Goal: Transaction & Acquisition: Purchase product/service

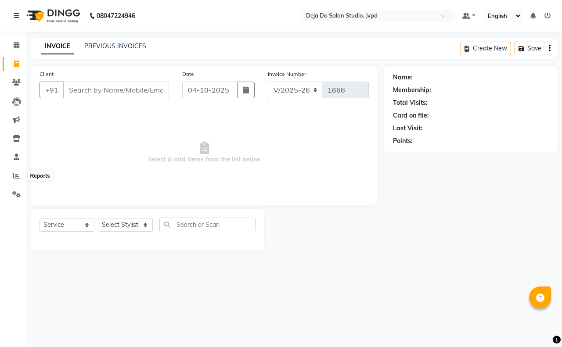
select select "7295"
select select "service"
click at [18, 175] on icon at bounding box center [16, 175] width 7 height 7
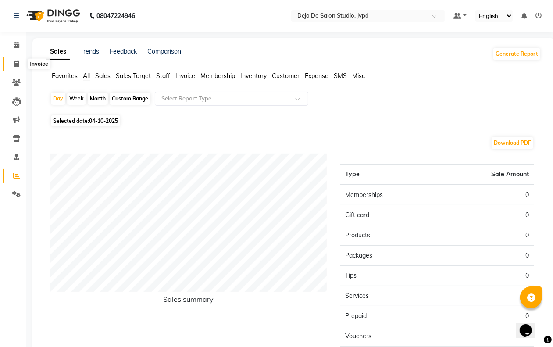
click at [17, 66] on icon at bounding box center [16, 64] width 5 height 7
select select "7295"
select select "service"
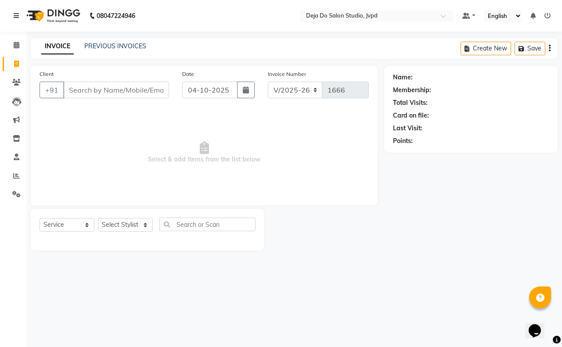
click at [86, 82] on input "Client" at bounding box center [116, 90] width 106 height 17
click at [85, 88] on input "Client" at bounding box center [116, 90] width 106 height 17
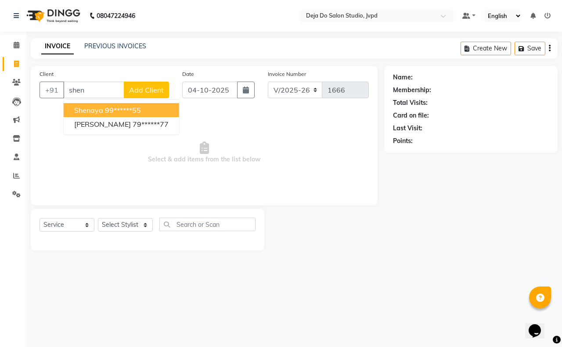
click at [82, 110] on span "shenaya" at bounding box center [88, 110] width 29 height 9
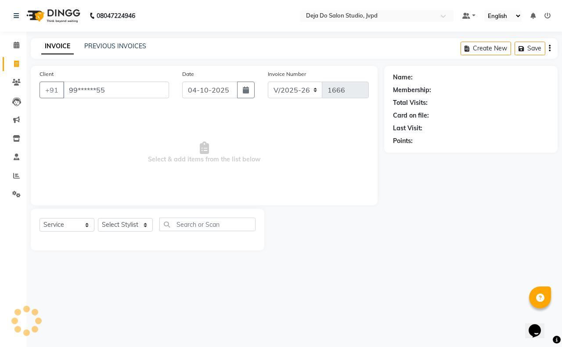
type input "99******55"
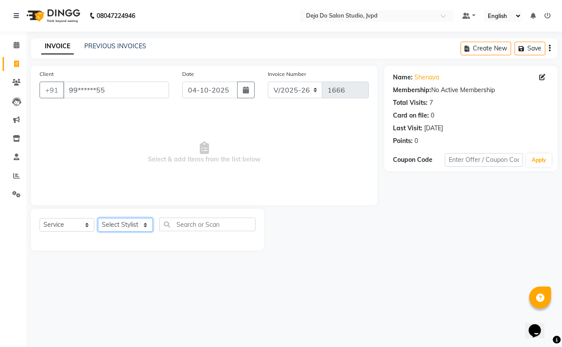
click at [121, 229] on select "Select Stylist Aditi Admin [PERSON_NAME] [PERSON_NAME] Danish [PERSON_NAME] [PE…" at bounding box center [125, 225] width 55 height 14
select select "62496"
click at [98, 218] on select "Select Stylist Aditi Admin [PERSON_NAME] [PERSON_NAME] Danish [PERSON_NAME] [PE…" at bounding box center [125, 225] width 55 height 14
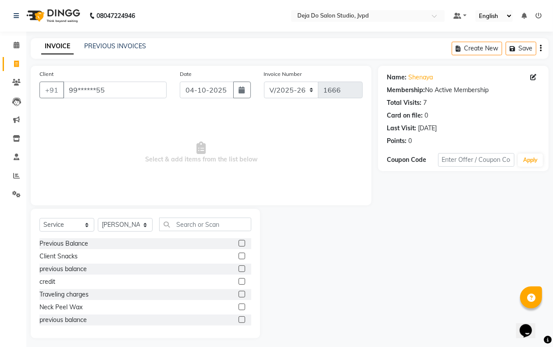
click at [125, 190] on span "Select & add items from the list below" at bounding box center [200, 153] width 323 height 88
click at [125, 216] on div "Select Service Product Membership Package Voucher Prepaid Gift Card Select Styl…" at bounding box center [145, 273] width 229 height 129
click at [129, 225] on select "Select Stylist Aditi Admin [PERSON_NAME] [PERSON_NAME] Danish [PERSON_NAME] [PE…" at bounding box center [125, 225] width 55 height 14
click at [134, 220] on select "Select Stylist Aditi Admin [PERSON_NAME] [PERSON_NAME] Danish [PERSON_NAME] [PE…" at bounding box center [125, 225] width 55 height 14
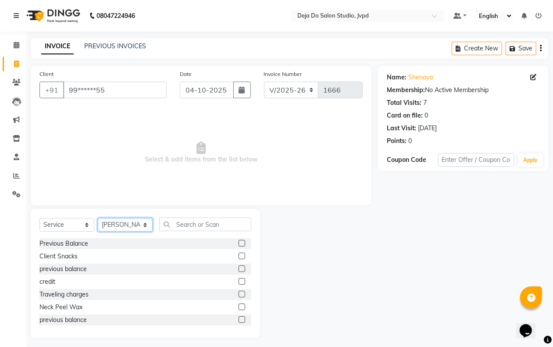
click at [98, 218] on select "Select Stylist Aditi Admin [PERSON_NAME] [PERSON_NAME] Danish [PERSON_NAME] [PE…" at bounding box center [125, 225] width 55 height 14
click at [174, 218] on input "text" at bounding box center [205, 225] width 92 height 14
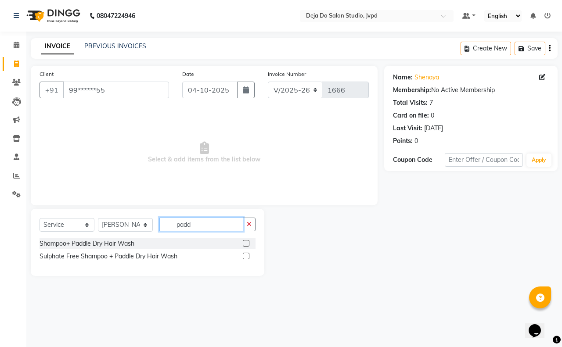
type input "padd"
click at [246, 255] on label at bounding box center [246, 256] width 7 height 7
click at [246, 255] on input "checkbox" at bounding box center [246, 257] width 6 height 6
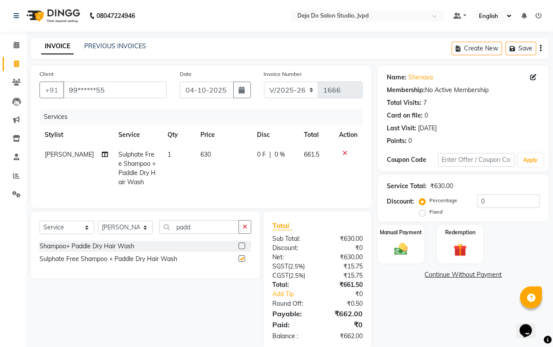
checkbox input "false"
click at [207, 161] on td "630" at bounding box center [223, 168] width 57 height 47
select select "62496"
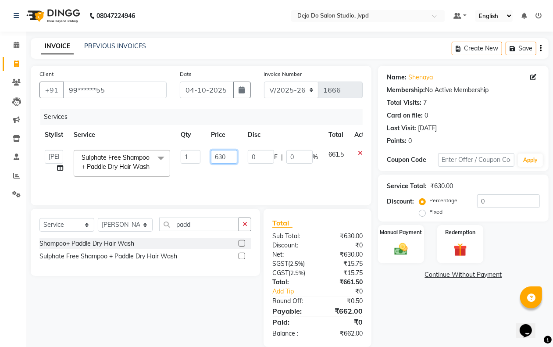
drag, startPoint x: 221, startPoint y: 155, endPoint x: 227, endPoint y: 154, distance: 6.6
click at [224, 154] on input "630" at bounding box center [224, 157] width 26 height 14
type input "700"
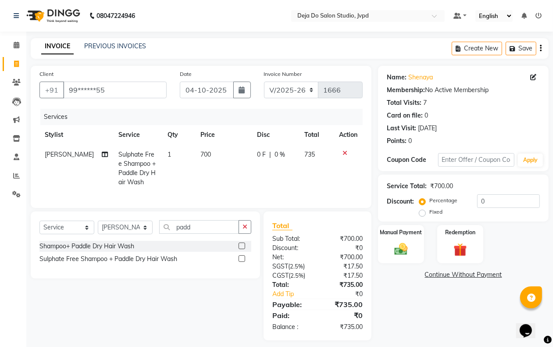
click at [197, 183] on tr "Shuaib Salamani Sulphate Free Shampoo + Paddle Dry Hair Wash 1 700 0 F | 0 % 735" at bounding box center [200, 168] width 323 height 47
click at [130, 230] on select "Select Stylist Aditi Admin [PERSON_NAME] [PERSON_NAME] Danish [PERSON_NAME] [PE…" at bounding box center [125, 228] width 55 height 14
select select "62495"
click at [98, 229] on select "Select Stylist Aditi Admin [PERSON_NAME] [PERSON_NAME] Danish [PERSON_NAME] [PE…" at bounding box center [125, 228] width 55 height 14
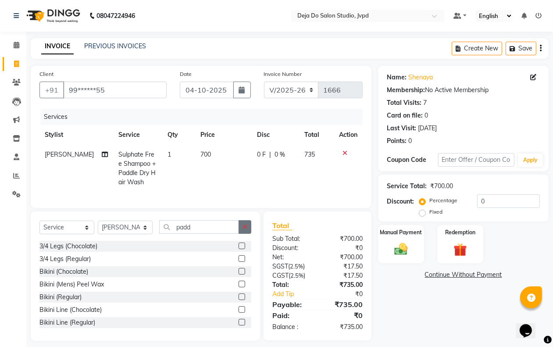
click at [242, 231] on button "button" at bounding box center [245, 227] width 13 height 14
click at [192, 233] on input "text" at bounding box center [205, 227] width 92 height 14
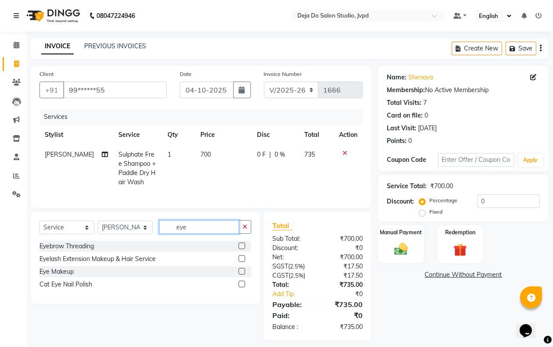
type input "eye"
click at [243, 249] on label at bounding box center [242, 246] width 7 height 7
click at [243, 249] on input "checkbox" at bounding box center [242, 247] width 6 height 6
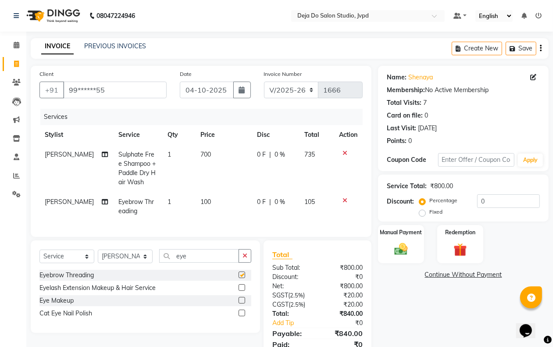
checkbox input "false"
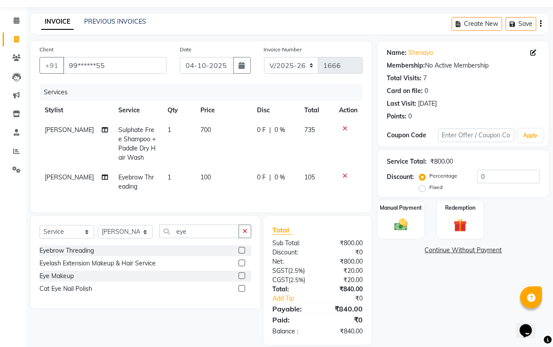
scroll to position [44, 0]
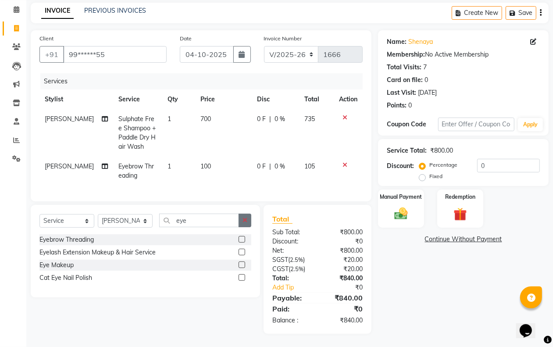
click at [247, 218] on button "button" at bounding box center [245, 221] width 13 height 14
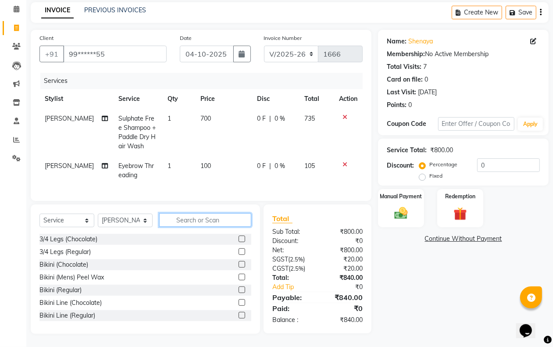
click at [229, 222] on input "text" at bounding box center [205, 220] width 92 height 14
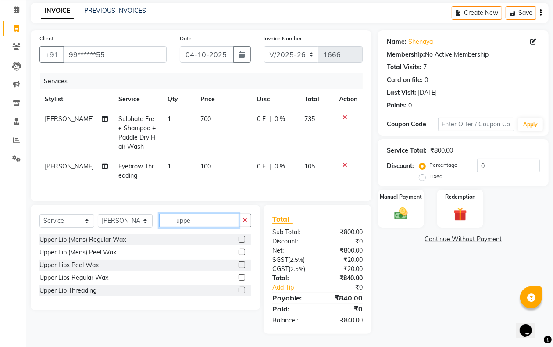
type input "uppe"
click at [239, 290] on label at bounding box center [242, 290] width 7 height 7
click at [239, 290] on input "checkbox" at bounding box center [242, 291] width 6 height 6
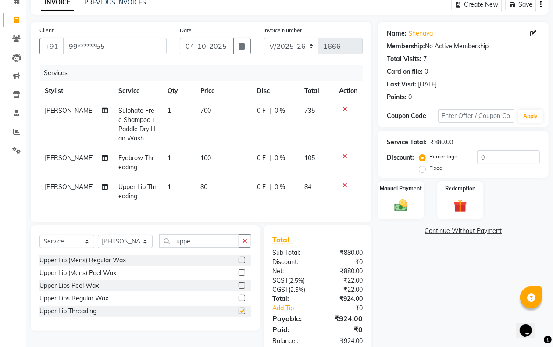
checkbox input "false"
click at [407, 219] on div "Name: Shenaya Membership: No Active Membership Total Visits: 7 Card on file: 0 …" at bounding box center [466, 188] width 177 height 333
click at [389, 204] on div "Manual Payment" at bounding box center [401, 200] width 48 height 40
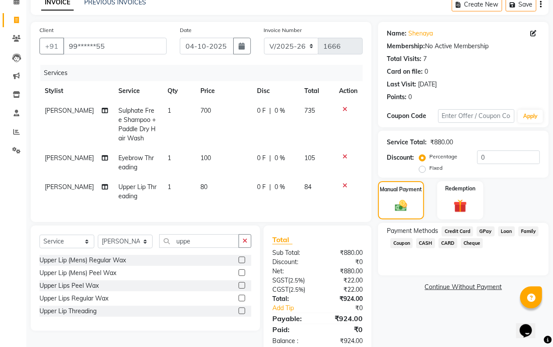
click at [482, 229] on span "GPay" at bounding box center [486, 231] width 18 height 10
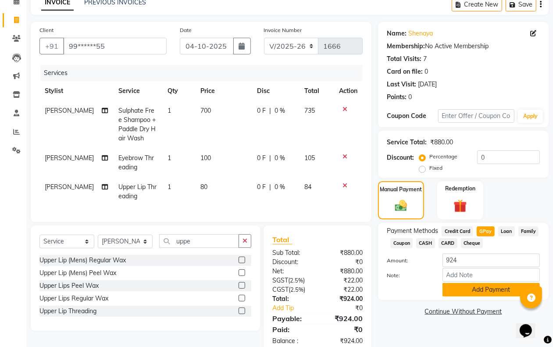
click at [472, 290] on button "Add Payment" at bounding box center [491, 290] width 97 height 14
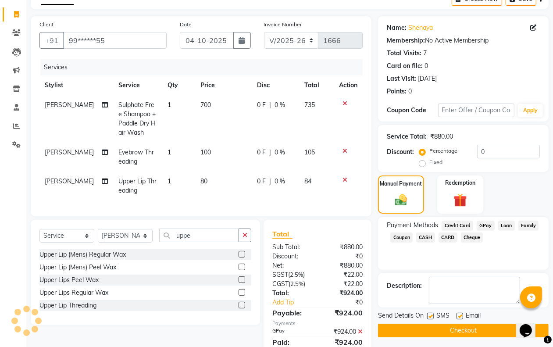
scroll to position [91, 0]
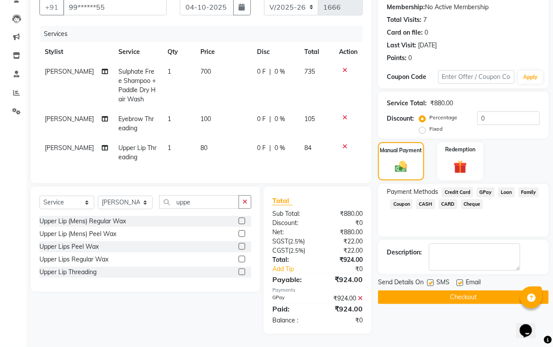
click at [466, 290] on button "Checkout" at bounding box center [463, 297] width 171 height 14
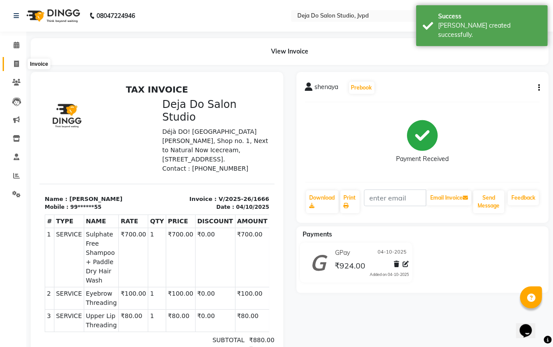
click at [18, 62] on icon at bounding box center [16, 64] width 5 height 7
select select "7295"
select select "service"
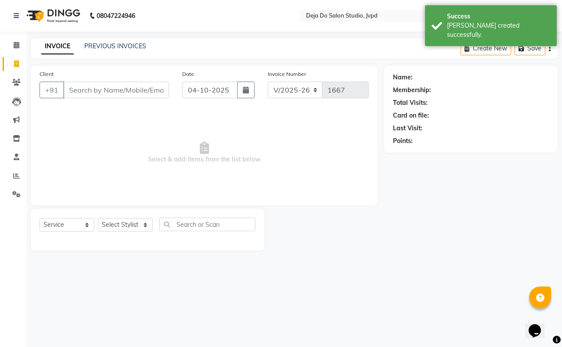
click at [78, 85] on input "Client" at bounding box center [116, 90] width 106 height 17
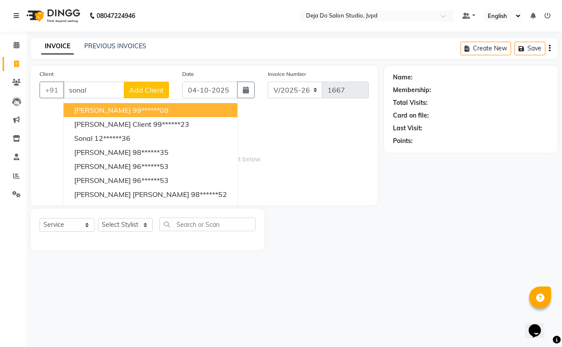
click at [85, 111] on span "[PERSON_NAME]" at bounding box center [102, 110] width 57 height 9
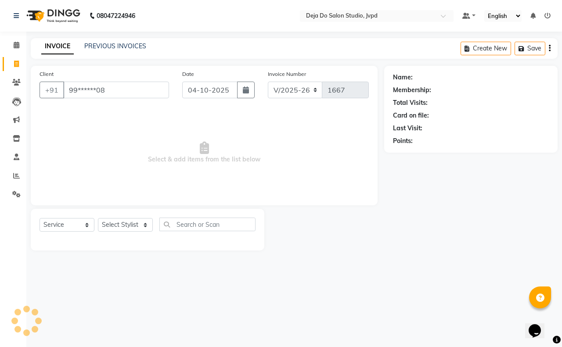
type input "99******08"
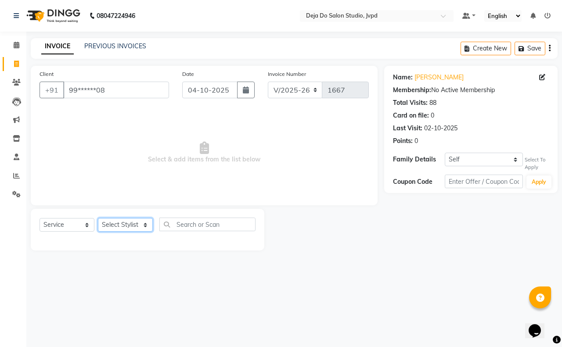
click at [125, 222] on select "Select Stylist Aditi Admin [PERSON_NAME] [PERSON_NAME] Danish [PERSON_NAME] [PE…" at bounding box center [125, 225] width 55 height 14
select select "62497"
click at [98, 218] on select "Select Stylist Aditi Admin [PERSON_NAME] [PERSON_NAME] Danish [PERSON_NAME] [PE…" at bounding box center [125, 225] width 55 height 14
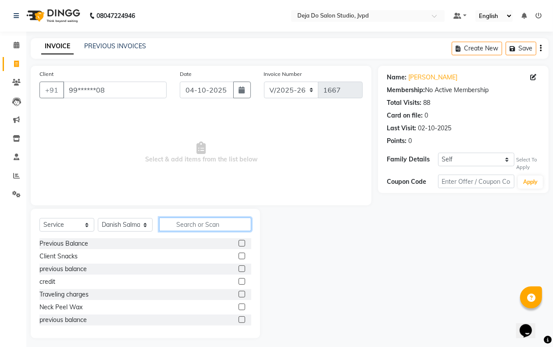
click at [179, 226] on input "text" at bounding box center [205, 225] width 92 height 14
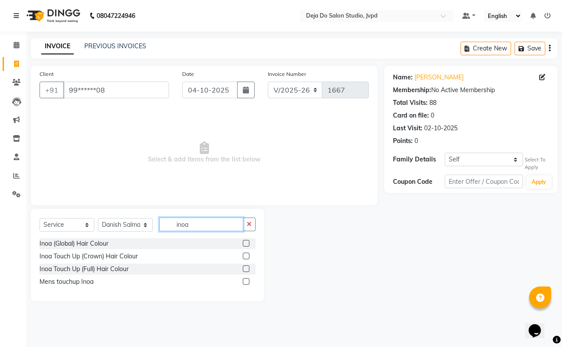
type input "inoa"
click at [244, 268] on label at bounding box center [246, 268] width 7 height 7
click at [244, 268] on input "checkbox" at bounding box center [246, 269] width 6 height 6
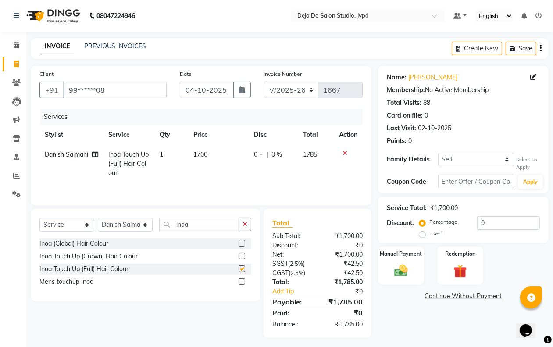
checkbox input "false"
drag, startPoint x: 246, startPoint y: 227, endPoint x: 215, endPoint y: 222, distance: 30.7
click at [244, 226] on icon "button" at bounding box center [245, 224] width 5 height 6
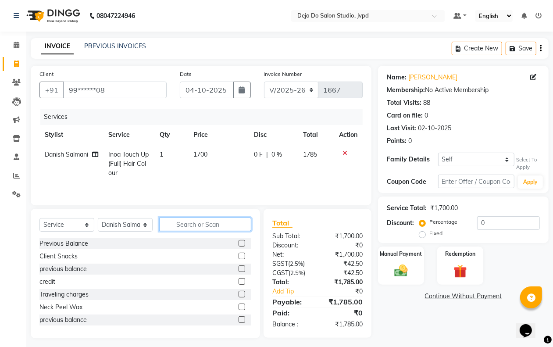
click at [214, 223] on input "text" at bounding box center [205, 225] width 92 height 14
click at [126, 222] on select "Select Stylist Aditi Admin [PERSON_NAME] [PERSON_NAME] Danish [PERSON_NAME] [PE…" at bounding box center [125, 225] width 55 height 14
select select "62498"
click at [98, 219] on select "Select Stylist Aditi Admin [PERSON_NAME] [PERSON_NAME] Danish [PERSON_NAME] [PE…" at bounding box center [125, 225] width 55 height 14
click at [193, 220] on input "text" at bounding box center [205, 225] width 92 height 14
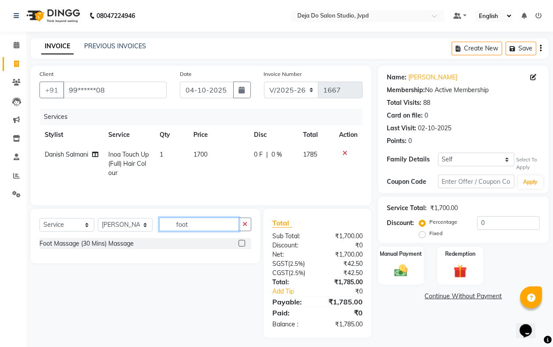
type input "foot"
click at [240, 246] on label at bounding box center [242, 243] width 7 height 7
click at [240, 246] on input "checkbox" at bounding box center [242, 244] width 6 height 6
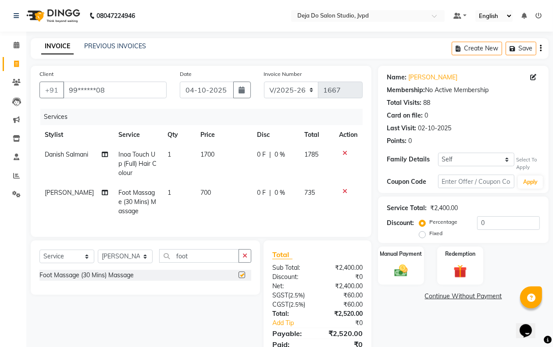
checkbox input "false"
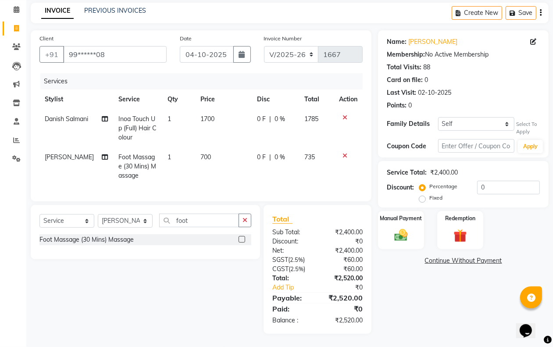
drag, startPoint x: 205, startPoint y: 174, endPoint x: 205, endPoint y: 159, distance: 15.4
click at [205, 173] on td "700" at bounding box center [223, 166] width 57 height 38
select select "62498"
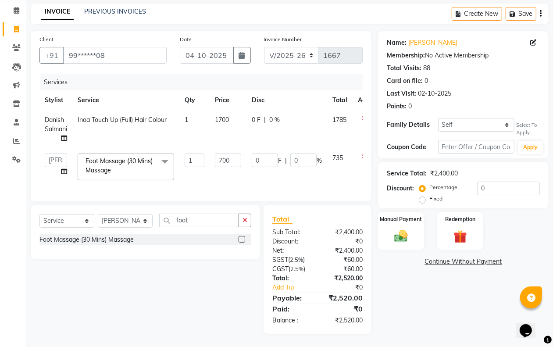
scroll to position [43, 0]
click at [223, 154] on input "700" at bounding box center [228, 161] width 26 height 14
type input "500"
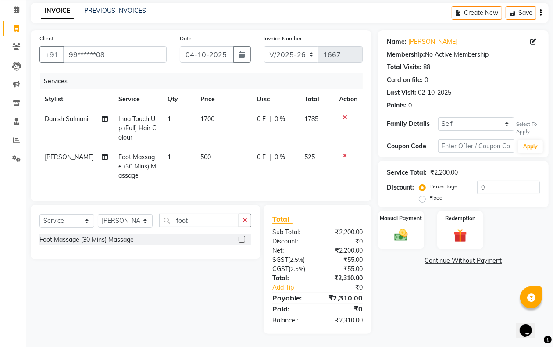
click at [184, 286] on div "Select Service Product Membership Package Voucher Prepaid Gift Card Select Styl…" at bounding box center [142, 269] width 236 height 129
click at [488, 181] on input "0" at bounding box center [508, 188] width 63 height 14
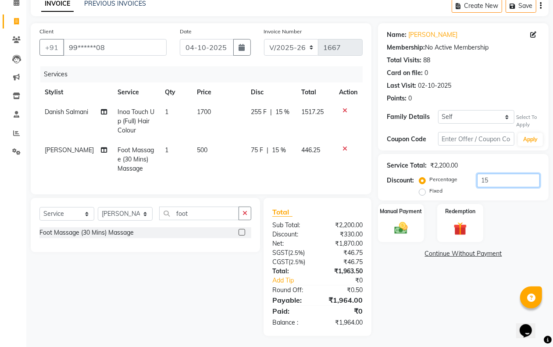
type input "15"
click at [401, 267] on div "Name: [PERSON_NAME] Membership: No Active Membership Total Visits: 88 Card on f…" at bounding box center [466, 179] width 177 height 313
click at [399, 225] on img at bounding box center [401, 229] width 22 height 16
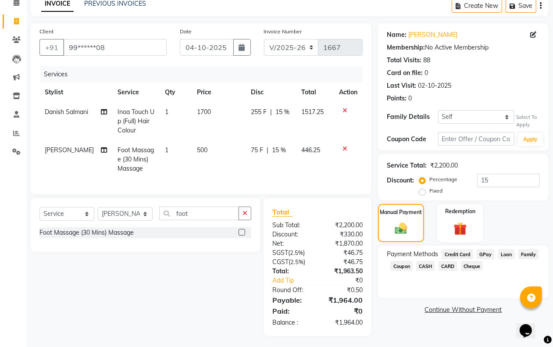
click at [482, 251] on span "GPay" at bounding box center [486, 254] width 18 height 10
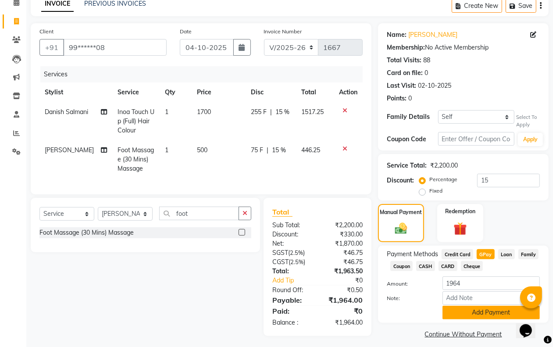
click at [461, 310] on button "Add Payment" at bounding box center [491, 313] width 97 height 14
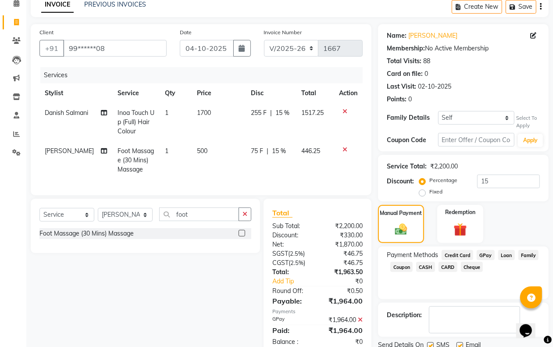
scroll to position [75, 0]
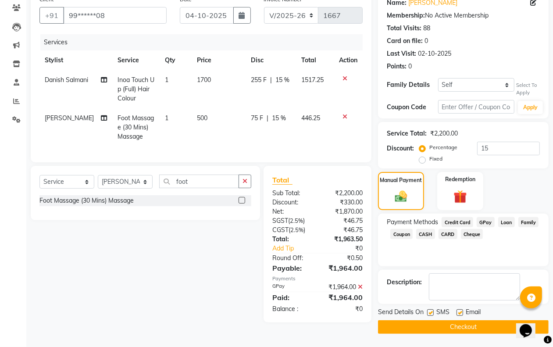
click at [422, 322] on button "Checkout" at bounding box center [463, 327] width 171 height 14
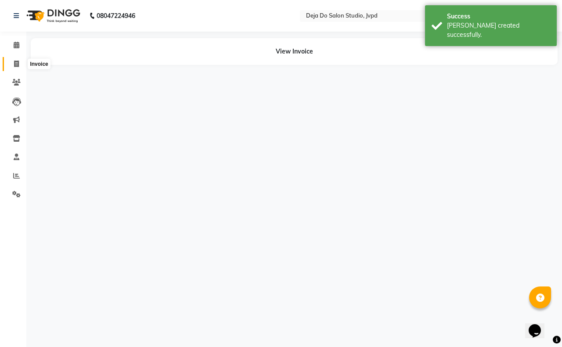
click at [16, 64] on icon at bounding box center [16, 64] width 5 height 7
select select "7295"
select select "service"
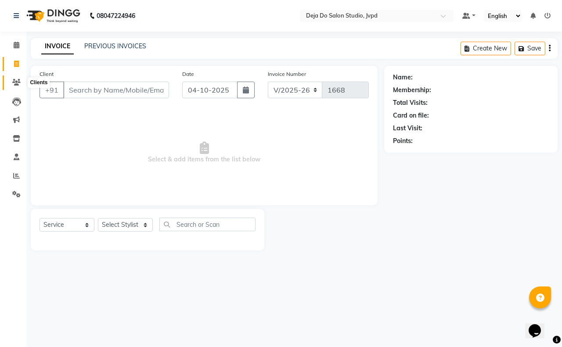
click at [15, 86] on span at bounding box center [16, 83] width 15 height 10
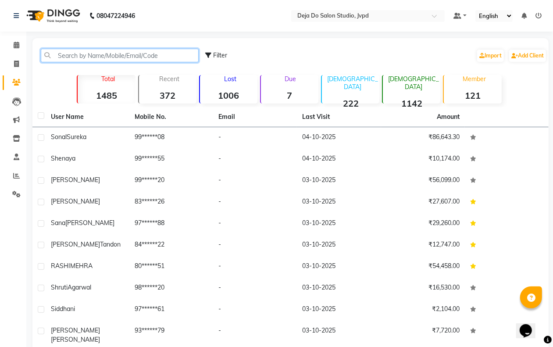
click at [50, 61] on input "text" at bounding box center [120, 56] width 158 height 14
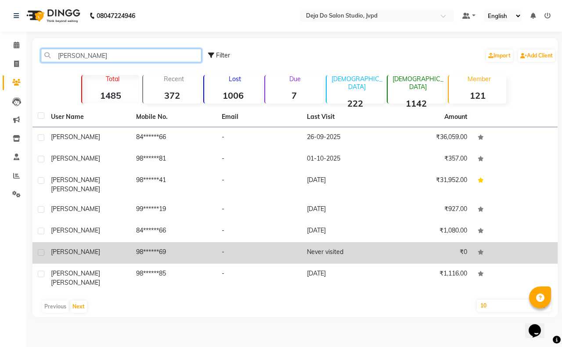
type input "[PERSON_NAME]"
click at [110, 247] on div "[PERSON_NAME]" at bounding box center [88, 251] width 75 height 9
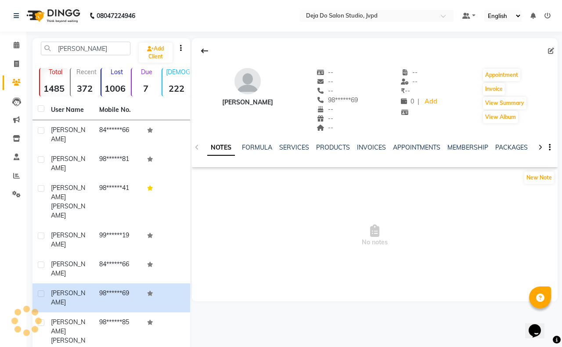
click at [362, 152] on div "NOTES FORMULA SERVICES PRODUCTS INVOICES APPOINTMENTS MEMBERSHIP PACKAGES VOUCH…" at bounding box center [364, 151] width 314 height 16
click at [362, 148] on link "INVOICES" at bounding box center [371, 147] width 29 height 8
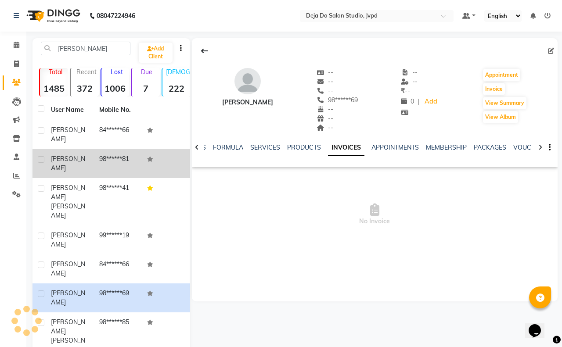
click at [60, 157] on td "[PERSON_NAME]" at bounding box center [70, 163] width 48 height 29
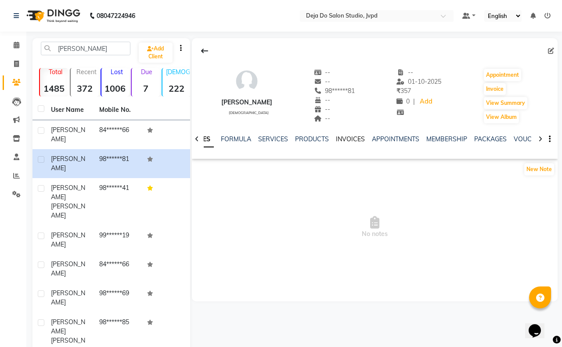
click at [352, 138] on link "INVOICES" at bounding box center [350, 139] width 29 height 8
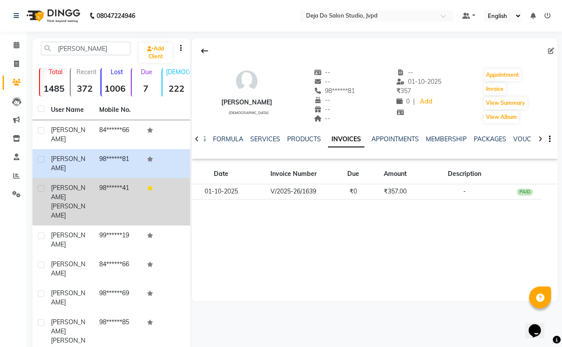
click at [104, 180] on td "98******41" at bounding box center [118, 201] width 48 height 47
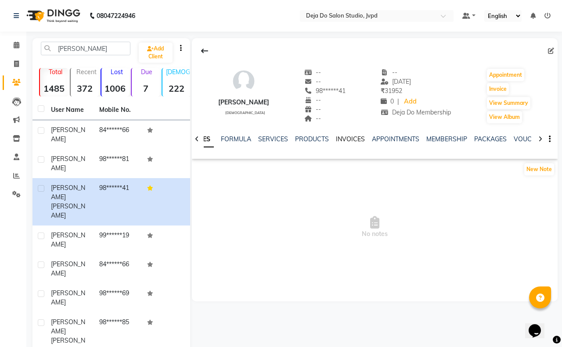
click at [338, 140] on link "INVOICES" at bounding box center [350, 139] width 29 height 8
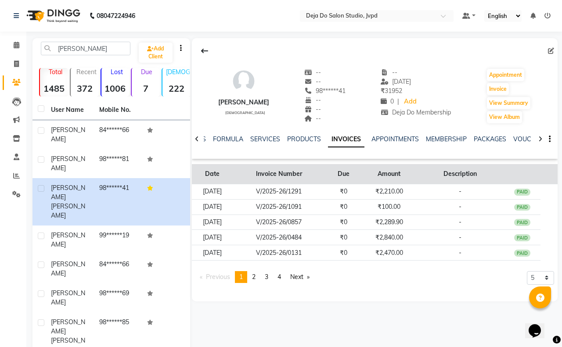
click at [395, 182] on th "Amount" at bounding box center [389, 174] width 54 height 20
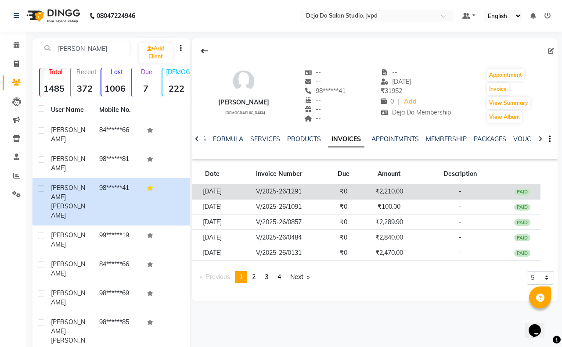
click at [400, 190] on td "₹2,210.00" at bounding box center [389, 191] width 54 height 15
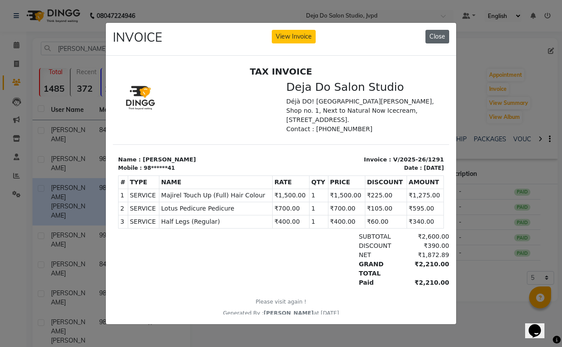
click at [433, 33] on button "Close" at bounding box center [437, 37] width 24 height 14
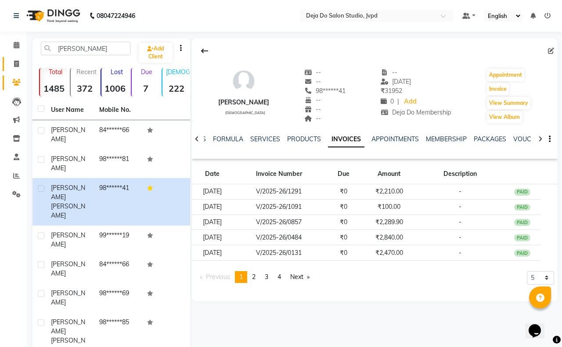
click at [10, 69] on link "Invoice" at bounding box center [13, 64] width 21 height 14
select select "7295"
select select "service"
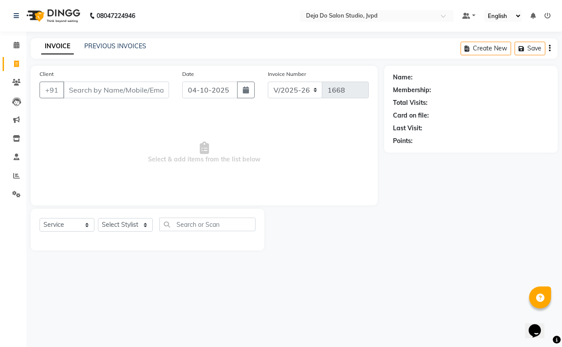
click at [103, 88] on input "Client" at bounding box center [116, 90] width 106 height 17
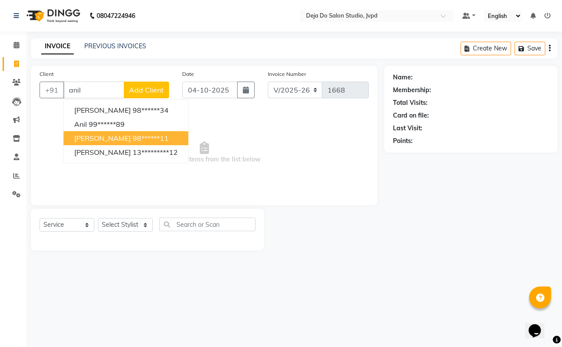
click at [133, 137] on ngb-highlight "98******11" at bounding box center [151, 138] width 36 height 9
type input "98******11"
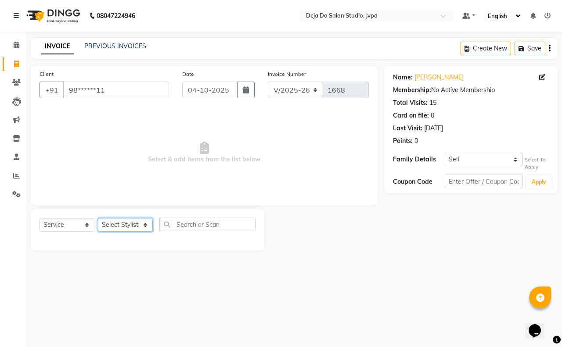
click at [135, 224] on select "Select Stylist Aditi Admin [PERSON_NAME] [PERSON_NAME] Danish [PERSON_NAME] [PE…" at bounding box center [125, 225] width 55 height 14
select select "62495"
click at [98, 218] on select "Select Stylist Aditi Admin [PERSON_NAME] [PERSON_NAME] Danish [PERSON_NAME] [PE…" at bounding box center [125, 225] width 55 height 14
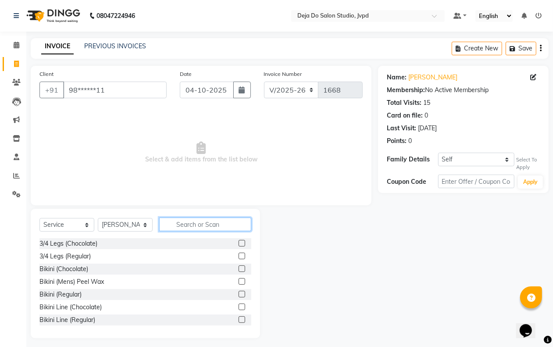
click at [195, 224] on input "text" at bounding box center [205, 225] width 92 height 14
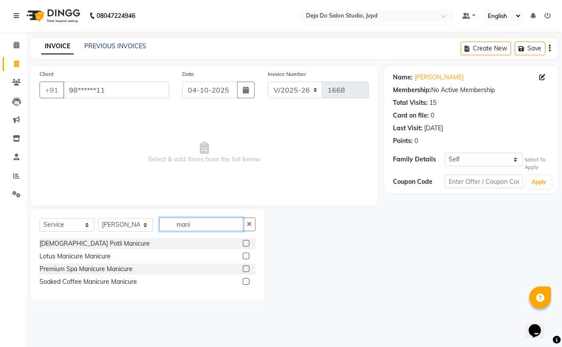
type input "mani"
click at [244, 253] on label at bounding box center [246, 256] width 7 height 7
click at [244, 254] on input "checkbox" at bounding box center [246, 257] width 6 height 6
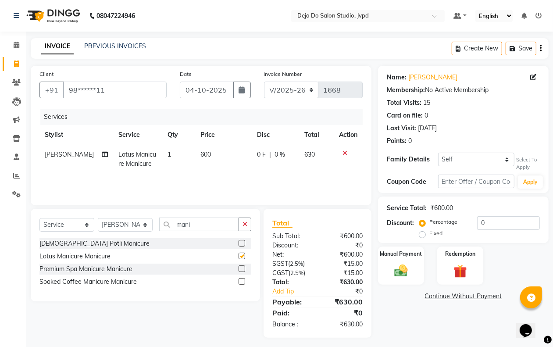
checkbox input "false"
click at [248, 225] on button "button" at bounding box center [245, 225] width 13 height 14
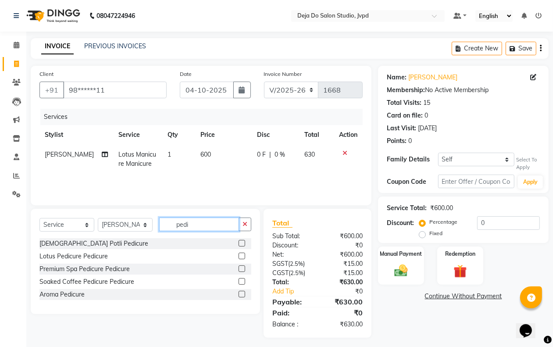
type input "pedi"
click at [244, 255] on label at bounding box center [242, 256] width 7 height 7
click at [244, 255] on input "checkbox" at bounding box center [242, 257] width 6 height 6
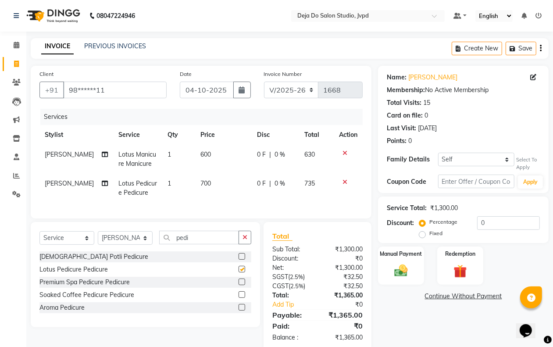
checkbox input "false"
click at [477, 270] on div "Redemption" at bounding box center [461, 266] width 48 height 40
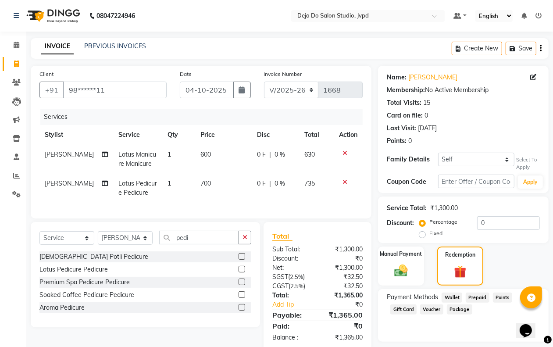
click at [476, 294] on span "Prepaid" at bounding box center [478, 298] width 24 height 10
drag, startPoint x: 115, startPoint y: 91, endPoint x: 115, endPoint y: 99, distance: 8.4
click at [115, 93] on input "98******11" at bounding box center [115, 90] width 104 height 17
type input "9"
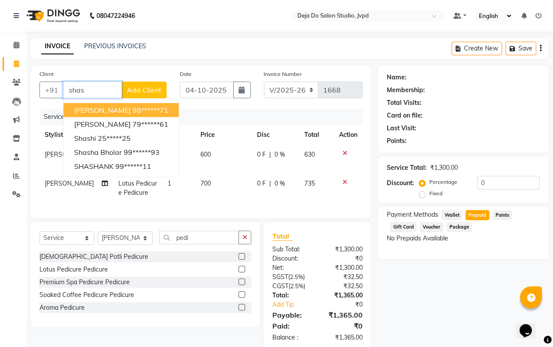
click at [150, 108] on ngb-highlight "98******71" at bounding box center [151, 110] width 36 height 9
type input "98******71"
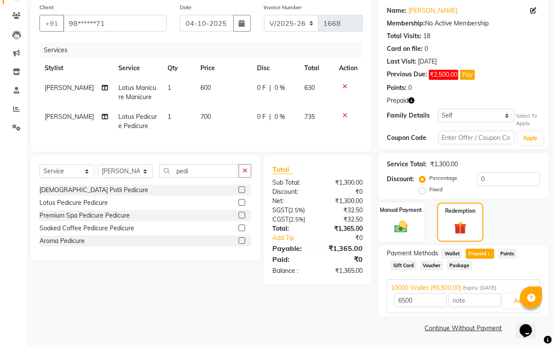
scroll to position [67, 0]
click at [516, 300] on button "Add" at bounding box center [519, 300] width 32 height 15
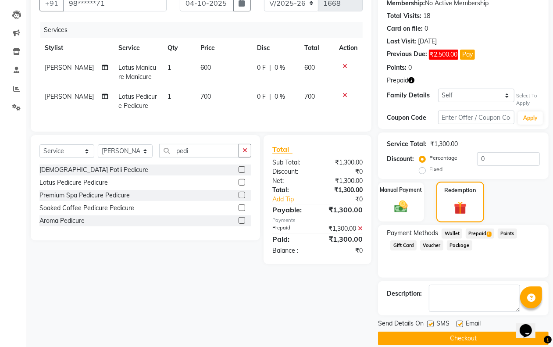
scroll to position [98, 0]
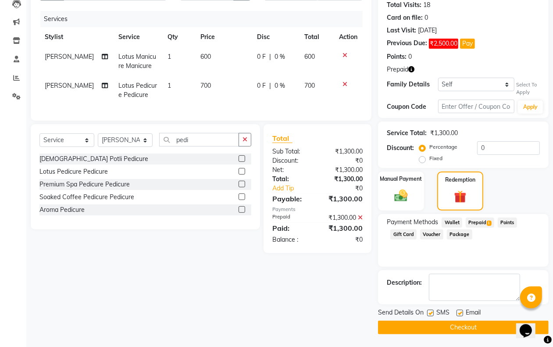
click at [430, 323] on button "Checkout" at bounding box center [463, 328] width 171 height 14
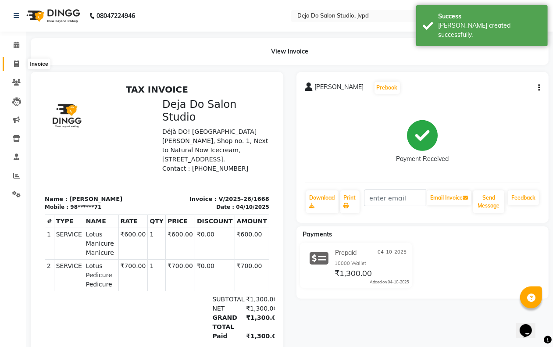
click at [12, 67] on span at bounding box center [16, 64] width 15 height 10
select select "7295"
select select "service"
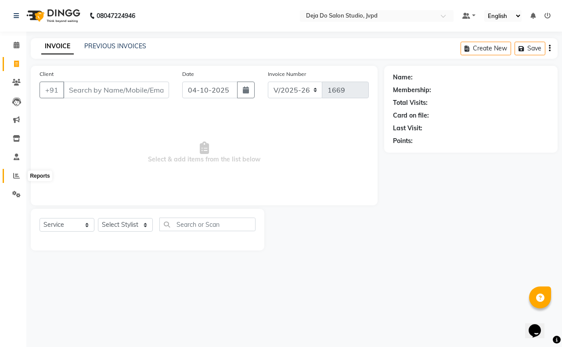
click at [18, 176] on icon at bounding box center [16, 175] width 7 height 7
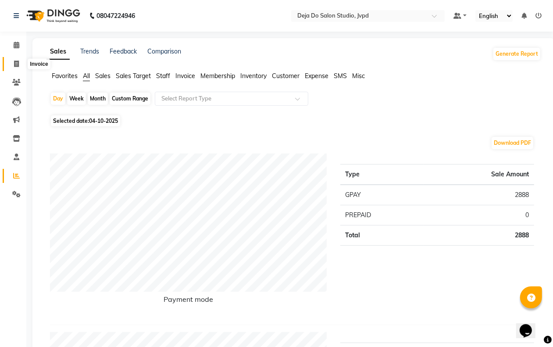
click at [15, 67] on span at bounding box center [16, 64] width 15 height 10
select select "service"
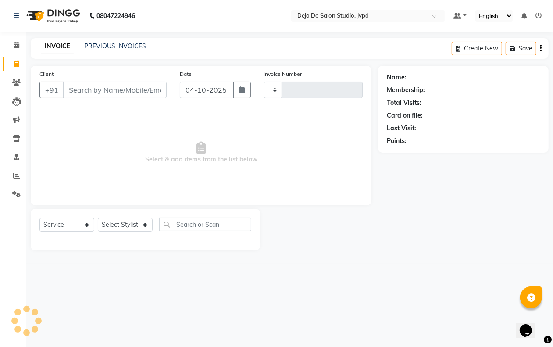
type input "1669"
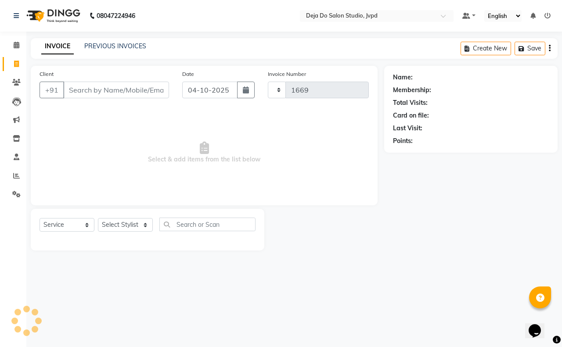
select select "7295"
click at [83, 94] on input "Client" at bounding box center [116, 90] width 106 height 17
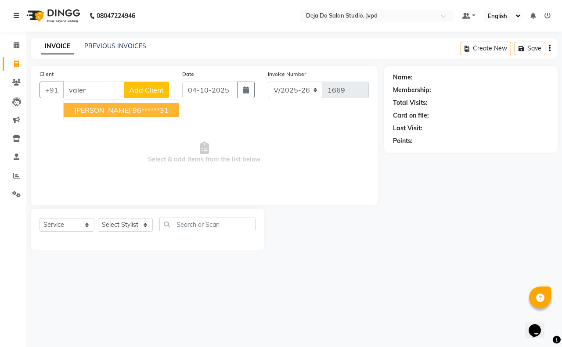
click at [106, 115] on button "[PERSON_NAME] 96******31" at bounding box center [121, 110] width 115 height 14
type input "96******31"
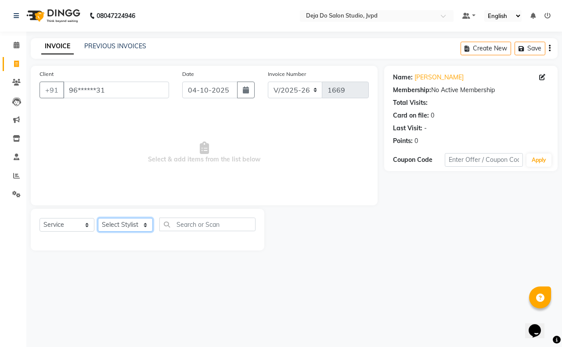
click at [118, 228] on select "Select Stylist Aditi Admin [PERSON_NAME] [PERSON_NAME] Danish [PERSON_NAME] [PE…" at bounding box center [125, 225] width 55 height 14
select select "62501"
click at [98, 218] on select "Select Stylist Aditi Admin [PERSON_NAME] [PERSON_NAME] Danish [PERSON_NAME] [PE…" at bounding box center [125, 225] width 55 height 14
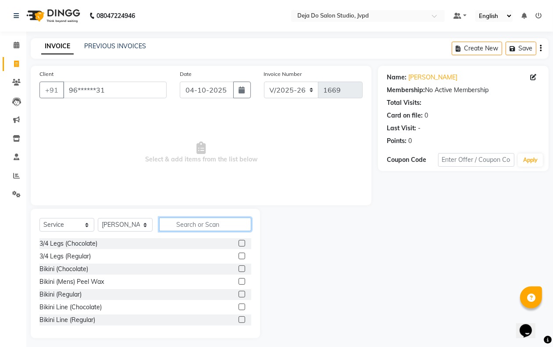
click at [189, 222] on input "text" at bounding box center [205, 225] width 92 height 14
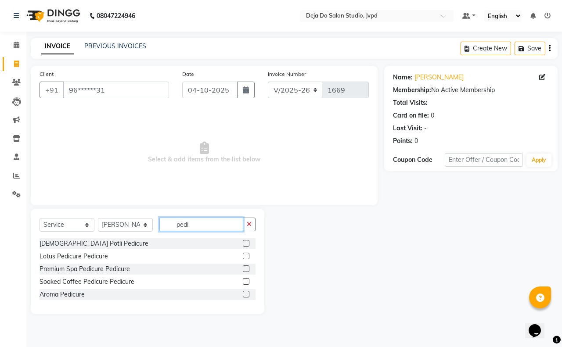
type input "pedi"
click at [245, 281] on label at bounding box center [246, 281] width 7 height 7
click at [245, 281] on input "checkbox" at bounding box center [246, 282] width 6 height 6
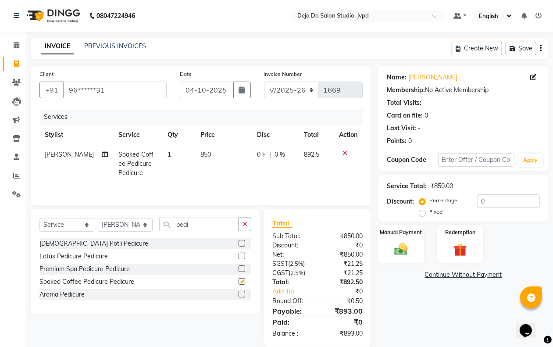
checkbox input "false"
click at [243, 227] on icon "button" at bounding box center [245, 224] width 5 height 6
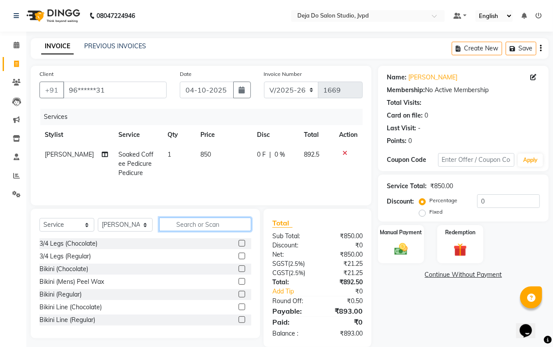
click at [218, 229] on input "text" at bounding box center [205, 225] width 92 height 14
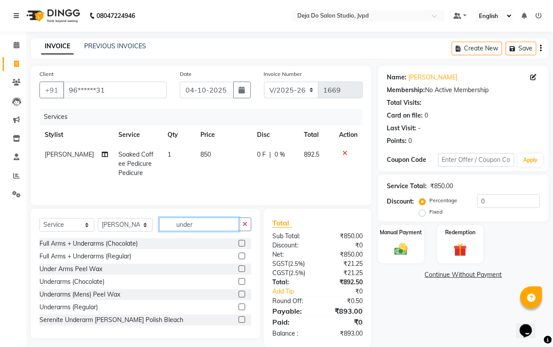
type input "under"
click at [239, 306] on label at bounding box center [242, 307] width 7 height 7
click at [239, 306] on input "checkbox" at bounding box center [242, 308] width 6 height 6
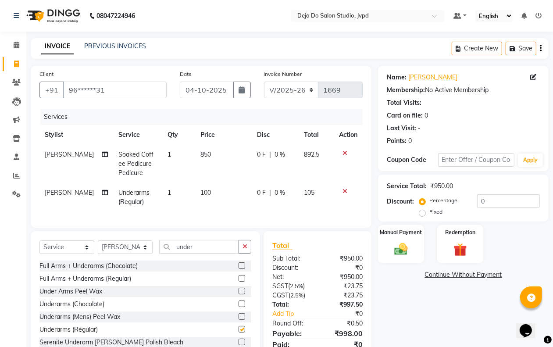
checkbox input "false"
drag, startPoint x: 206, startPoint y: 204, endPoint x: 201, endPoint y: 201, distance: 6.3
click at [204, 203] on td "100" at bounding box center [223, 197] width 57 height 29
select select "62501"
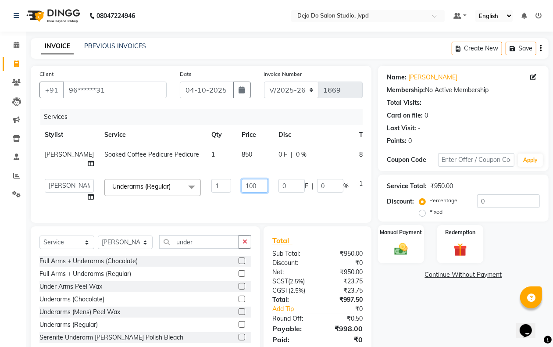
click at [242, 192] on input "100" at bounding box center [255, 186] width 26 height 14
type input "200"
click at [223, 213] on div "Services Stylist Service Qty Price Disc Total Action Anam Sheikh Soaked Coffee …" at bounding box center [200, 161] width 323 height 105
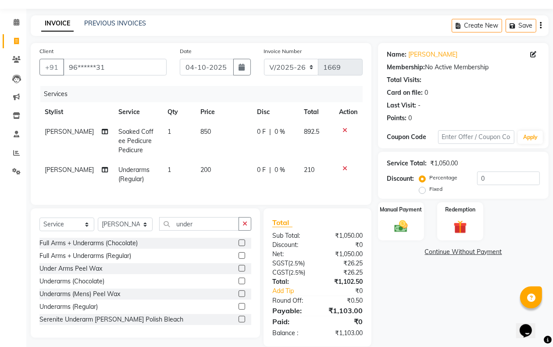
scroll to position [44, 0]
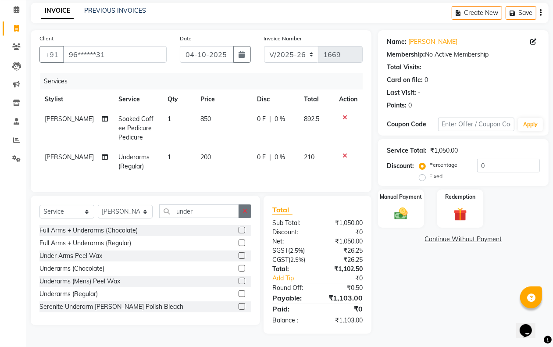
click at [248, 207] on button "button" at bounding box center [245, 211] width 13 height 14
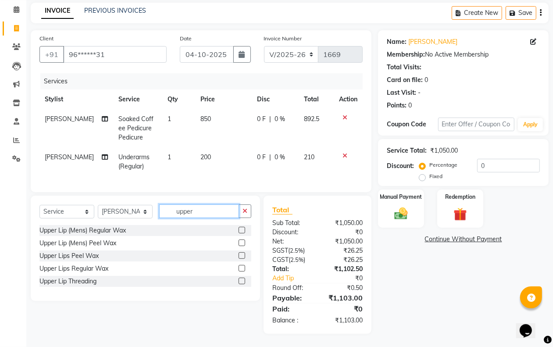
type input "upper"
click at [243, 279] on label at bounding box center [242, 281] width 7 height 7
click at [243, 279] on input "checkbox" at bounding box center [242, 282] width 6 height 6
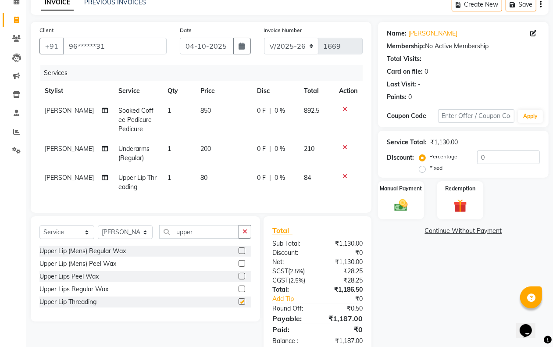
checkbox input "false"
click at [407, 200] on img at bounding box center [401, 205] width 22 height 16
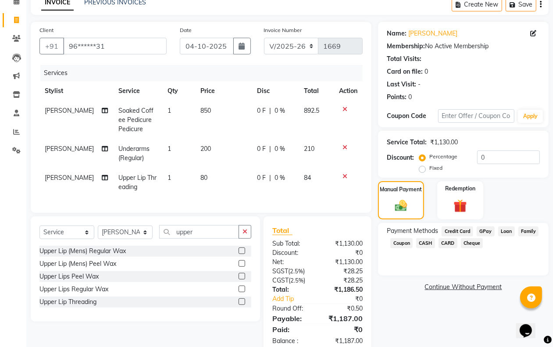
click at [451, 242] on span "CARD" at bounding box center [448, 243] width 19 height 10
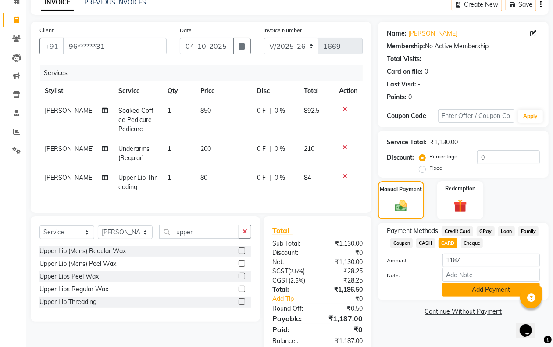
click at [449, 284] on button "Add Payment" at bounding box center [491, 290] width 97 height 14
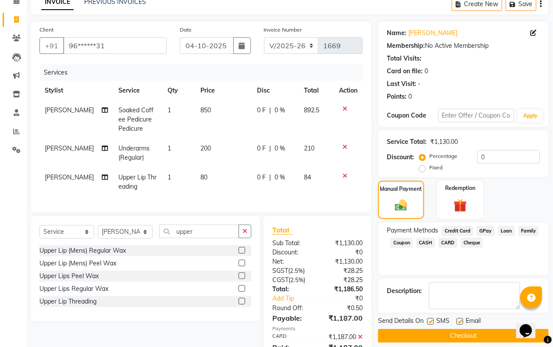
scroll to position [36, 0]
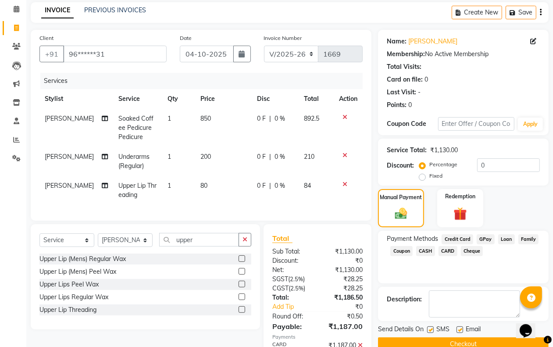
click at [427, 335] on div at bounding box center [430, 330] width 6 height 9
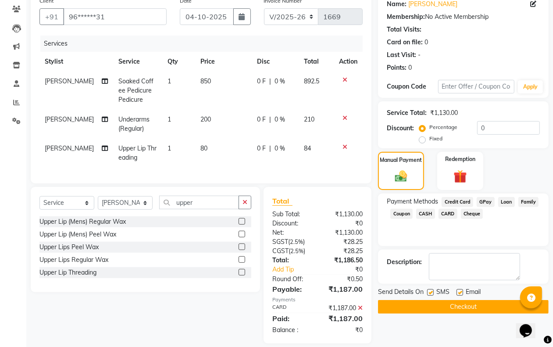
scroll to position [91, 0]
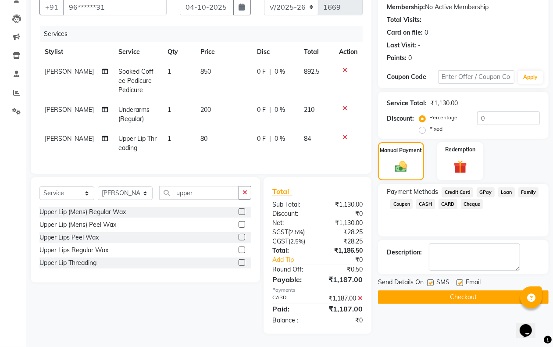
click at [402, 292] on button "Checkout" at bounding box center [463, 297] width 171 height 14
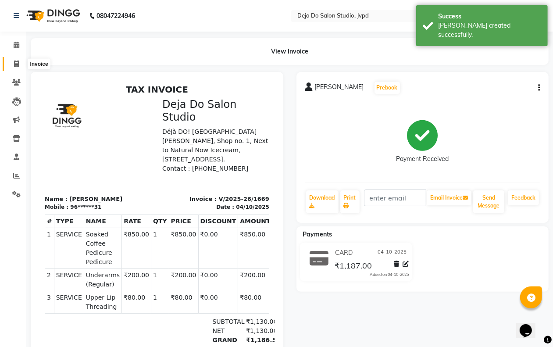
click at [15, 61] on icon at bounding box center [16, 64] width 5 height 7
select select "7295"
select select "service"
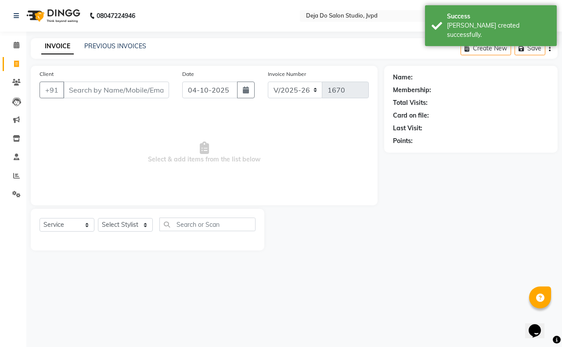
click at [66, 93] on input "Client" at bounding box center [116, 90] width 106 height 17
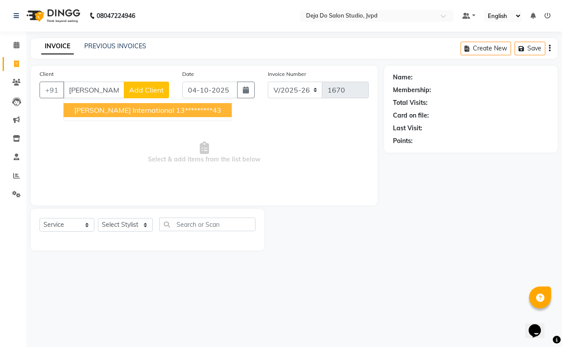
click at [66, 110] on button "[PERSON_NAME] international 13*********43" at bounding box center [148, 110] width 168 height 14
type input "13*********43"
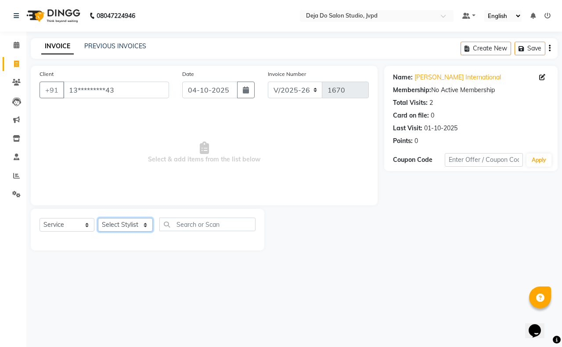
click at [124, 222] on select "Select Stylist Aditi Admin [PERSON_NAME] [PERSON_NAME] Danish [PERSON_NAME] [PE…" at bounding box center [125, 225] width 55 height 14
select select "62495"
click at [98, 218] on select "Select Stylist Aditi Admin [PERSON_NAME] [PERSON_NAME] Danish [PERSON_NAME] [PE…" at bounding box center [125, 225] width 55 height 14
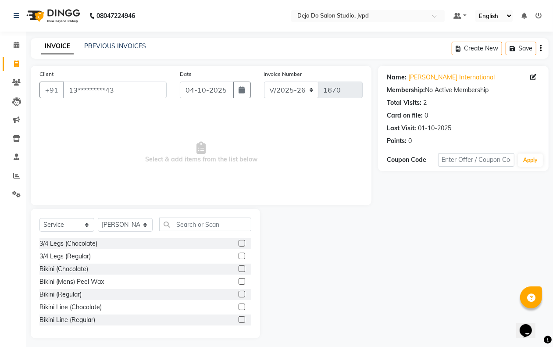
drag, startPoint x: 168, startPoint y: 235, endPoint x: 168, endPoint y: 227, distance: 7.9
click at [168, 233] on div "Select Service Product Membership Package Voucher Prepaid Gift Card Select Styl…" at bounding box center [145, 228] width 212 height 21
click at [168, 226] on input "text" at bounding box center [205, 225] width 92 height 14
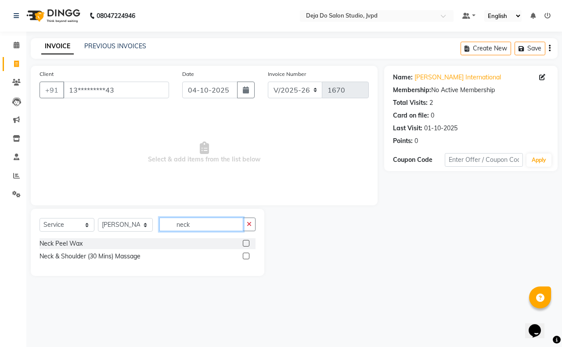
type input "neck"
click at [247, 253] on label at bounding box center [246, 256] width 7 height 7
click at [247, 254] on input "checkbox" at bounding box center [246, 257] width 6 height 6
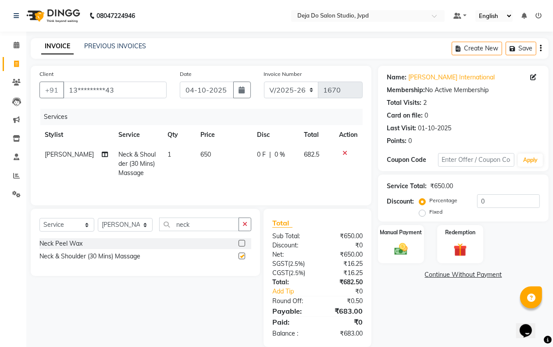
checkbox input "false"
click at [201, 155] on span "650" at bounding box center [206, 155] width 11 height 8
select select "62495"
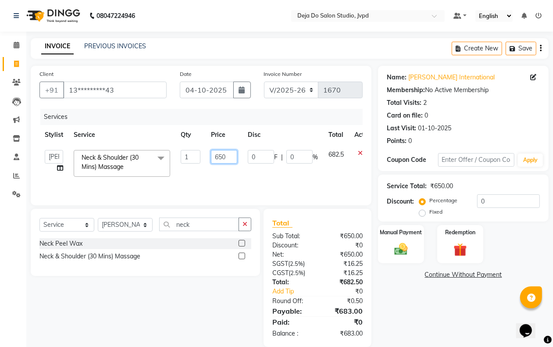
drag, startPoint x: 222, startPoint y: 151, endPoint x: 225, endPoint y: 148, distance: 5.0
click at [225, 148] on td "650" at bounding box center [224, 163] width 37 height 37
type input "6"
type input "500"
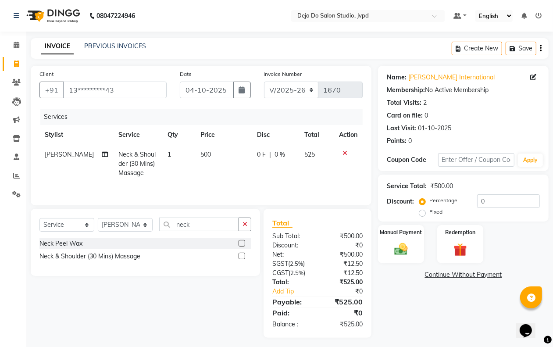
click at [415, 307] on div "Name: [PERSON_NAME] International Membership: No Active Membership Total Visits…" at bounding box center [466, 202] width 177 height 272
click at [207, 157] on td "500" at bounding box center [223, 164] width 57 height 38
select select "62495"
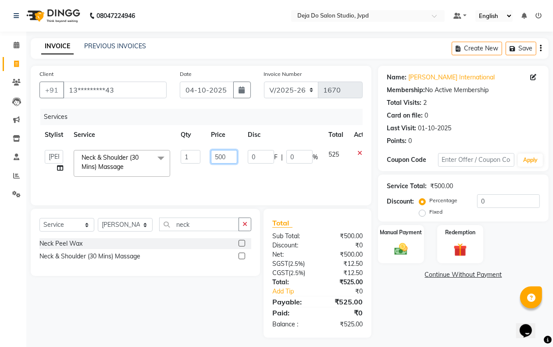
click at [229, 156] on input "500" at bounding box center [224, 157] width 26 height 14
type input "505"
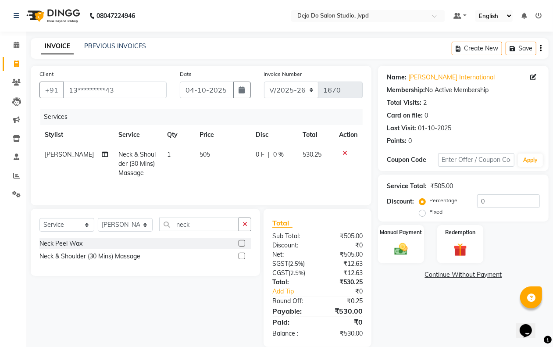
click at [408, 320] on div "Name: [PERSON_NAME] International Membership: No Active Membership Total Visits…" at bounding box center [466, 206] width 177 height 281
click at [393, 240] on div "Manual Payment" at bounding box center [401, 244] width 48 height 40
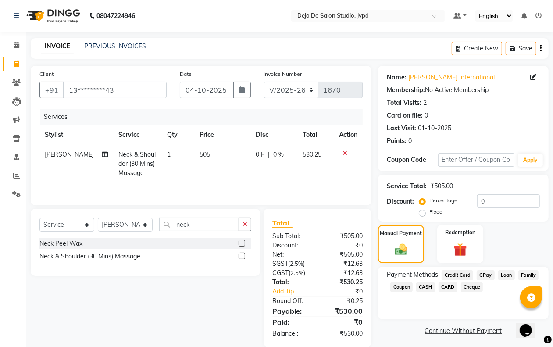
drag, startPoint x: 426, startPoint y: 283, endPoint x: 429, endPoint y: 293, distance: 10.0
click at [426, 282] on span "CASH" at bounding box center [425, 287] width 19 height 10
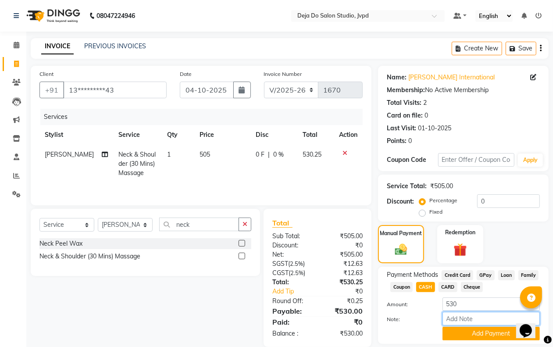
click at [446, 324] on input "Note:" at bounding box center [491, 319] width 97 height 14
click at [450, 328] on button "Add Payment" at bounding box center [491, 334] width 97 height 14
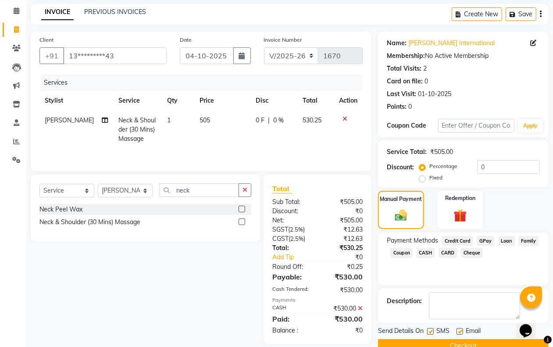
scroll to position [53, 0]
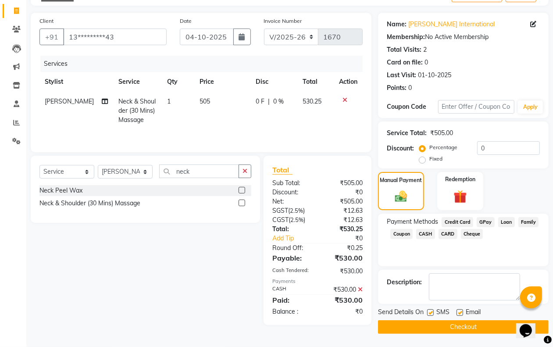
click at [428, 326] on button "Checkout" at bounding box center [463, 327] width 171 height 14
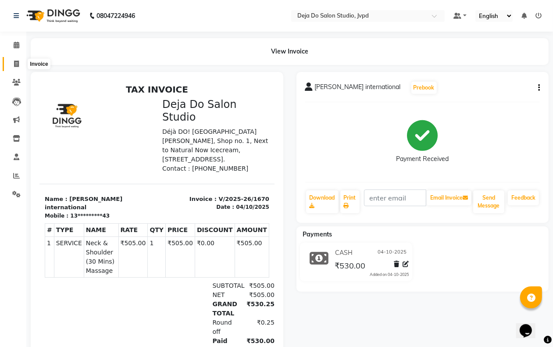
click at [14, 61] on icon at bounding box center [16, 64] width 5 height 7
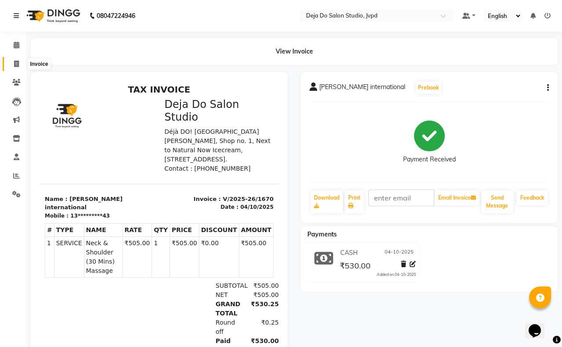
select select "7295"
select select "service"
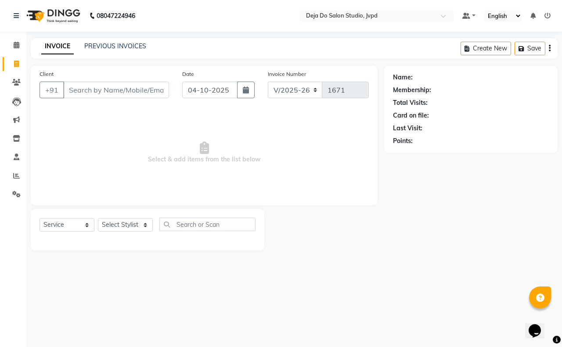
click at [89, 87] on input "Client" at bounding box center [116, 90] width 106 height 17
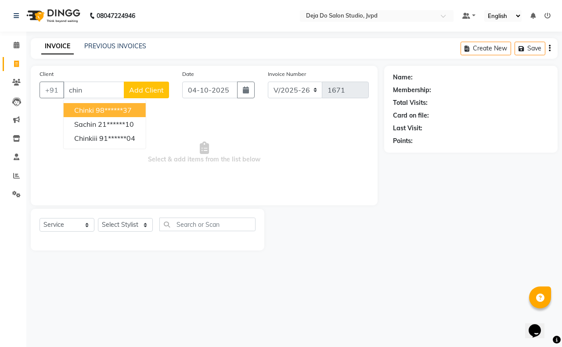
click at [109, 110] on ngb-highlight "98******37" at bounding box center [114, 110] width 36 height 9
type input "98******37"
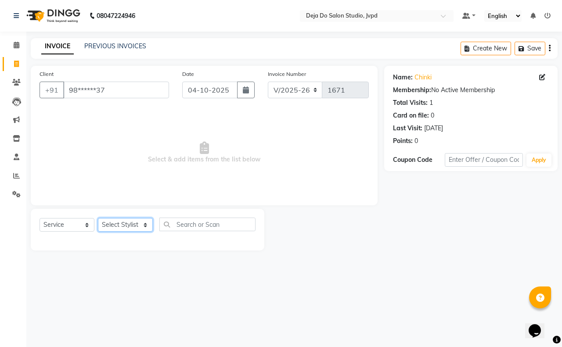
click at [126, 228] on select "Select Stylist Aditi Admin [PERSON_NAME] [PERSON_NAME] Danish [PERSON_NAME] [PE…" at bounding box center [125, 225] width 55 height 14
select select "62499"
click at [98, 218] on select "Select Stylist Aditi Admin [PERSON_NAME] [PERSON_NAME] Danish [PERSON_NAME] [PE…" at bounding box center [125, 225] width 55 height 14
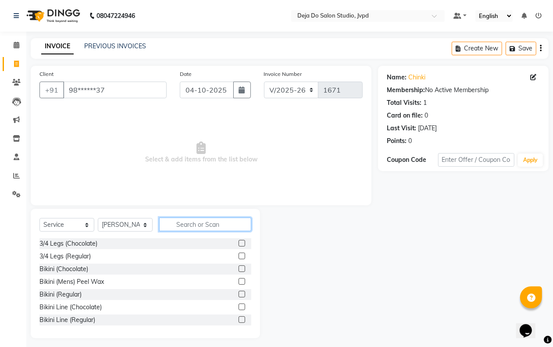
click at [194, 222] on input "text" at bounding box center [205, 225] width 92 height 14
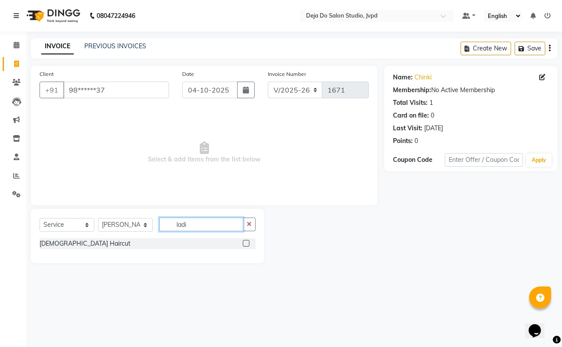
type input "ladi"
click at [246, 244] on label at bounding box center [246, 243] width 7 height 7
click at [246, 244] on input "checkbox" at bounding box center [246, 244] width 6 height 6
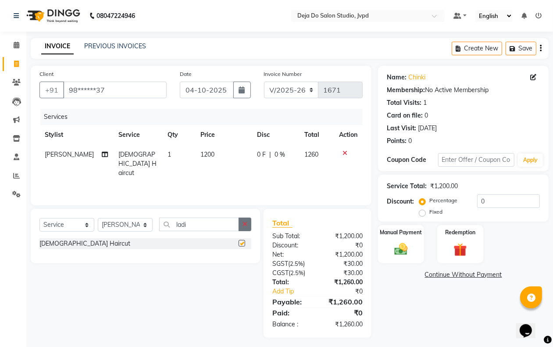
checkbox input "false"
click at [243, 225] on icon "button" at bounding box center [245, 224] width 5 height 6
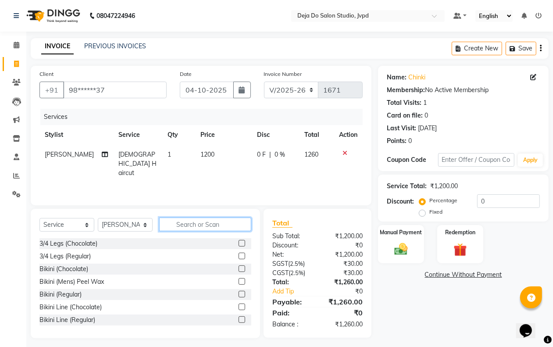
click at [223, 220] on input "text" at bounding box center [205, 225] width 92 height 14
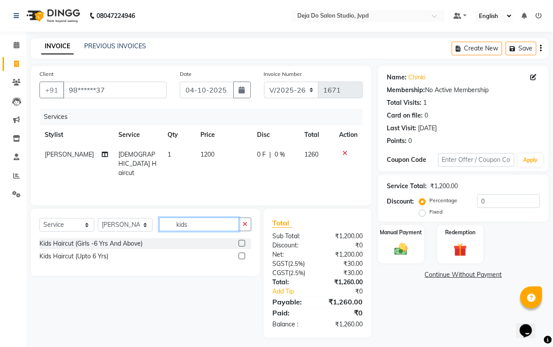
type input "kids"
click at [244, 240] on label at bounding box center [242, 243] width 7 height 7
click at [244, 241] on input "checkbox" at bounding box center [242, 244] width 6 height 6
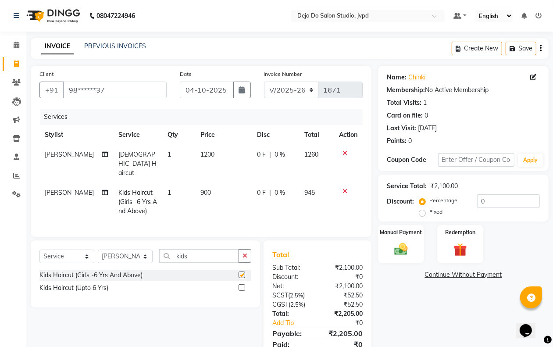
checkbox input "false"
drag, startPoint x: 477, startPoint y: 197, endPoint x: 485, endPoint y: 198, distance: 7.9
click at [477, 197] on input "0" at bounding box center [508, 201] width 63 height 14
type input "20"
click at [462, 317] on div "Name: Chinki Membership: No Active Membership Total Visits: 1 Card on file: 0 L…" at bounding box center [466, 218] width 177 height 304
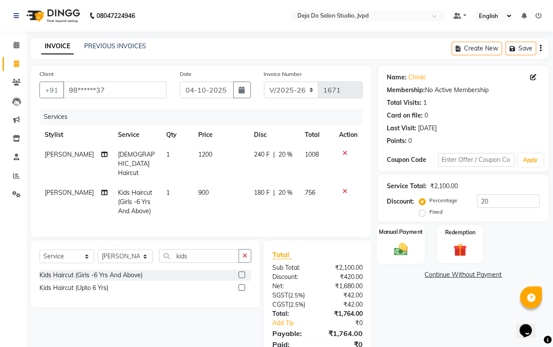
click at [400, 240] on div "Manual Payment" at bounding box center [401, 244] width 48 height 40
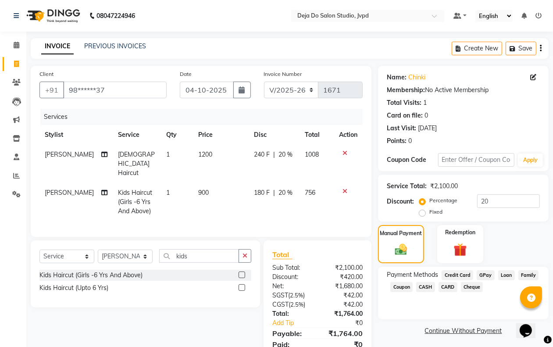
click at [479, 271] on span "GPay" at bounding box center [486, 275] width 18 height 10
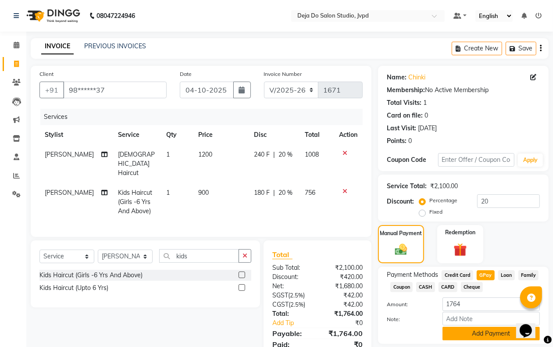
click at [475, 328] on button "Add Payment" at bounding box center [491, 334] width 97 height 14
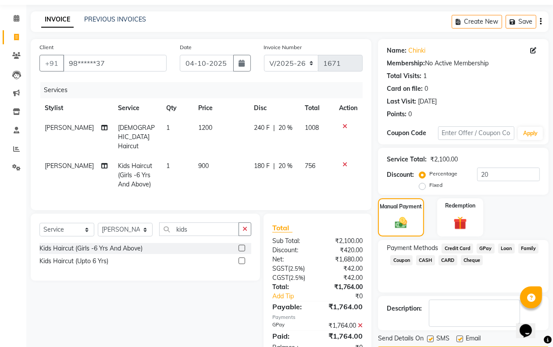
scroll to position [53, 0]
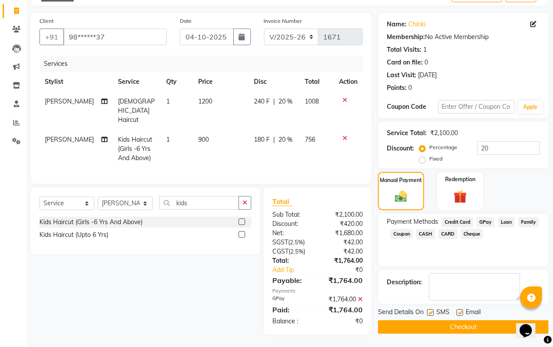
click at [461, 325] on button "Checkout" at bounding box center [463, 327] width 171 height 14
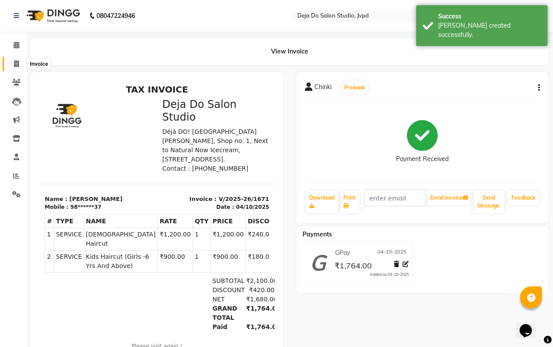
click at [14, 64] on icon at bounding box center [16, 64] width 5 height 7
select select "7295"
select select "service"
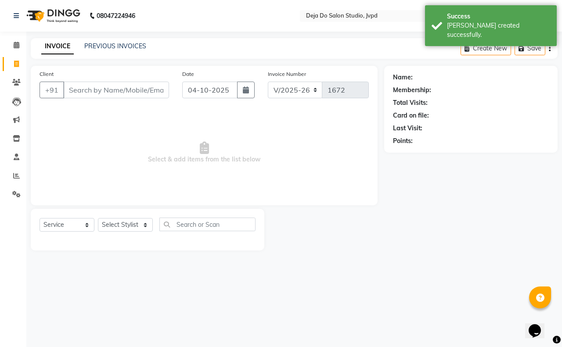
click at [81, 84] on input "Client" at bounding box center [116, 90] width 106 height 17
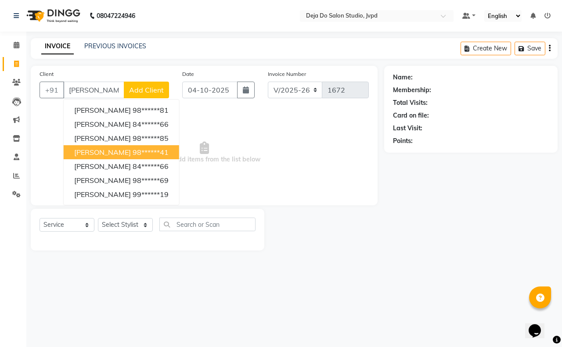
click at [119, 148] on span "[PERSON_NAME]" at bounding box center [102, 152] width 57 height 9
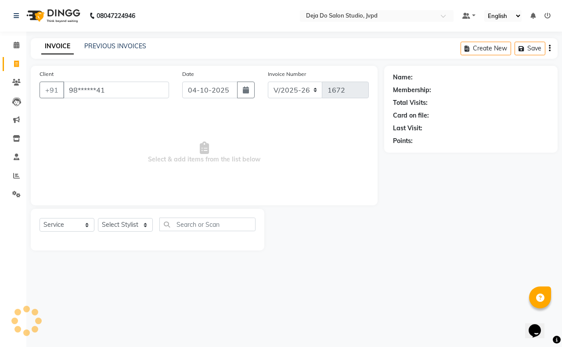
type input "98******41"
select select "1: Object"
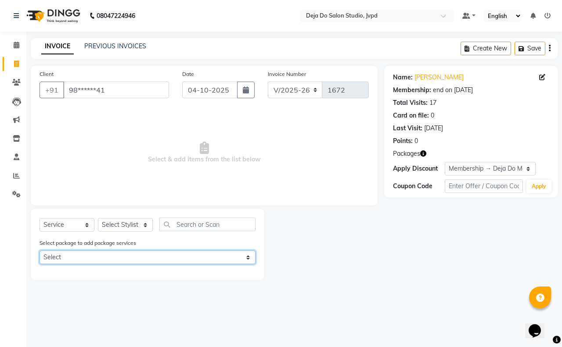
click at [115, 260] on select "Select Deja Do Membership" at bounding box center [147, 258] width 216 height 14
select select "1: Object"
click at [39, 251] on select "Select Deja Do Membership" at bounding box center [147, 258] width 216 height 14
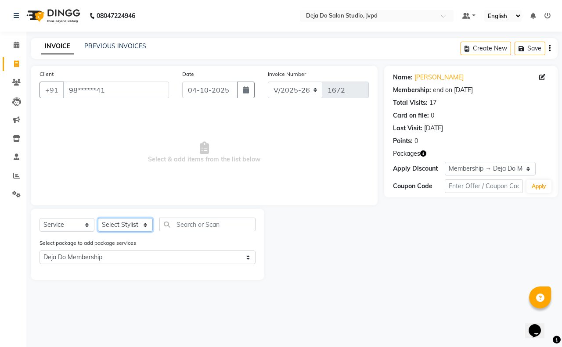
click at [137, 224] on select "Select Stylist Aditi Admin [PERSON_NAME] [PERSON_NAME] Danish [PERSON_NAME] [PE…" at bounding box center [125, 225] width 55 height 14
select select "62497"
click at [98, 218] on select "Select Stylist Aditi Admin [PERSON_NAME] [PERSON_NAME] Danish [PERSON_NAME] [PE…" at bounding box center [125, 225] width 55 height 14
click at [176, 220] on input "text" at bounding box center [207, 225] width 96 height 14
type input "d"
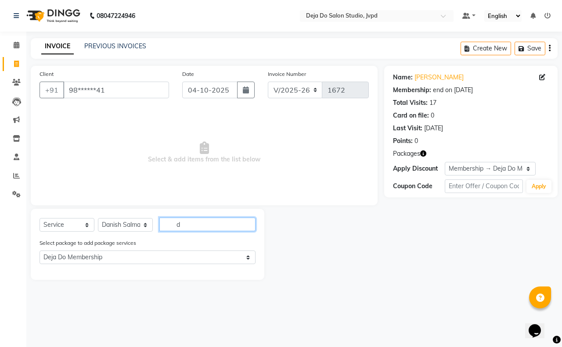
select select "0: undefined"
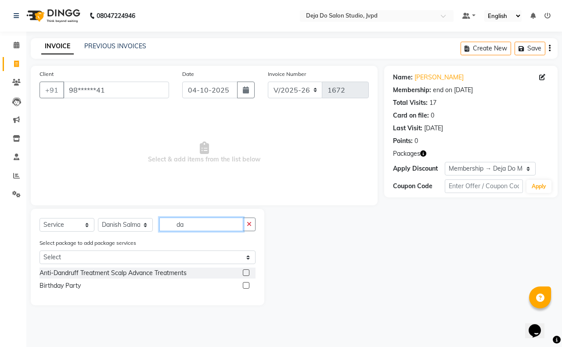
type input "d"
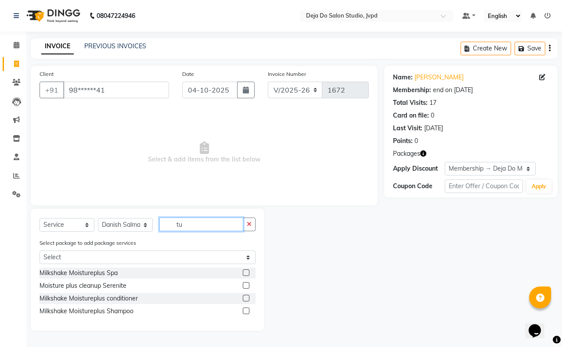
type input "t"
type input "maj"
click at [247, 297] on label at bounding box center [246, 298] width 7 height 7
click at [247, 297] on input "checkbox" at bounding box center [246, 299] width 6 height 6
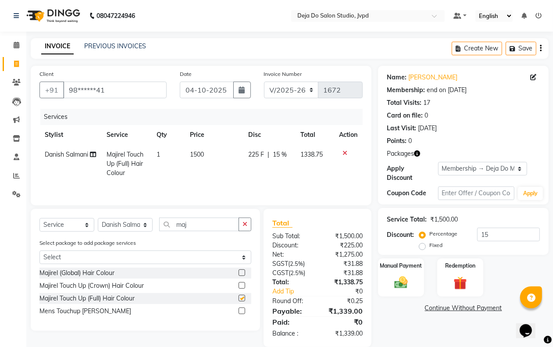
checkbox input "false"
click at [91, 154] on icon at bounding box center [93, 154] width 6 height 6
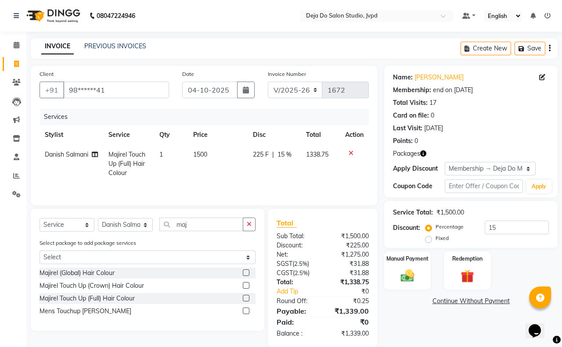
select select "62497"
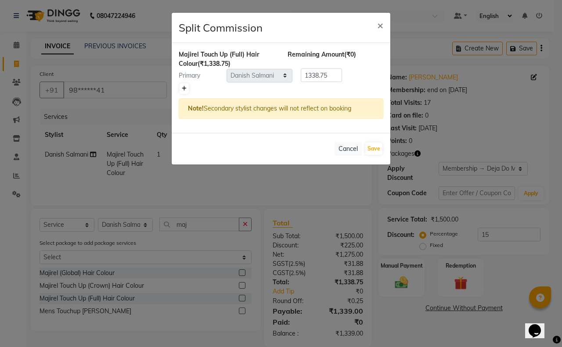
click at [183, 91] on link at bounding box center [183, 88] width 9 height 11
type input "669.38"
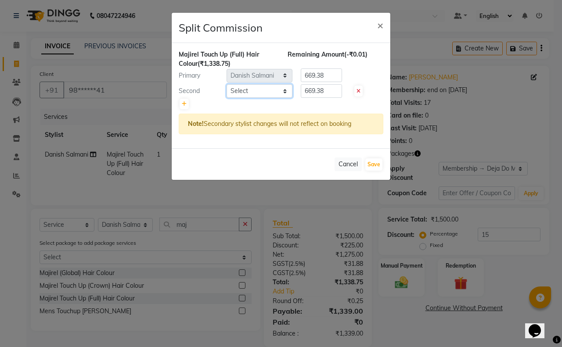
click at [252, 88] on select "Select Aditi Admin [PERSON_NAME] [PERSON_NAME] Danish [PERSON_NAME] [PERSON_NAM…" at bounding box center [259, 91] width 66 height 14
select select "62496"
click at [226, 84] on select "Select Aditi Admin [PERSON_NAME] [PERSON_NAME] Danish [PERSON_NAME] [PERSON_NAM…" at bounding box center [259, 91] width 66 height 14
click at [328, 90] on input "669.38" at bounding box center [321, 91] width 41 height 14
type input "6"
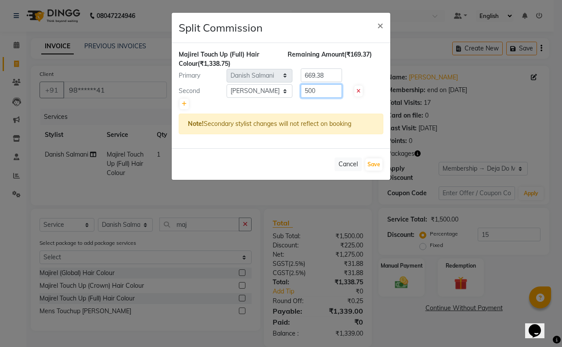
type input "500"
click at [328, 78] on input "669.38" at bounding box center [321, 75] width 41 height 14
type input "6"
type input "838.75"
click at [376, 160] on button "Save" at bounding box center [373, 164] width 17 height 12
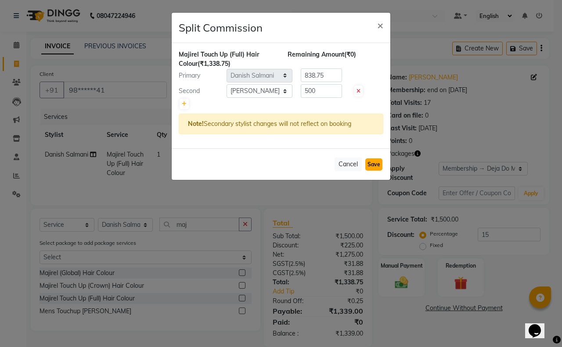
select select "Select"
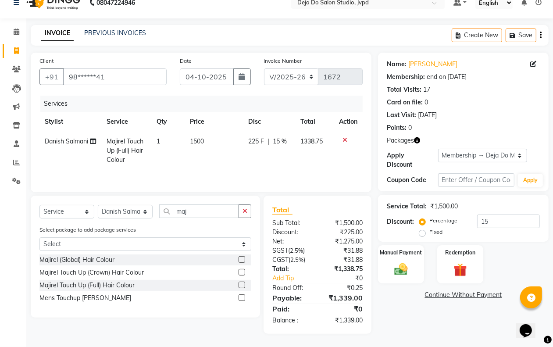
scroll to position [14, 0]
click at [242, 211] on button "button" at bounding box center [245, 211] width 13 height 14
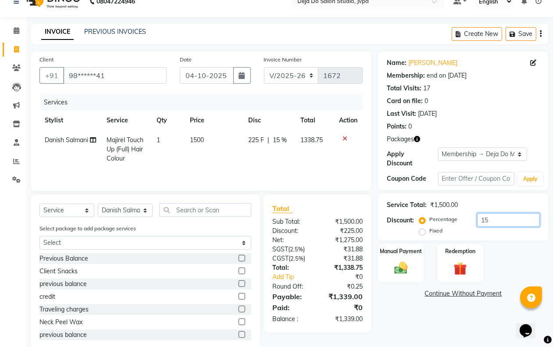
click at [507, 216] on input "15" at bounding box center [508, 220] width 63 height 14
type input "1"
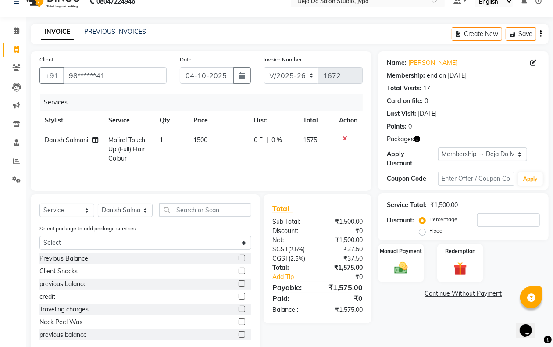
click at [426, 301] on div "Name: [PERSON_NAME] Membership: end on [DATE] Total Visits: 17 Card on file: 0 …" at bounding box center [466, 202] width 177 height 302
click at [424, 304] on div "Name: [PERSON_NAME] Membership: end on [DATE] Total Visits: 17 Card on file: 0 …" at bounding box center [466, 202] width 177 height 302
click at [211, 208] on input "text" at bounding box center [205, 210] width 92 height 14
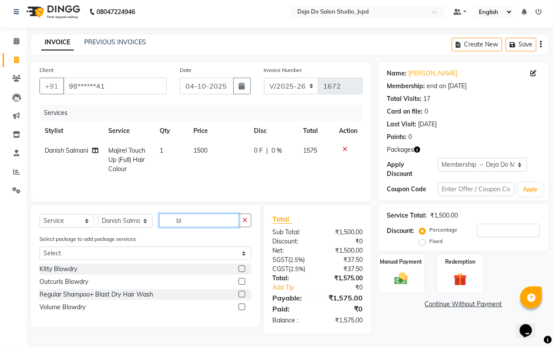
scroll to position [5, 0]
type input "blow"
click at [242, 295] on label at bounding box center [242, 294] width 7 height 7
click at [242, 295] on input "checkbox" at bounding box center [242, 295] width 6 height 6
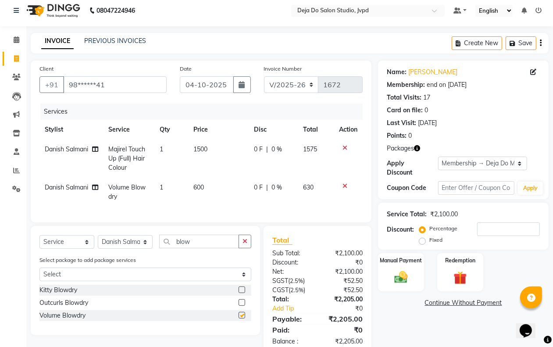
checkbox input "false"
click at [215, 197] on td "600" at bounding box center [218, 192] width 61 height 29
select select "62497"
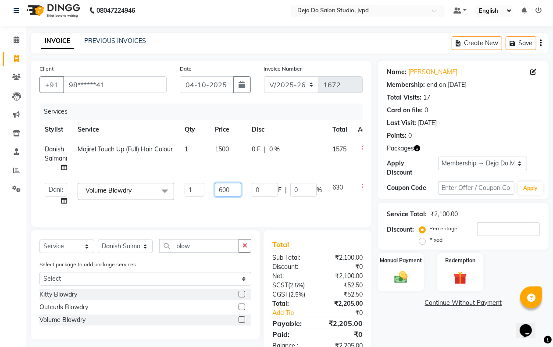
click at [224, 185] on input "600" at bounding box center [228, 190] width 26 height 14
type input "400"
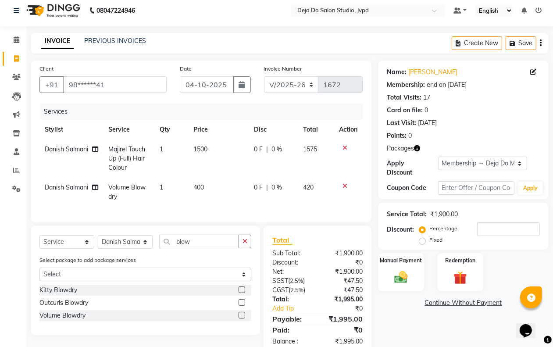
click at [404, 306] on link "Continue Without Payment" at bounding box center [463, 302] width 167 height 9
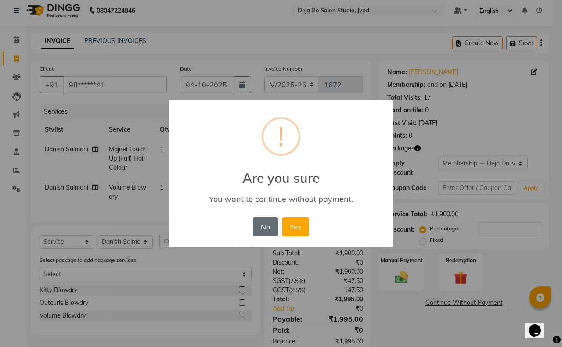
click at [273, 227] on button "No" at bounding box center [265, 226] width 25 height 19
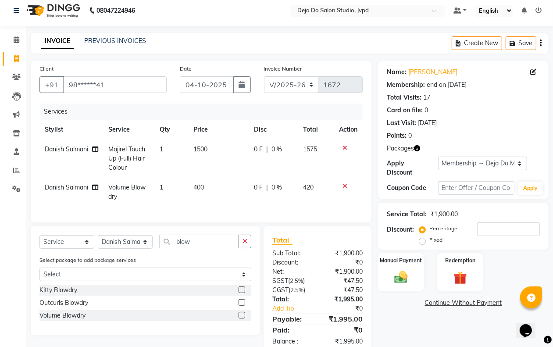
click at [385, 341] on div "Name: [PERSON_NAME] Membership: end on [DATE] Total Visits: 17 Card on file: 0 …" at bounding box center [466, 208] width 177 height 294
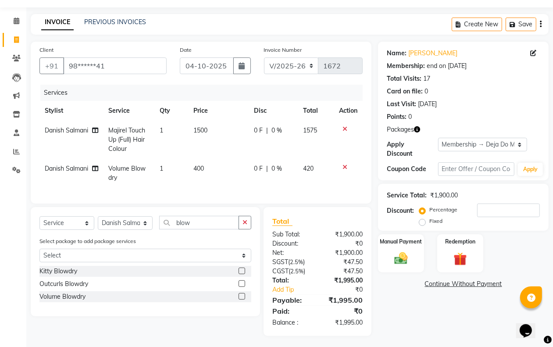
scroll to position [34, 0]
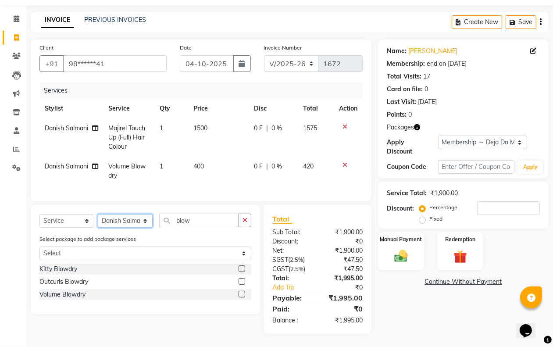
click at [119, 219] on select "Select Stylist Aditi Admin [PERSON_NAME] [PERSON_NAME] Danish [PERSON_NAME] [PE…" at bounding box center [125, 221] width 55 height 14
select select "62498"
click at [98, 214] on select "Select Stylist Aditi Admin [PERSON_NAME] [PERSON_NAME] Danish [PERSON_NAME] [PE…" at bounding box center [125, 221] width 55 height 14
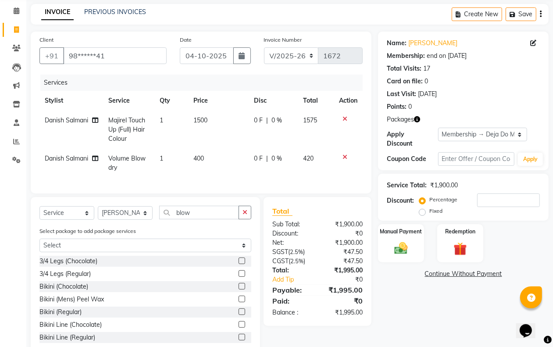
drag, startPoint x: 240, startPoint y: 220, endPoint x: 227, endPoint y: 217, distance: 13.0
click at [237, 216] on div "blow" at bounding box center [206, 213] width 92 height 14
click at [227, 217] on input "blow" at bounding box center [199, 213] width 80 height 14
type input "b"
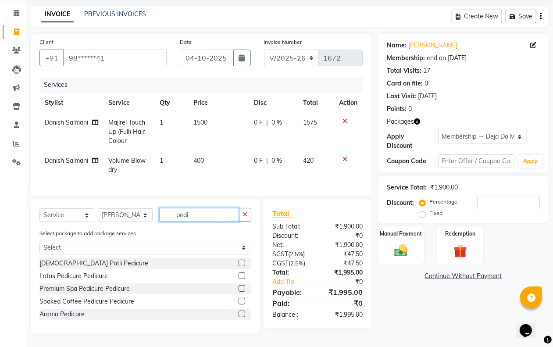
type input "pedi"
click at [244, 277] on label at bounding box center [242, 275] width 7 height 7
click at [244, 277] on input "checkbox" at bounding box center [242, 276] width 6 height 6
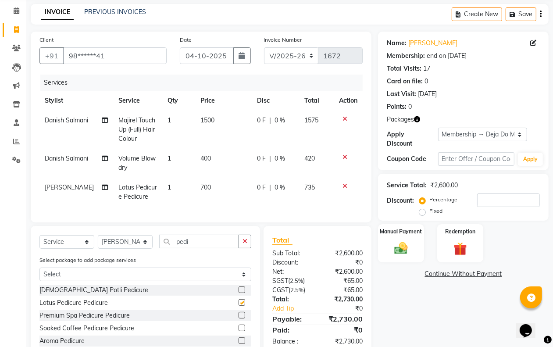
checkbox input "false"
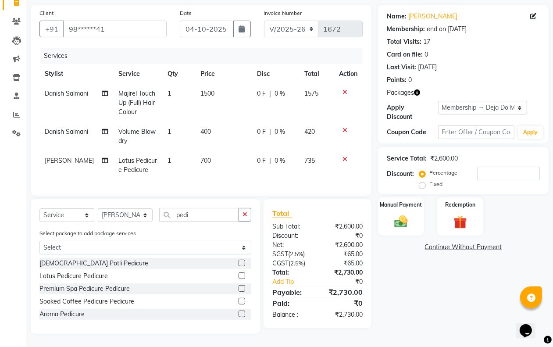
scroll to position [68, 0]
click at [246, 211] on button "button" at bounding box center [245, 215] width 13 height 14
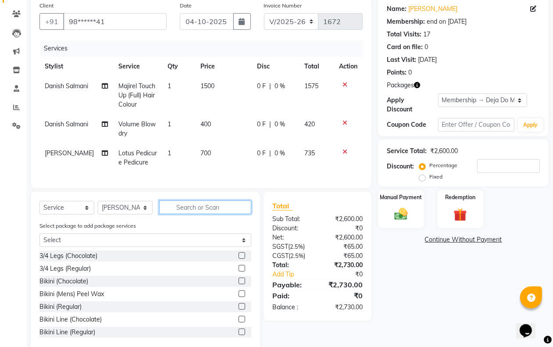
click at [234, 211] on input "text" at bounding box center [205, 208] width 92 height 14
type input "half"
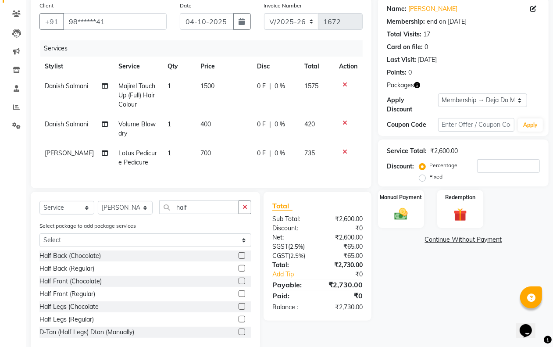
click at [239, 323] on label at bounding box center [242, 319] width 7 height 7
click at [239, 323] on input "checkbox" at bounding box center [242, 320] width 6 height 6
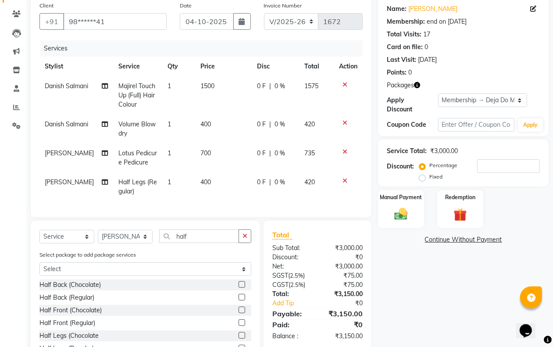
checkbox input "false"
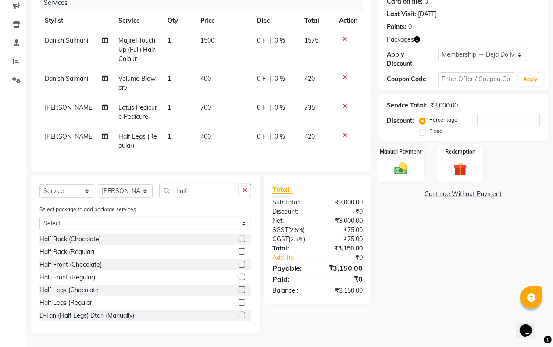
scroll to position [122, 0]
click at [246, 194] on button "button" at bounding box center [245, 191] width 13 height 14
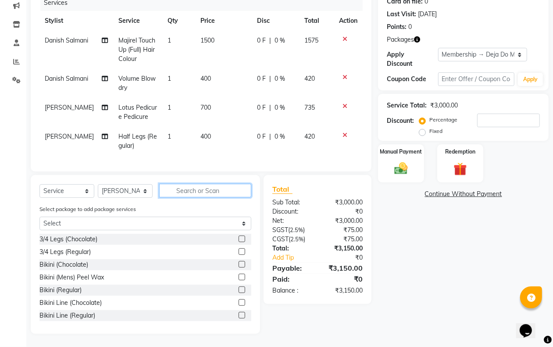
click at [229, 194] on input "text" at bounding box center [205, 191] width 92 height 14
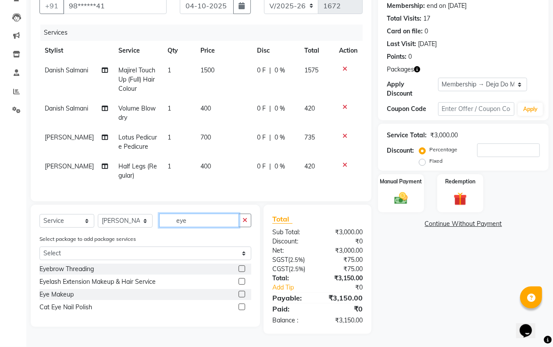
type input "eye"
click at [240, 268] on label at bounding box center [242, 268] width 7 height 7
click at [240, 268] on input "checkbox" at bounding box center [242, 269] width 6 height 6
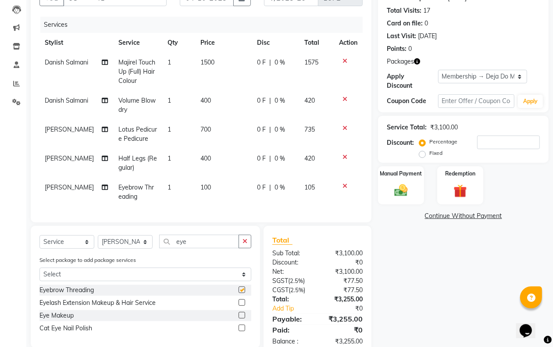
checkbox input "false"
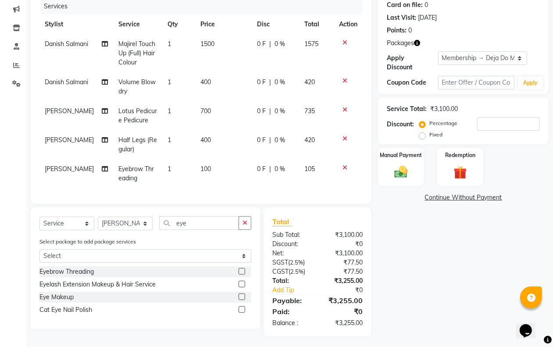
scroll to position [121, 0]
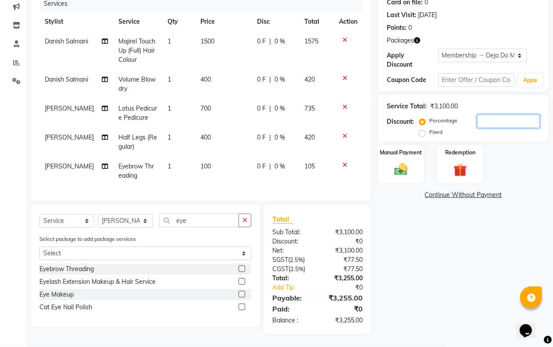
click at [505, 115] on input "number" at bounding box center [508, 122] width 63 height 14
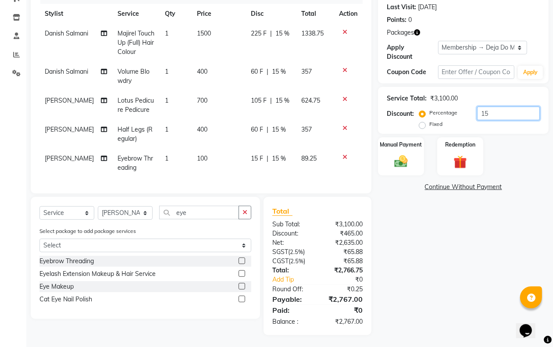
type input "15"
click at [451, 270] on div "Name: [PERSON_NAME] Membership: end on [DATE] Total Visits: 17 Card on file: 0 …" at bounding box center [466, 140] width 177 height 391
click at [207, 152] on td "100" at bounding box center [219, 163] width 54 height 29
select select "62498"
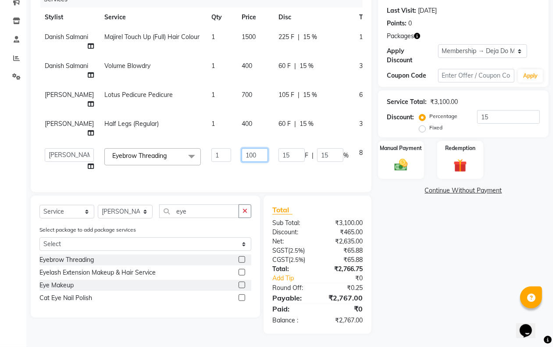
click at [242, 162] on input "100" at bounding box center [255, 155] width 26 height 14
type input "104"
click at [412, 306] on div "Name: [PERSON_NAME] Membership: end on [DATE] Total Visits: 17 Card on file: 0 …" at bounding box center [466, 141] width 177 height 386
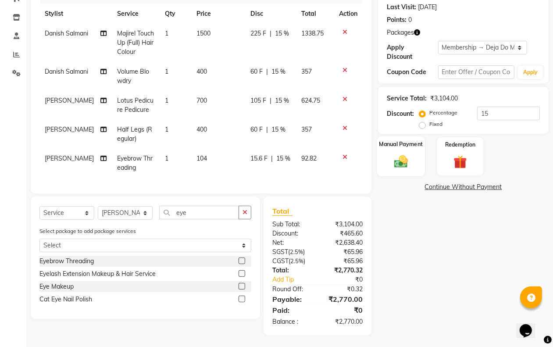
click at [393, 163] on img at bounding box center [401, 162] width 22 height 16
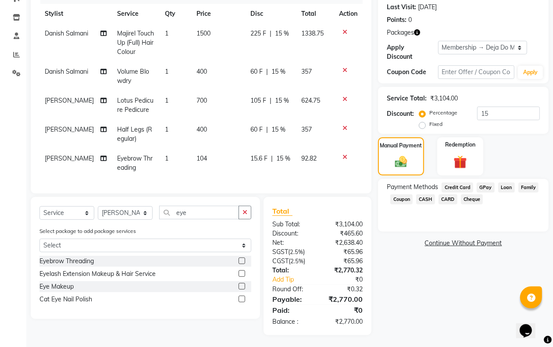
click at [483, 186] on span "GPay" at bounding box center [486, 188] width 18 height 10
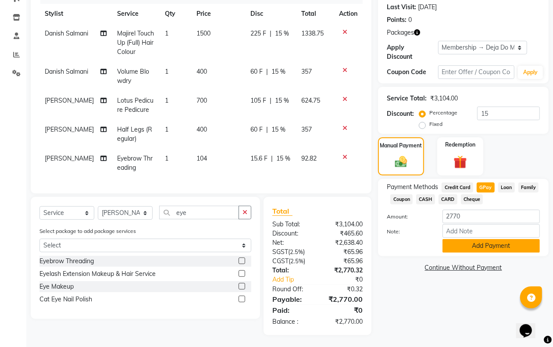
click at [469, 244] on button "Add Payment" at bounding box center [491, 246] width 97 height 14
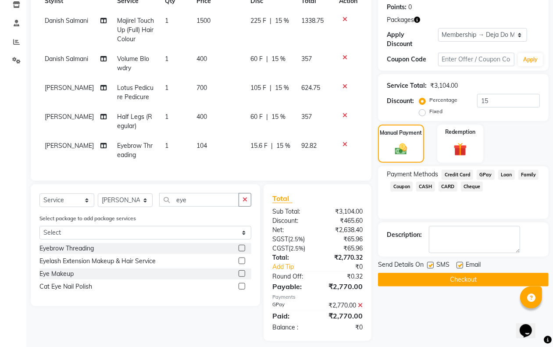
scroll to position [140, 0]
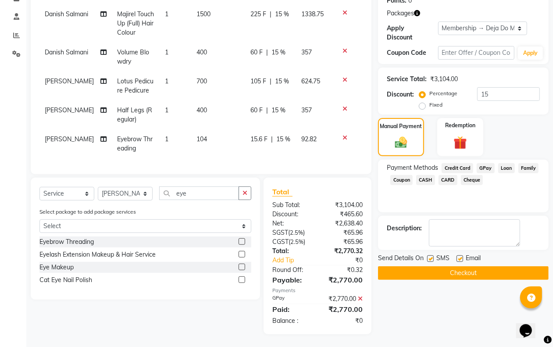
click at [457, 276] on button "Checkout" at bounding box center [463, 273] width 171 height 14
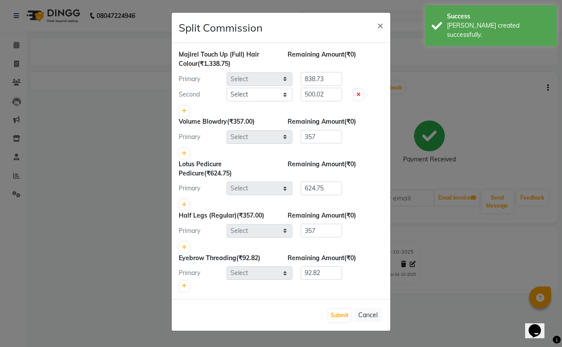
select select "62497"
select select "62496"
select select "62497"
select select "62498"
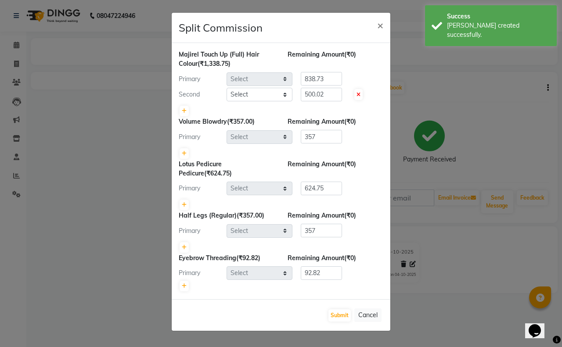
select select "62498"
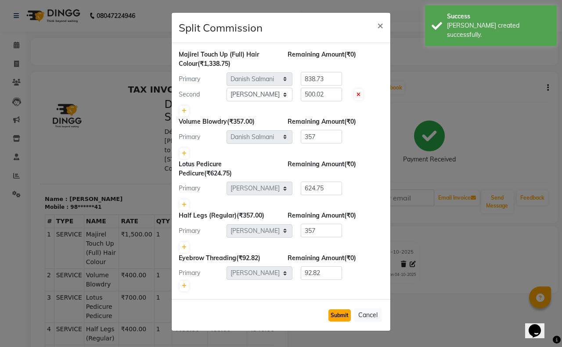
click at [332, 312] on button "Submit" at bounding box center [339, 315] width 22 height 12
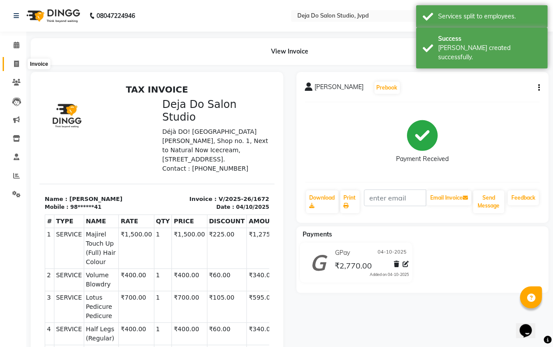
click at [14, 64] on icon at bounding box center [16, 64] width 5 height 7
select select "service"
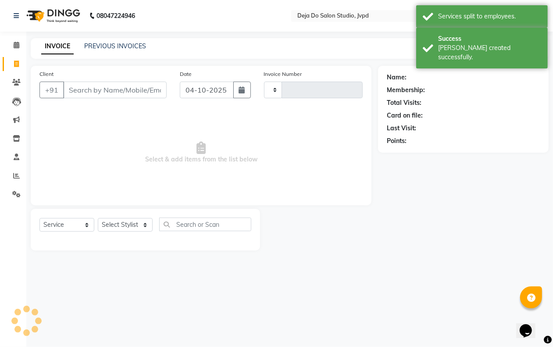
type input "1673"
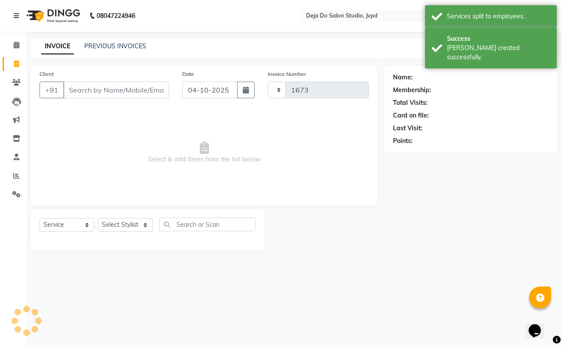
select select "7295"
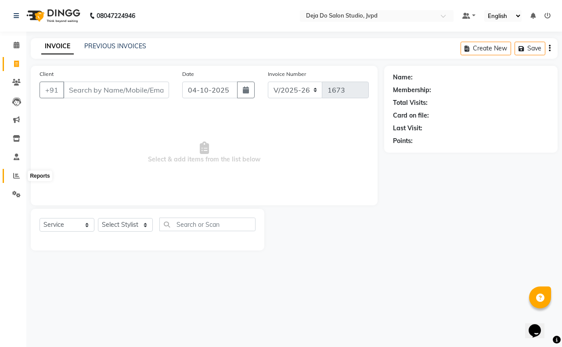
click at [22, 174] on span at bounding box center [16, 176] width 15 height 10
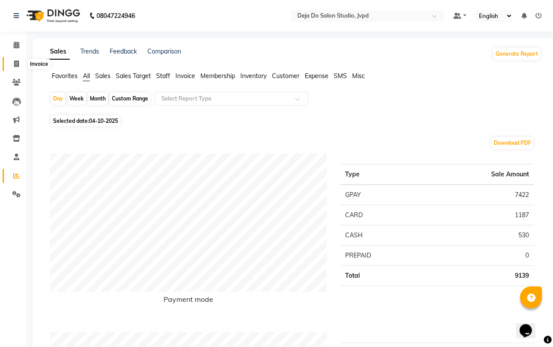
click at [16, 65] on icon at bounding box center [16, 64] width 5 height 7
select select "service"
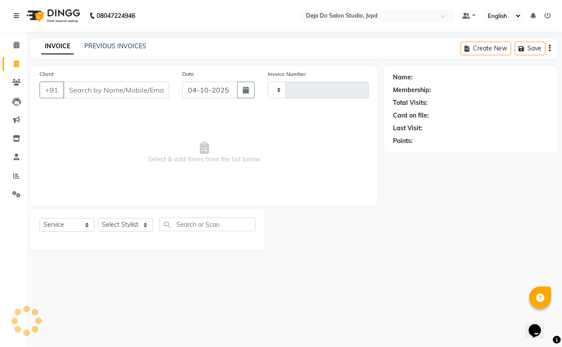
type input "1673"
select select "7295"
click at [27, 78] on div "Client +91 Date [DATE] Invoice Number V/2025 V/[PHONE_NUMBER] Select & add item…" at bounding box center [204, 158] width 360 height 185
click at [23, 78] on span at bounding box center [16, 83] width 15 height 10
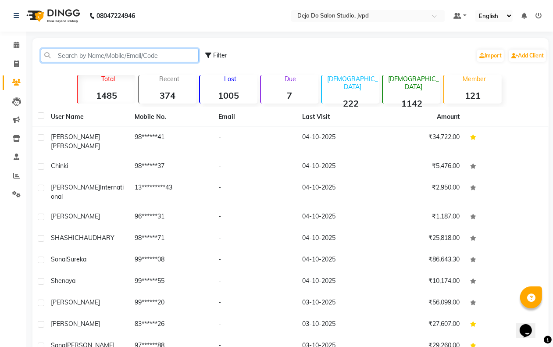
click at [66, 52] on input "text" at bounding box center [120, 56] width 158 height 14
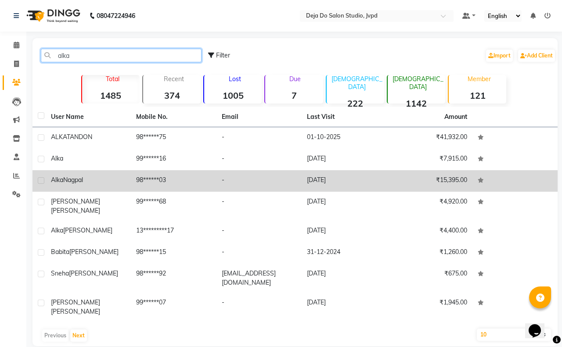
type input "alka"
click at [167, 181] on td "98******03" at bounding box center [173, 181] width 85 height 22
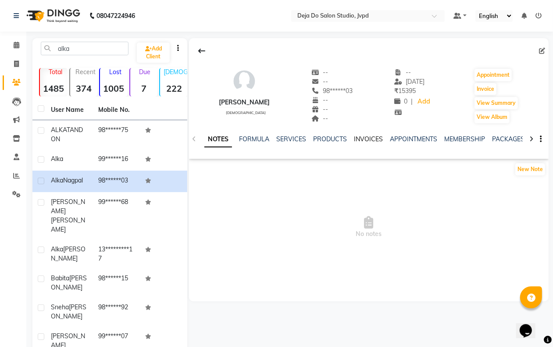
click at [376, 138] on link "INVOICES" at bounding box center [368, 139] width 29 height 8
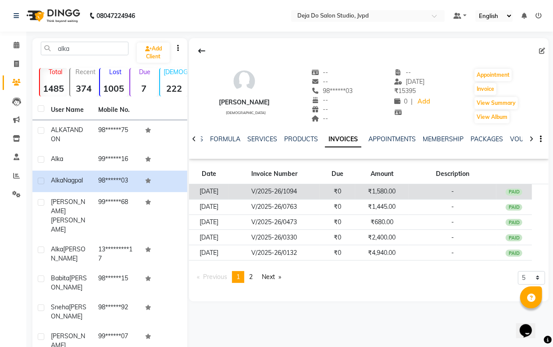
click at [395, 189] on td "₹1,580.00" at bounding box center [382, 191] width 54 height 15
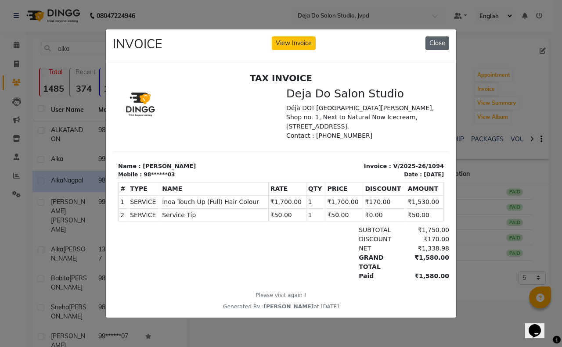
click at [430, 36] on button "Close" at bounding box center [437, 43] width 24 height 14
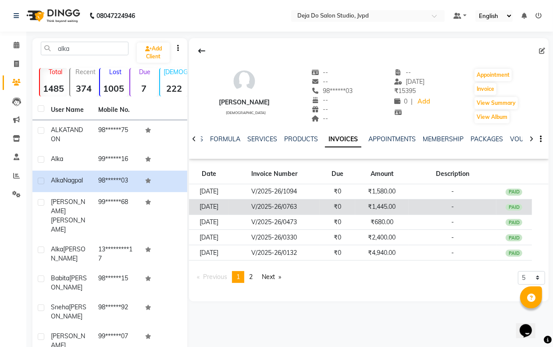
click at [408, 209] on td "₹1,445.00" at bounding box center [382, 206] width 54 height 15
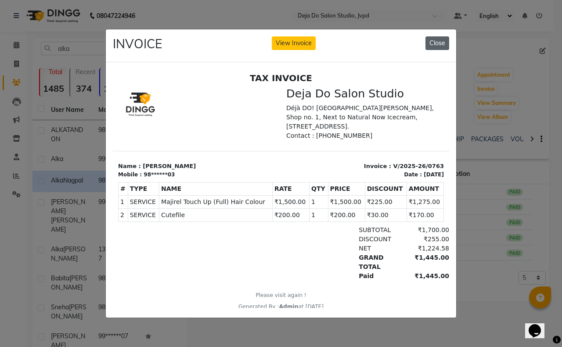
click at [433, 40] on button "Close" at bounding box center [437, 43] width 24 height 14
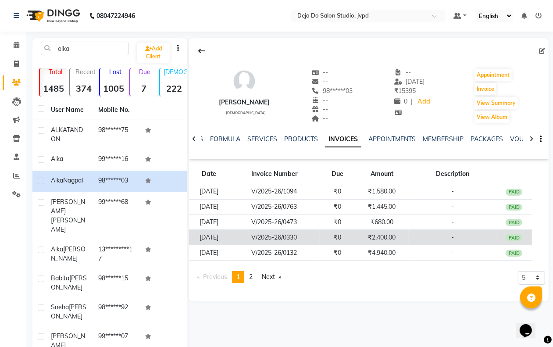
click at [380, 239] on td "₹2,400.00" at bounding box center [382, 237] width 54 height 15
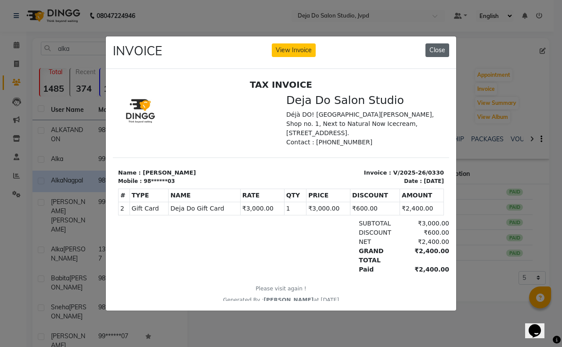
click at [440, 51] on button "Close" at bounding box center [437, 50] width 24 height 14
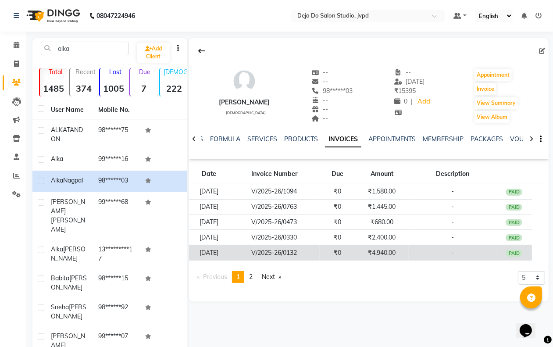
click at [391, 247] on td "₹4,940.00" at bounding box center [382, 252] width 54 height 15
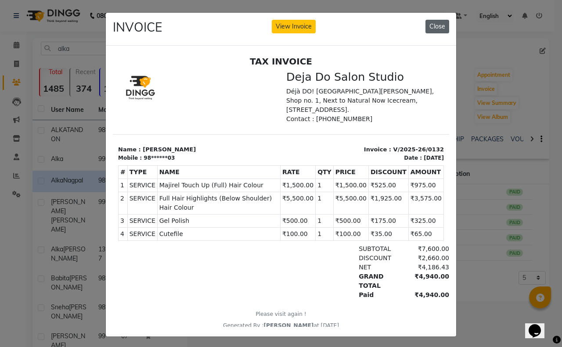
click at [425, 25] on button "Close" at bounding box center [437, 27] width 24 height 14
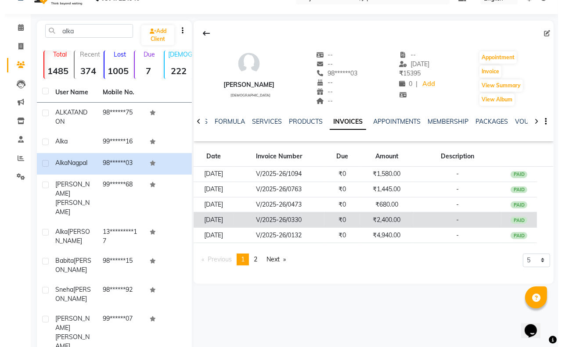
scroll to position [27, 0]
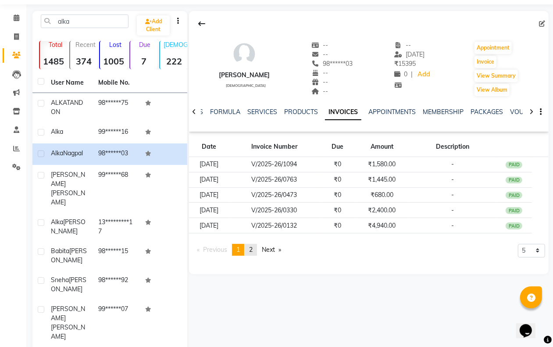
click at [257, 249] on link "page 2" at bounding box center [251, 250] width 12 height 12
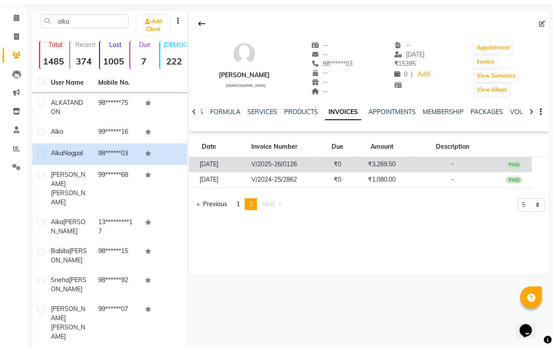
click at [402, 161] on td "₹3,269.50" at bounding box center [382, 164] width 54 height 15
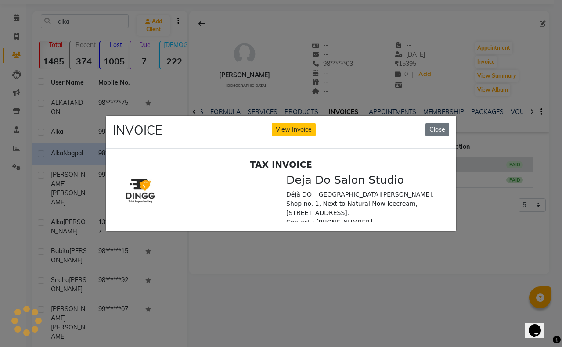
scroll to position [0, 0]
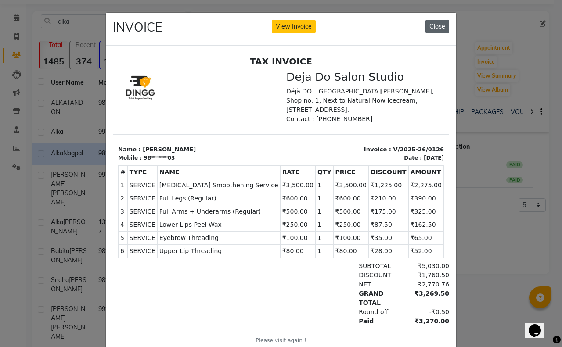
click at [425, 25] on button "Close" at bounding box center [437, 27] width 24 height 14
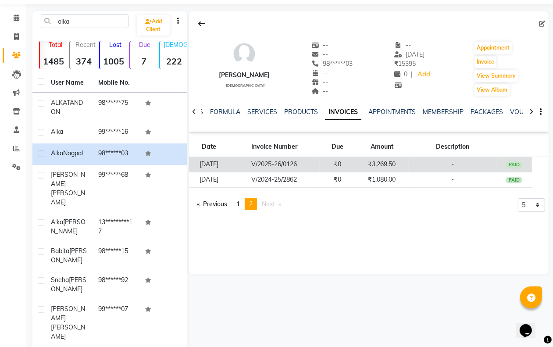
click at [413, 163] on td "-" at bounding box center [453, 164] width 88 height 15
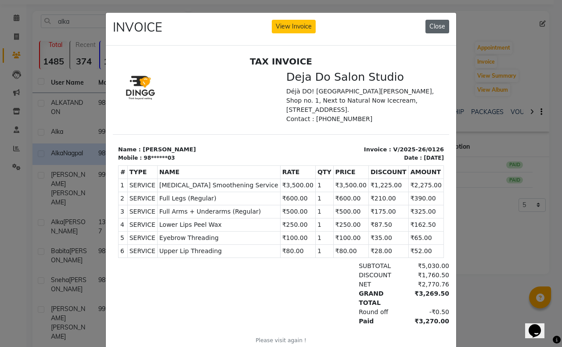
click at [440, 29] on button "Close" at bounding box center [437, 27] width 24 height 14
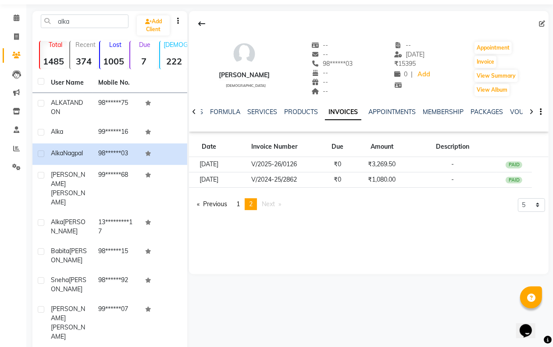
click at [243, 197] on app-client-invoices "Date Invoice Number Due Amount Description [DATE] V/2025-26/0126 ₹0 ₹3,269.50 -…" at bounding box center [369, 176] width 360 height 82
click at [242, 205] on link "page 1" at bounding box center [238, 204] width 12 height 12
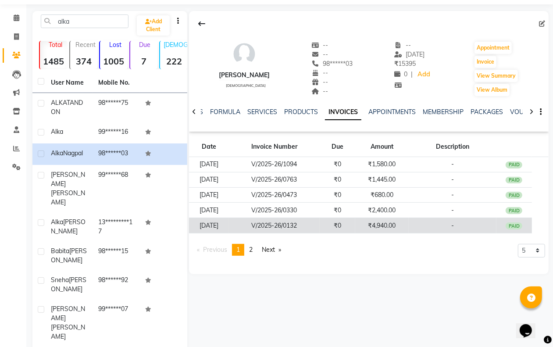
click at [383, 227] on td "₹4,940.00" at bounding box center [382, 225] width 54 height 15
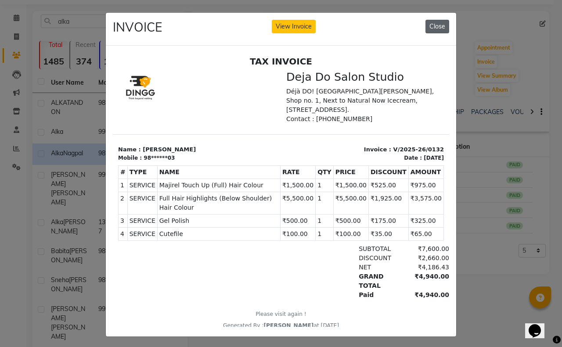
click at [437, 23] on button "Close" at bounding box center [437, 27] width 24 height 14
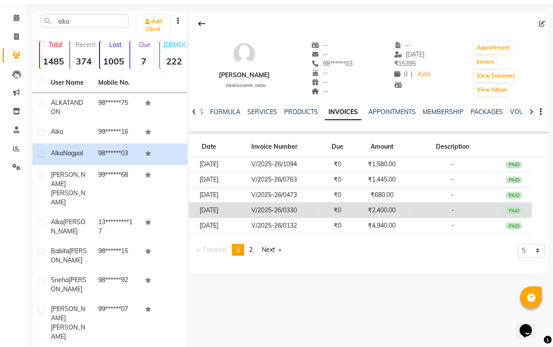
click at [409, 214] on td "₹2,400.00" at bounding box center [382, 210] width 54 height 15
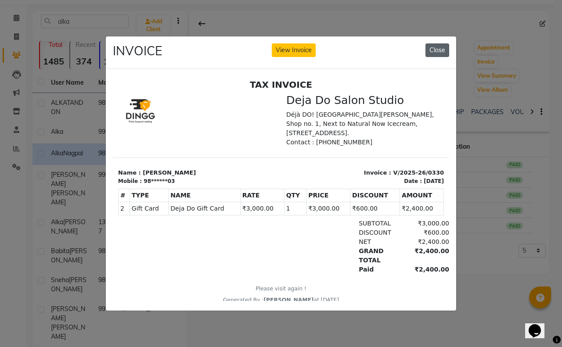
click at [443, 46] on button "Close" at bounding box center [437, 50] width 24 height 14
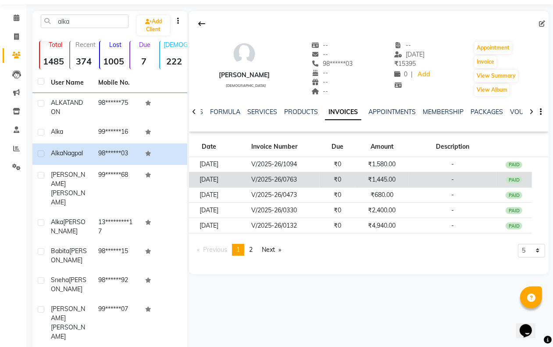
click at [422, 176] on td "-" at bounding box center [453, 179] width 88 height 15
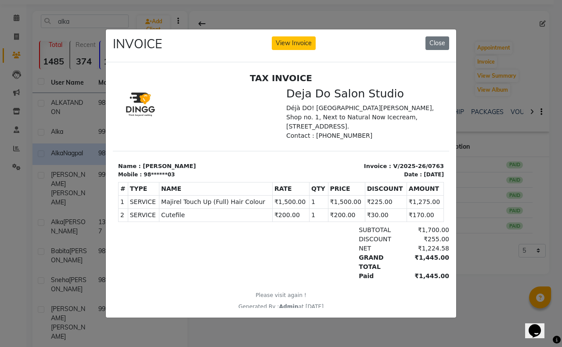
click at [442, 31] on div "INVOICE View Invoice Close" at bounding box center [281, 45] width 350 height 33
click at [432, 37] on button "Close" at bounding box center [437, 43] width 24 height 14
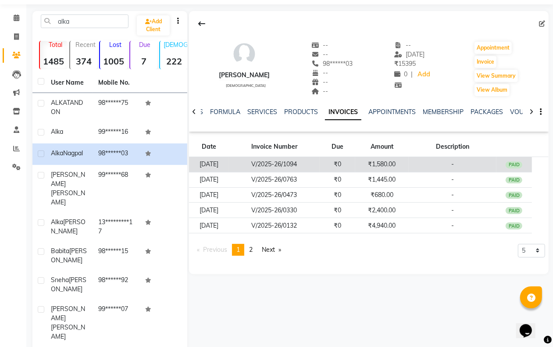
click at [350, 167] on td "₹0" at bounding box center [338, 164] width 36 height 15
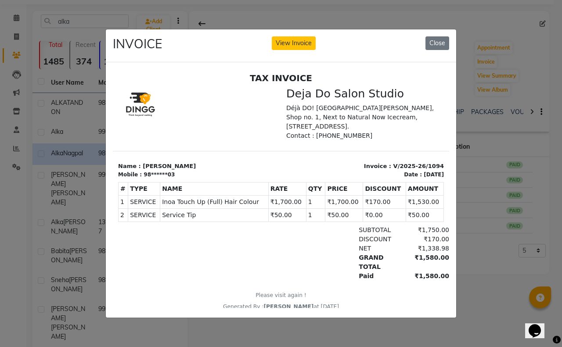
drag, startPoint x: 444, startPoint y: 39, endPoint x: 394, endPoint y: 8, distance: 58.7
click at [442, 38] on button "Close" at bounding box center [437, 43] width 24 height 14
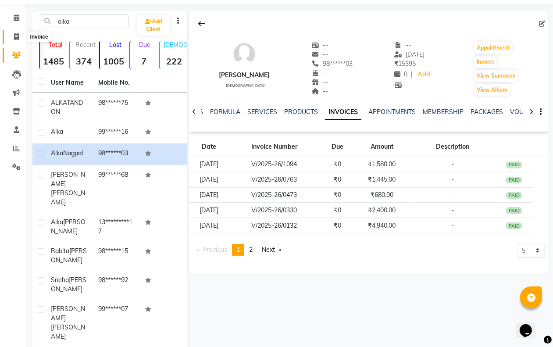
click at [16, 39] on icon at bounding box center [16, 36] width 5 height 7
select select "service"
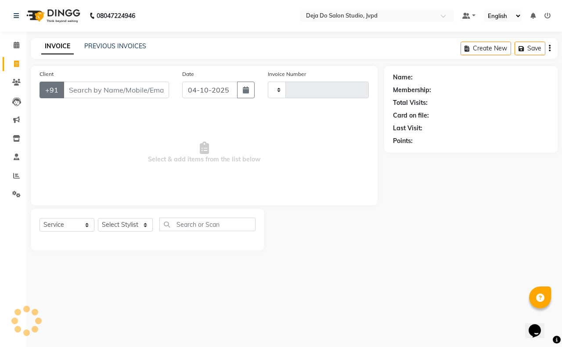
type input "1673"
select select "7295"
drag, startPoint x: 24, startPoint y: 100, endPoint x: 21, endPoint y: 95, distance: 6.1
click at [23, 99] on app-home "08047224946 Select Location × Deja Do Salon Studio, Jvpd Default Panel My Panel…" at bounding box center [281, 132] width 562 height 264
click at [17, 86] on span at bounding box center [16, 83] width 15 height 10
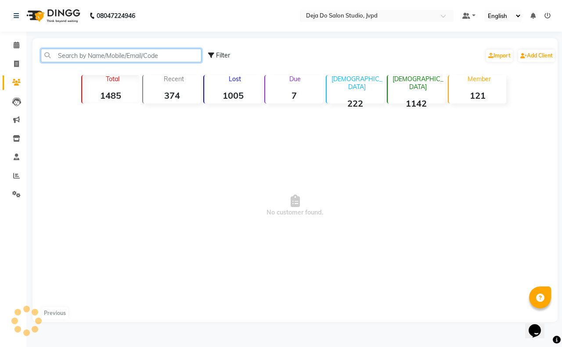
click at [53, 51] on input "text" at bounding box center [121, 56] width 161 height 14
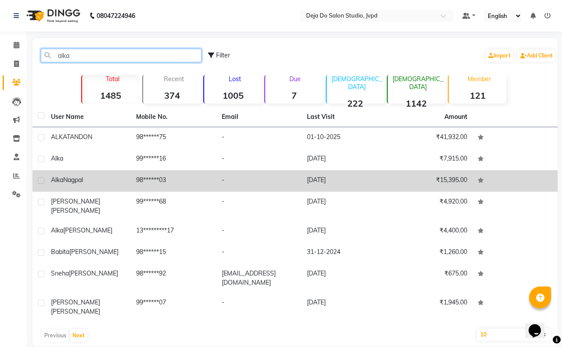
type input "alka"
click at [457, 176] on td "₹15,395.00" at bounding box center [429, 181] width 85 height 22
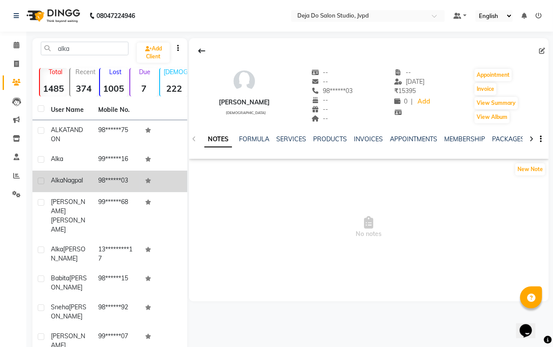
click at [383, 135] on ul "NOTES FORMULA SERVICES PRODUCTS INVOICES APPOINTMENTS MEMBERSHIP PACKAGES VOUCH…" at bounding box center [482, 139] width 557 height 9
click at [373, 139] on link "INVOICES" at bounding box center [368, 139] width 29 height 8
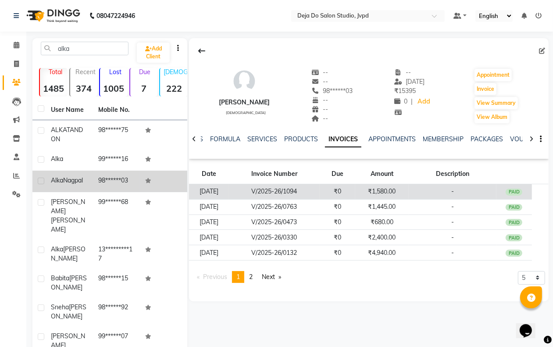
click at [382, 190] on td "₹1,580.00" at bounding box center [382, 191] width 54 height 15
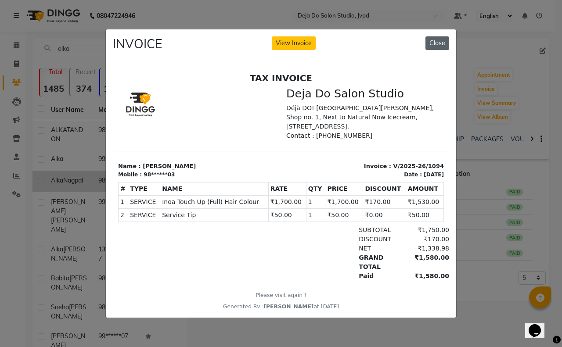
click at [429, 36] on button "Close" at bounding box center [437, 43] width 24 height 14
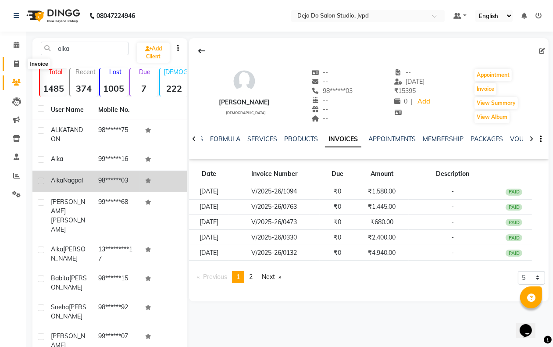
click at [14, 59] on span at bounding box center [16, 64] width 15 height 10
select select "7295"
select select "service"
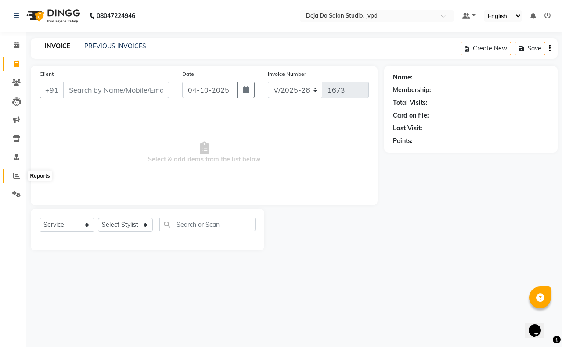
click at [13, 178] on icon at bounding box center [16, 175] width 7 height 7
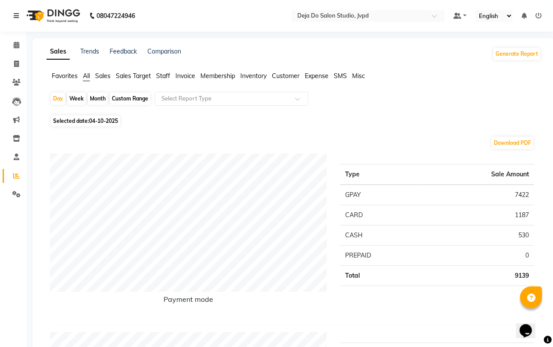
click at [16, 55] on li "Invoice" at bounding box center [13, 64] width 26 height 19
click at [16, 62] on icon at bounding box center [16, 64] width 5 height 7
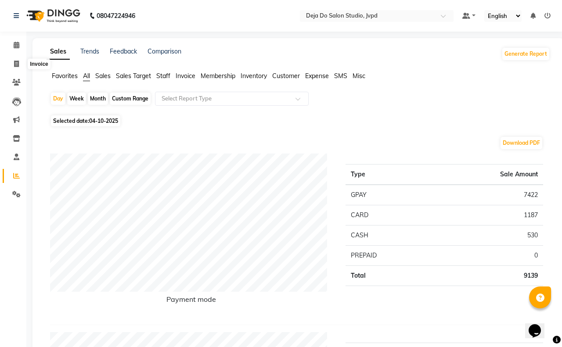
select select "7295"
select select "service"
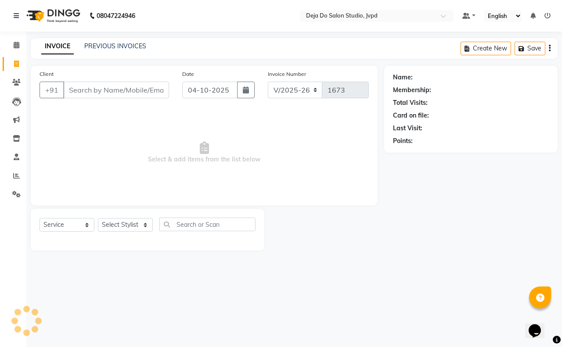
click at [94, 87] on input "Client" at bounding box center [116, 90] width 106 height 17
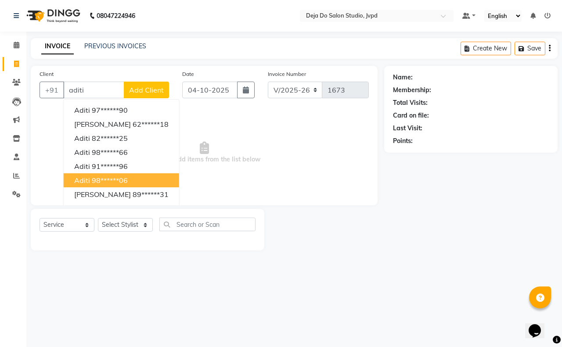
click at [111, 184] on button "aditi 98******06" at bounding box center [121, 180] width 115 height 14
type input "98******06"
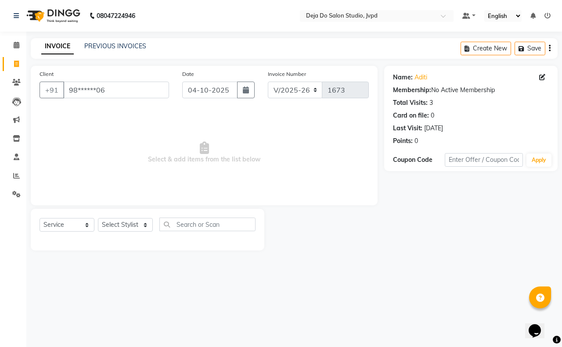
click at [115, 216] on div "Select Service Product Membership Package Voucher Prepaid Gift Card Select Styl…" at bounding box center [147, 230] width 233 height 42
click at [115, 220] on select "Select Stylist Aditi Admin [PERSON_NAME] [PERSON_NAME] Danish [PERSON_NAME] [PE…" at bounding box center [125, 225] width 55 height 14
select select "62495"
click at [98, 218] on select "Select Stylist Aditi Admin [PERSON_NAME] [PERSON_NAME] Danish [PERSON_NAME] [PE…" at bounding box center [125, 225] width 55 height 14
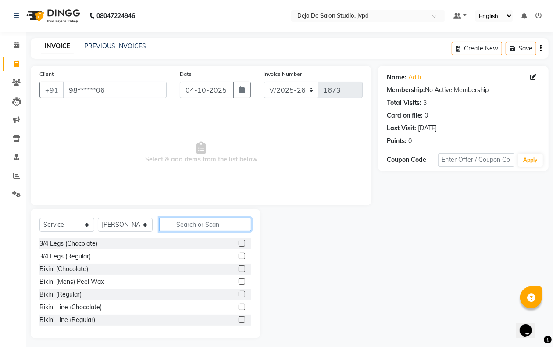
click at [185, 225] on input "text" at bounding box center [205, 225] width 92 height 14
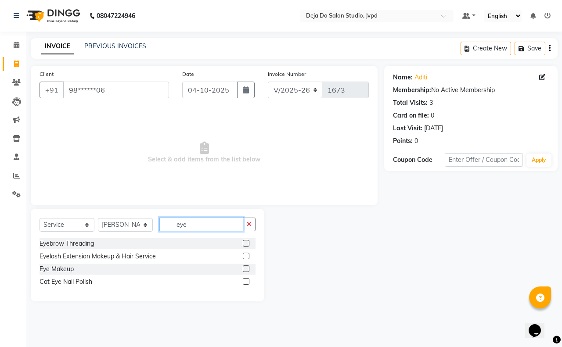
type input "eye"
click at [246, 242] on label at bounding box center [246, 243] width 7 height 7
click at [246, 242] on input "checkbox" at bounding box center [246, 244] width 6 height 6
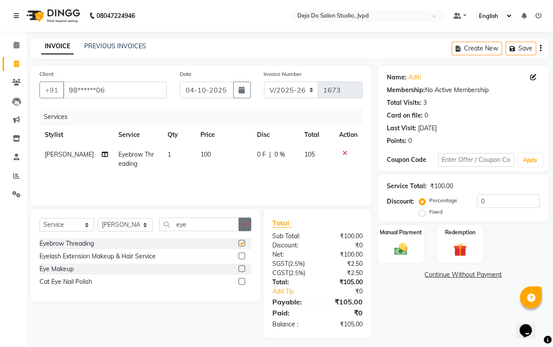
checkbox input "false"
click at [249, 222] on button "button" at bounding box center [245, 225] width 13 height 14
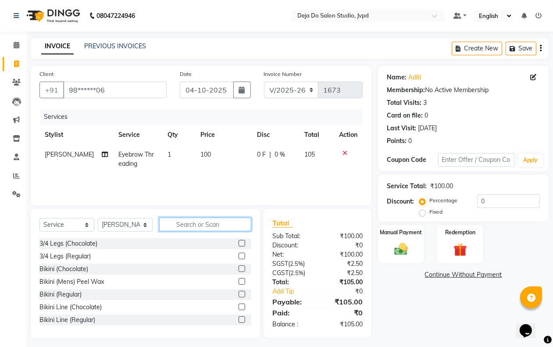
click at [236, 223] on input "text" at bounding box center [205, 225] width 92 height 14
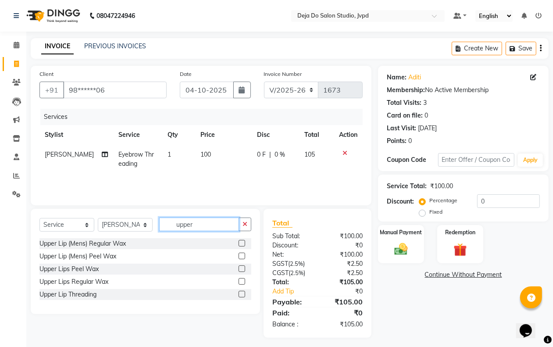
type input "upper"
click at [240, 292] on label at bounding box center [242, 294] width 7 height 7
click at [240, 292] on input "checkbox" at bounding box center [242, 295] width 6 height 6
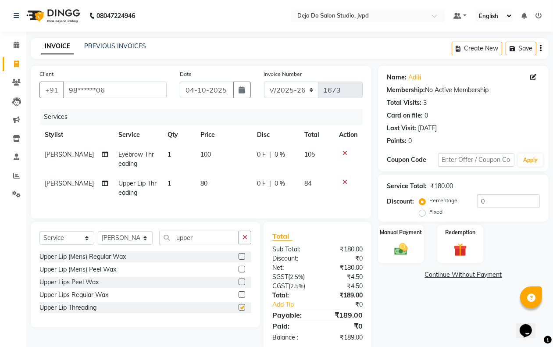
checkbox input "false"
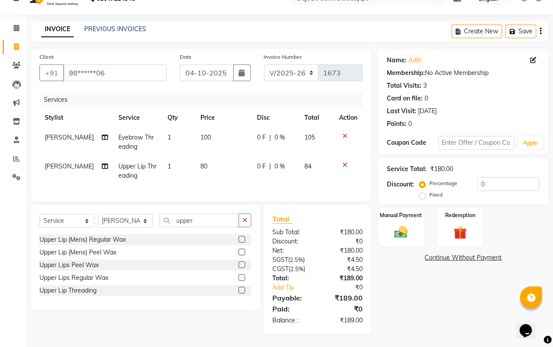
scroll to position [25, 0]
click at [246, 220] on icon "button" at bounding box center [245, 220] width 5 height 6
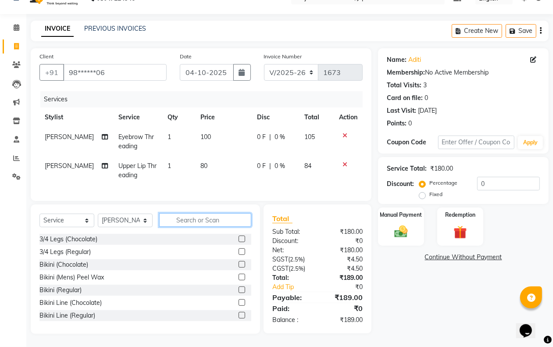
click at [239, 219] on input "text" at bounding box center [205, 220] width 92 height 14
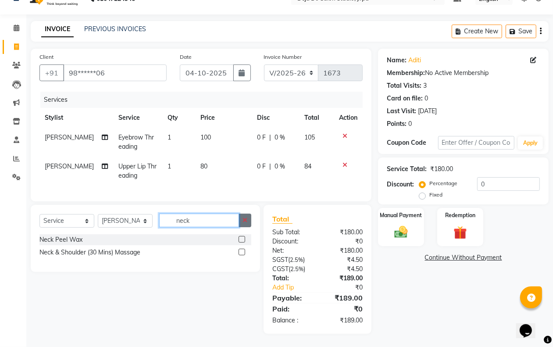
type input "neck"
click at [245, 223] on icon "button" at bounding box center [245, 220] width 5 height 6
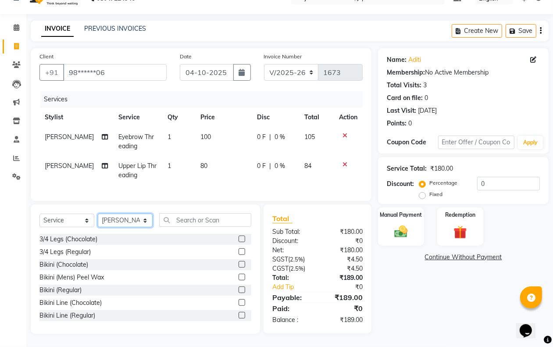
click at [117, 218] on select "Select Stylist Aditi Admin [PERSON_NAME] [PERSON_NAME] Danish [PERSON_NAME] [PE…" at bounding box center [125, 221] width 55 height 14
select select "62499"
click at [98, 214] on select "Select Stylist Aditi Admin [PERSON_NAME] [PERSON_NAME] Danish [PERSON_NAME] [PE…" at bounding box center [125, 221] width 55 height 14
click at [188, 221] on input "text" at bounding box center [205, 220] width 92 height 14
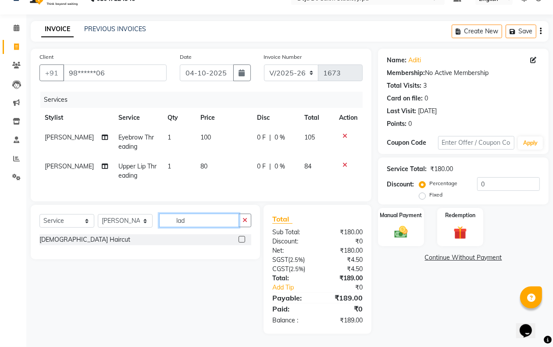
type input "lad"
click at [244, 238] on label at bounding box center [242, 239] width 7 height 7
click at [244, 238] on input "checkbox" at bounding box center [242, 240] width 6 height 6
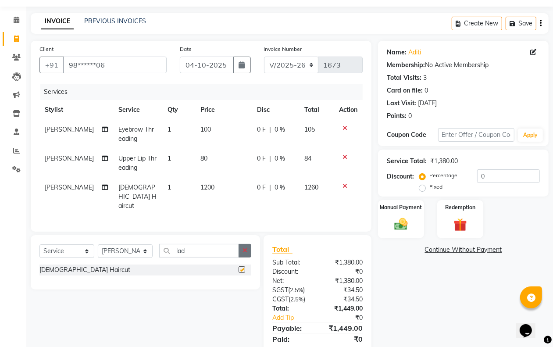
checkbox input "false"
click at [244, 253] on button "button" at bounding box center [245, 251] width 13 height 14
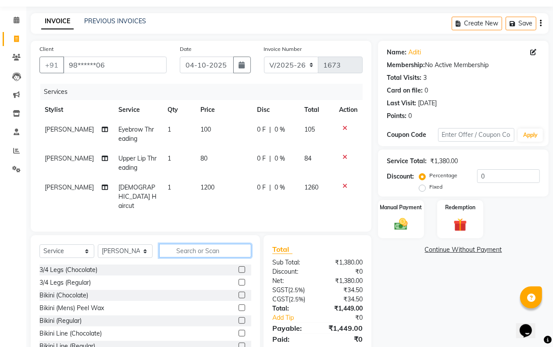
click at [236, 248] on input "text" at bounding box center [205, 251] width 92 height 14
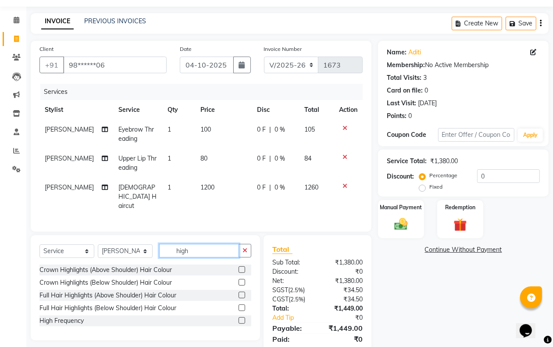
type input "high"
click at [240, 306] on label at bounding box center [242, 308] width 7 height 7
click at [240, 306] on input "checkbox" at bounding box center [242, 308] width 6 height 6
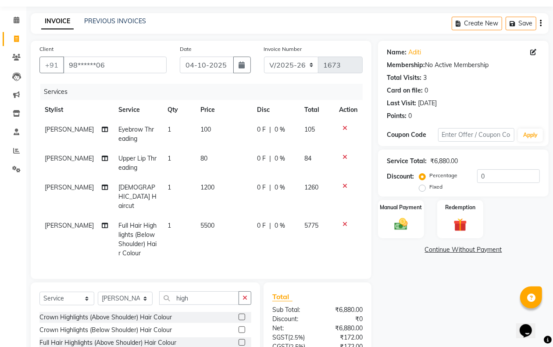
checkbox input "false"
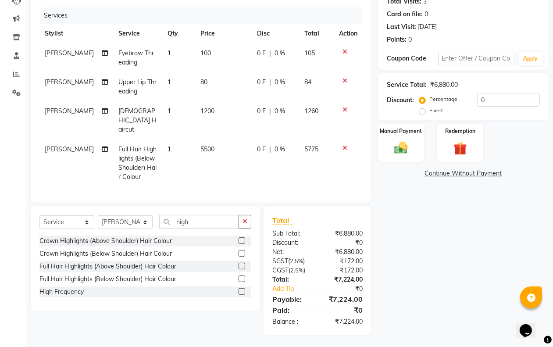
click at [202, 164] on td "5500" at bounding box center [223, 163] width 57 height 47
select select "62499"
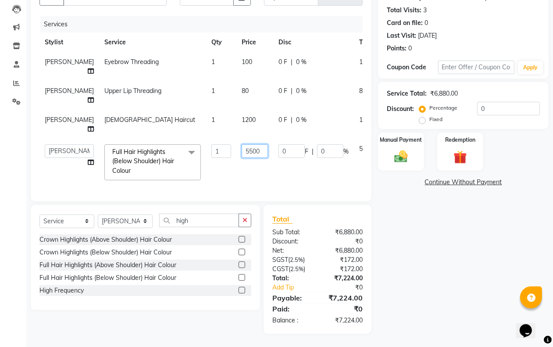
click at [242, 144] on input "5500" at bounding box center [255, 151] width 26 height 14
type input "5000"
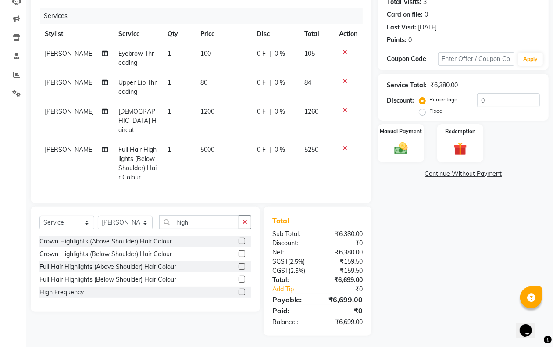
click at [243, 165] on td "5000" at bounding box center [223, 163] width 57 height 47
select select "62499"
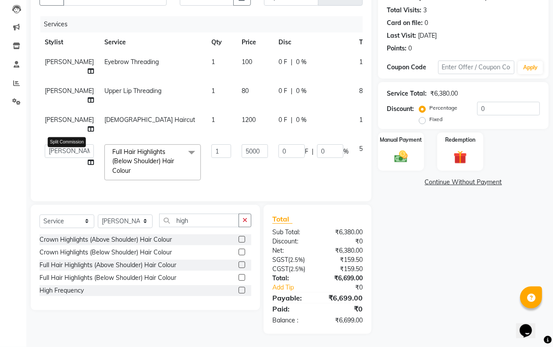
click at [88, 159] on icon at bounding box center [91, 162] width 6 height 6
select select "62499"
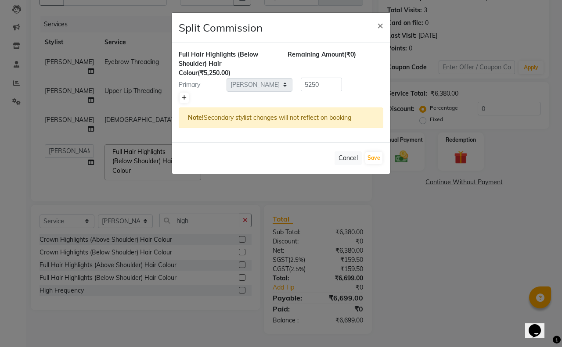
click at [183, 94] on link at bounding box center [183, 98] width 9 height 11
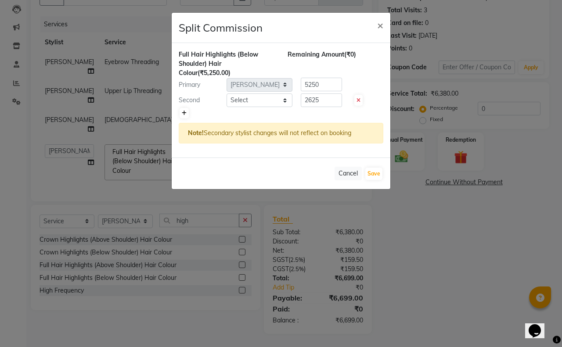
type input "2625"
click at [277, 93] on select "Select Aditi Admin [PERSON_NAME] [PERSON_NAME] Danish [PERSON_NAME] [PERSON_NAM…" at bounding box center [259, 100] width 66 height 14
select select "62496"
click at [226, 93] on select "Select Aditi Admin [PERSON_NAME] [PERSON_NAME] Danish [PERSON_NAME] [PERSON_NAM…" at bounding box center [259, 100] width 66 height 14
click at [325, 101] on input "2625" at bounding box center [321, 100] width 41 height 14
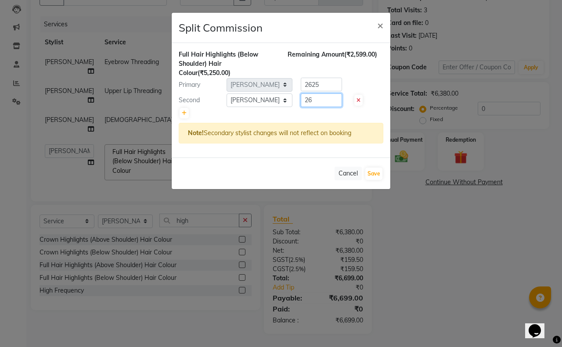
type input "2"
type input "1000"
click at [216, 109] on div at bounding box center [281, 113] width 204 height 12
click at [186, 110] on link at bounding box center [183, 113] width 9 height 11
type input "1750"
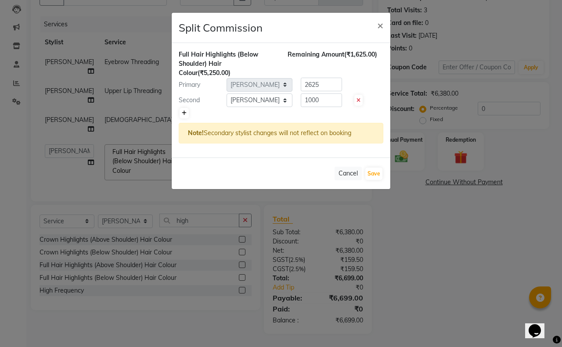
type input "1750"
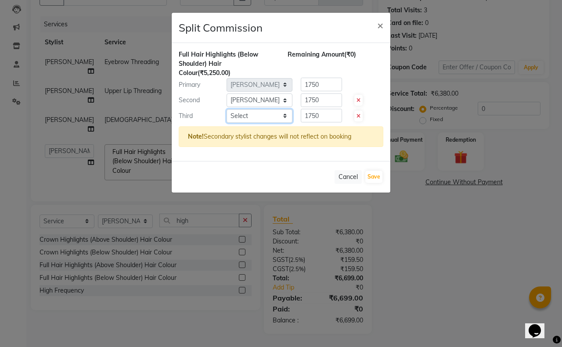
click at [241, 115] on select "Select Aditi Admin [PERSON_NAME] [PERSON_NAME] Danish [PERSON_NAME] [PERSON_NAM…" at bounding box center [259, 116] width 66 height 14
select select "62495"
click at [226, 109] on select "Select Aditi Admin [PERSON_NAME] [PERSON_NAME] Danish [PERSON_NAME] [PERSON_NAM…" at bounding box center [259, 116] width 66 height 14
click at [327, 110] on input "1750" at bounding box center [321, 116] width 41 height 14
type input "1"
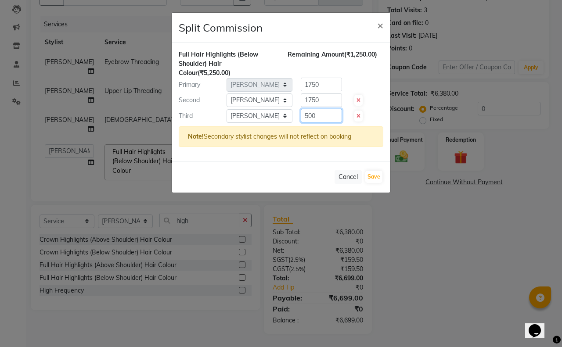
type input "500"
click at [319, 98] on input "1750" at bounding box center [321, 100] width 41 height 14
type input "1"
type input "1000"
click at [321, 82] on input "1750" at bounding box center [321, 85] width 41 height 14
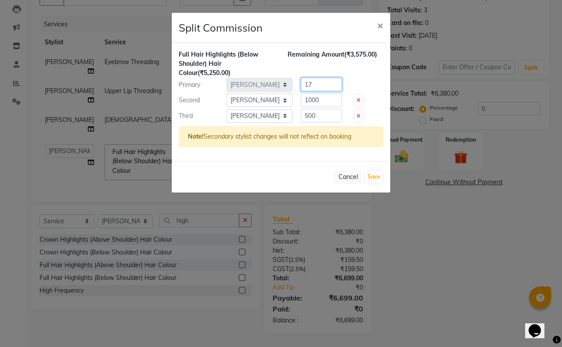
type input "1"
type input "3750"
click at [374, 176] on button "Save" at bounding box center [373, 177] width 17 height 12
select select "Select"
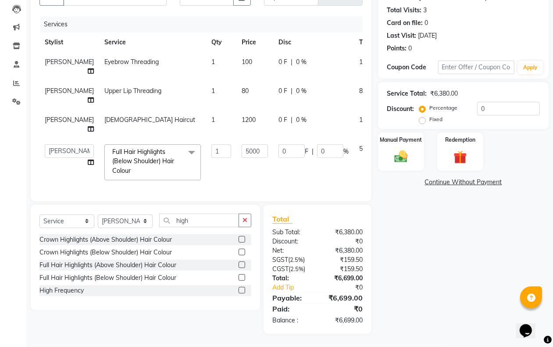
click at [402, 290] on div "Name: Aditi Membership: No Active Membership Total Visits: 3 Card on file: 0 La…" at bounding box center [466, 153] width 177 height 361
click at [492, 102] on input "0" at bounding box center [508, 109] width 63 height 14
type input "1"
type input "50"
type input "1"
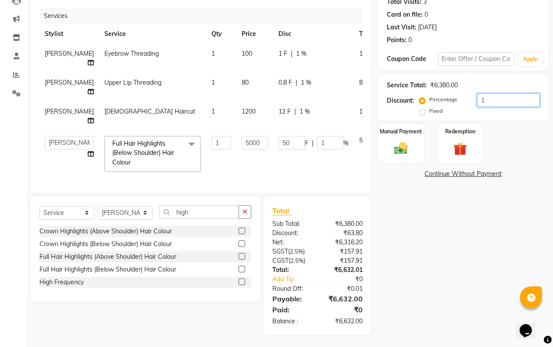
type input "10"
type input "500"
type input "10"
click at [385, 148] on div "Manual Payment" at bounding box center [401, 143] width 48 height 40
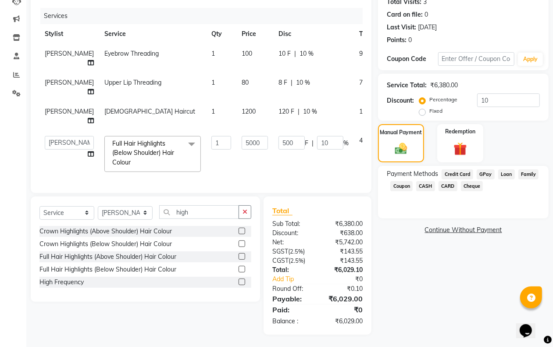
click at [237, 112] on td "1200" at bounding box center [255, 116] width 37 height 29
select select "62499"
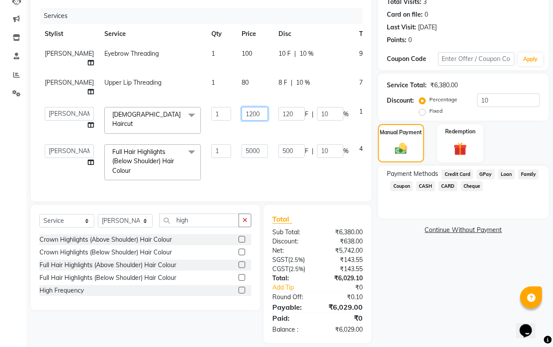
click at [242, 107] on input "1200" at bounding box center [255, 114] width 26 height 14
type input "1201"
click at [393, 279] on div "Name: Aditi Membership: No Active Membership Total Visits: 3 Card on file: 0 La…" at bounding box center [466, 154] width 177 height 378
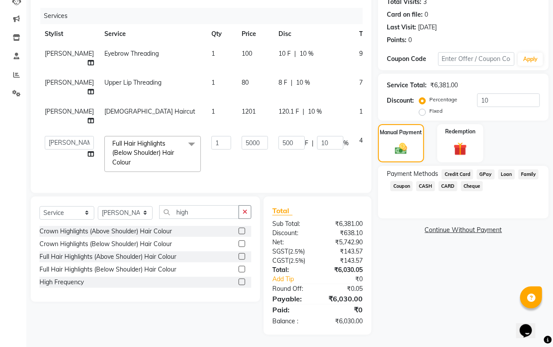
click at [455, 183] on span "CARD" at bounding box center [448, 186] width 19 height 10
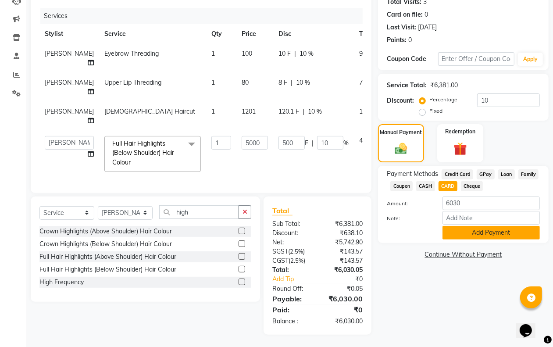
click at [459, 237] on button "Add Payment" at bounding box center [491, 233] width 97 height 14
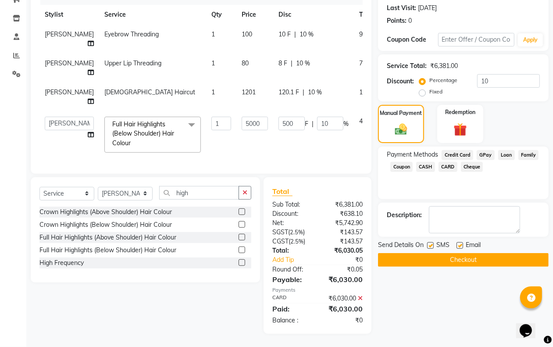
scroll to position [128, 0]
click at [428, 242] on label at bounding box center [430, 245] width 7 height 7
click at [428, 243] on input "checkbox" at bounding box center [430, 246] width 6 height 6
checkbox input "false"
click at [461, 242] on label at bounding box center [460, 245] width 7 height 7
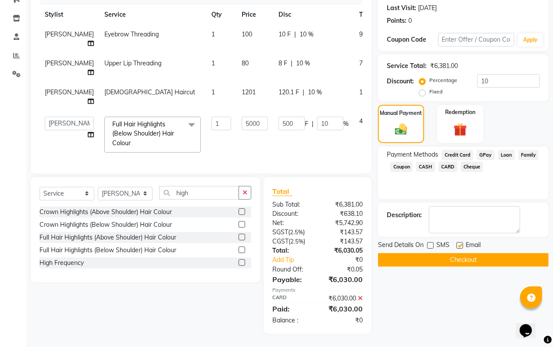
click at [461, 243] on input "checkbox" at bounding box center [460, 246] width 6 height 6
checkbox input "false"
click at [458, 253] on button "Checkout" at bounding box center [463, 260] width 171 height 14
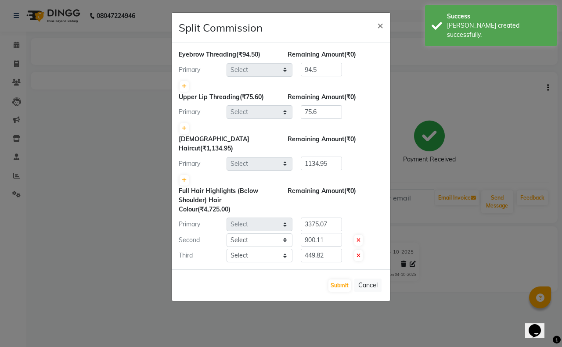
select select "62495"
select select "62499"
select select "62496"
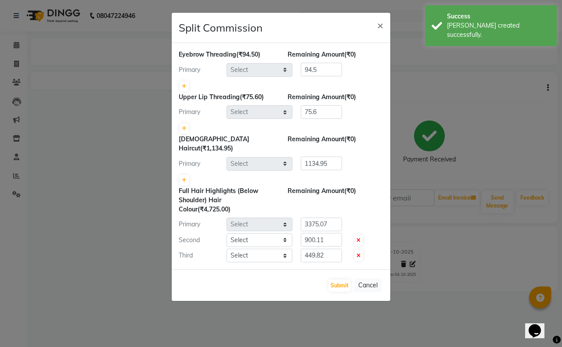
select select "62495"
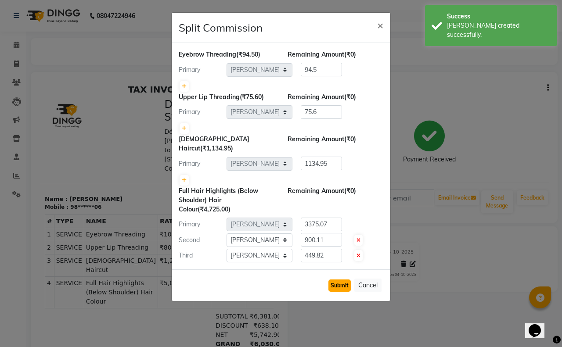
click at [336, 280] on button "Submit" at bounding box center [339, 286] width 22 height 12
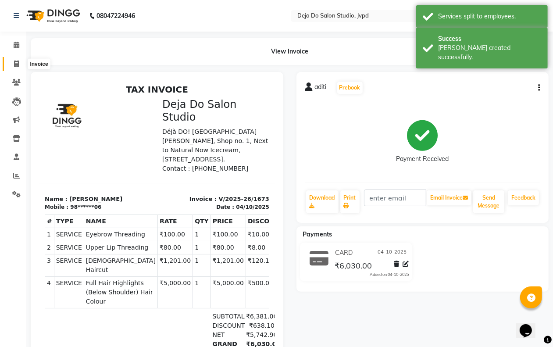
click at [21, 67] on span at bounding box center [16, 64] width 15 height 10
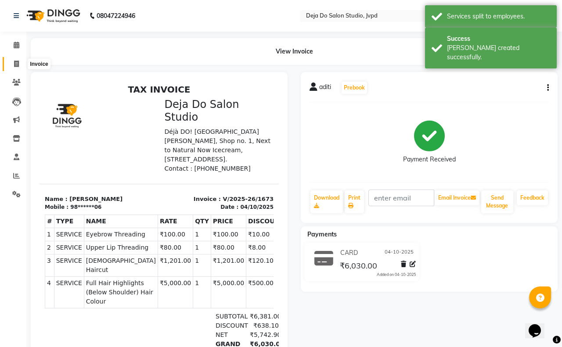
select select "7295"
select select "service"
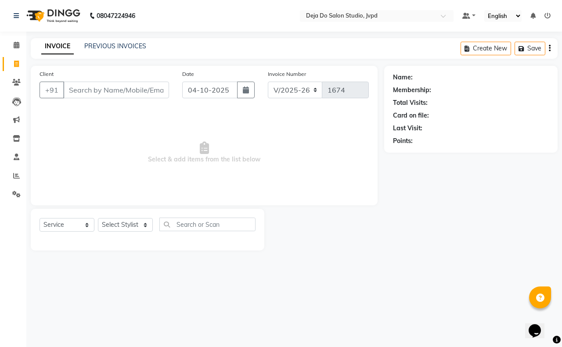
click at [79, 93] on input "Client" at bounding box center [116, 90] width 106 height 17
type input "7506176090"
click at [130, 86] on span "Add Client" at bounding box center [146, 90] width 35 height 9
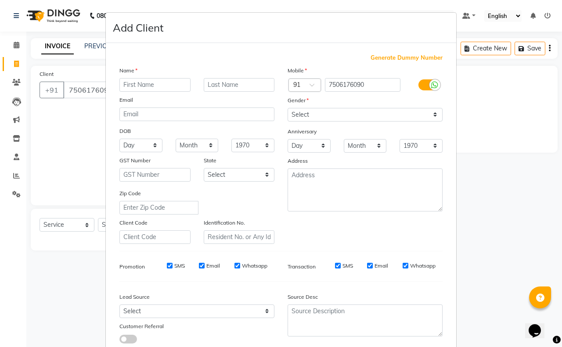
click at [136, 82] on input "text" at bounding box center [154, 85] width 71 height 14
type input "[PERSON_NAME]"
click at [234, 76] on div "Name" at bounding box center [197, 72] width 168 height 12
click at [233, 82] on input "text" at bounding box center [239, 85] width 71 height 14
type input "bakshi"
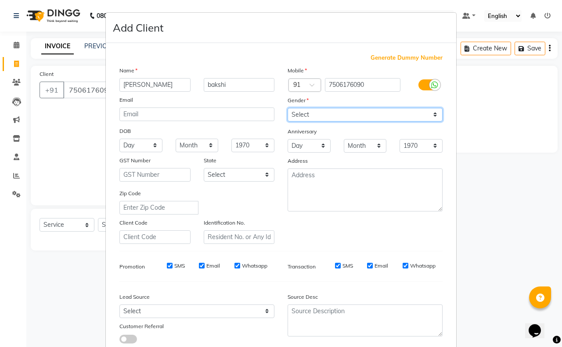
click at [329, 117] on select "Select [DEMOGRAPHIC_DATA] [DEMOGRAPHIC_DATA] Other Prefer Not To Say" at bounding box center [364, 115] width 155 height 14
select select "[DEMOGRAPHIC_DATA]"
click at [287, 108] on select "Select [DEMOGRAPHIC_DATA] [DEMOGRAPHIC_DATA] Other Prefer Not To Say" at bounding box center [364, 115] width 155 height 14
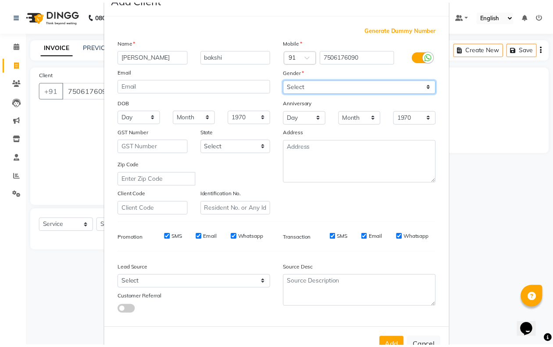
scroll to position [55, 0]
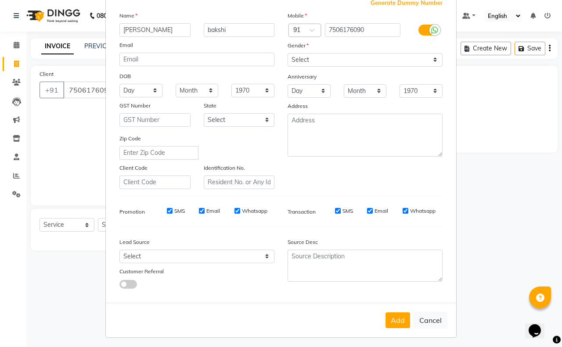
drag, startPoint x: 398, startPoint y: 318, endPoint x: 382, endPoint y: 312, distance: 17.4
click at [398, 318] on button "Add" at bounding box center [397, 320] width 25 height 16
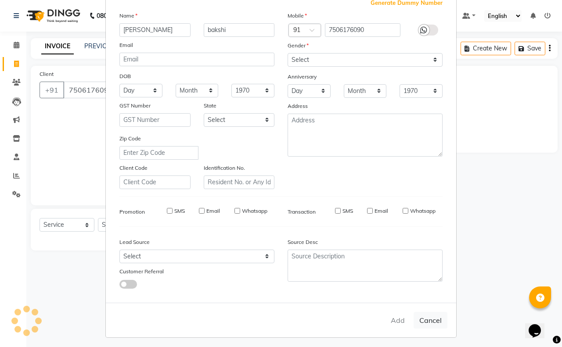
type input "75******90"
select select
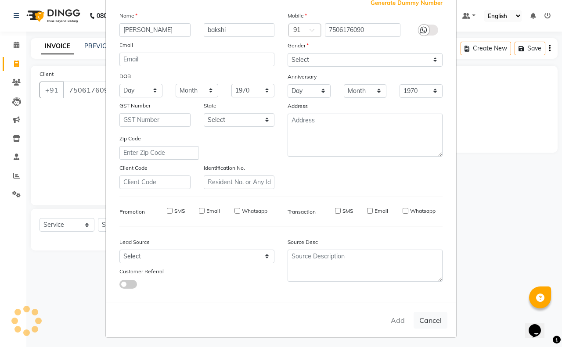
select select
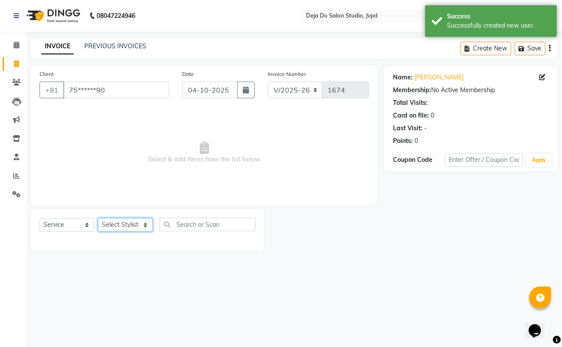
click at [130, 222] on select "Select Stylist Aditi Admin [PERSON_NAME] [PERSON_NAME] Danish [PERSON_NAME] [PE…" at bounding box center [125, 225] width 55 height 14
click at [98, 218] on select "Select Stylist Aditi Admin [PERSON_NAME] [PERSON_NAME] Danish [PERSON_NAME] [PE…" at bounding box center [125, 225] width 55 height 14
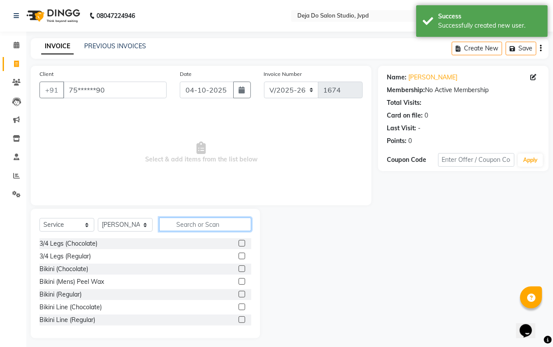
click at [167, 218] on input "text" at bounding box center [205, 225] width 92 height 14
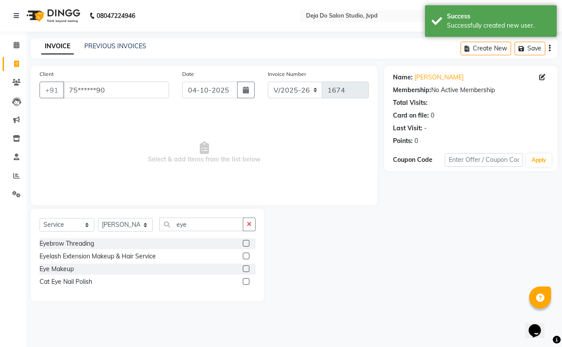
click at [246, 242] on label at bounding box center [246, 243] width 7 height 7
click at [246, 242] on input "checkbox" at bounding box center [246, 244] width 6 height 6
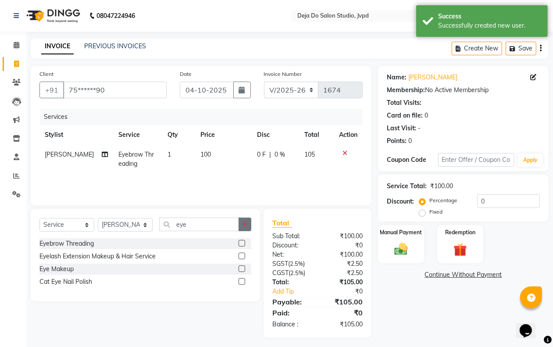
click at [250, 222] on div "Select Service Product Membership Package Voucher Prepaid Gift Card Select Styl…" at bounding box center [145, 255] width 229 height 93
click at [249, 222] on button "button" at bounding box center [245, 225] width 13 height 14
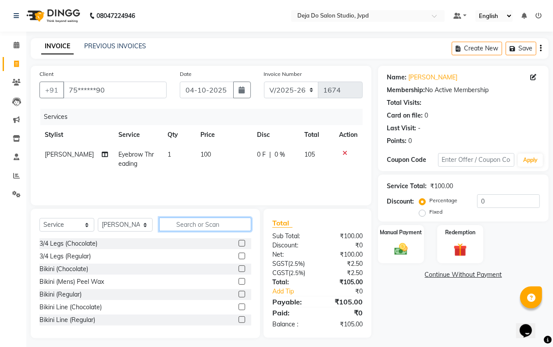
click at [217, 229] on input "text" at bounding box center [205, 225] width 92 height 14
click at [122, 225] on select "Select Stylist Aditi Admin [PERSON_NAME] [PERSON_NAME] Danish [PERSON_NAME] [PE…" at bounding box center [125, 225] width 55 height 14
click at [98, 218] on select "Select Stylist Aditi Admin [PERSON_NAME] [PERSON_NAME] Danish [PERSON_NAME] [PE…" at bounding box center [125, 225] width 55 height 14
click at [166, 218] on input "text" at bounding box center [205, 225] width 92 height 14
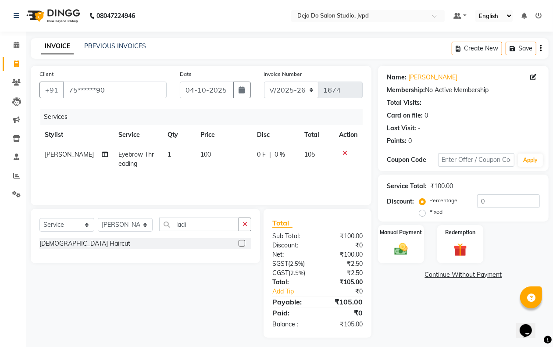
click at [244, 242] on label at bounding box center [242, 243] width 7 height 7
click at [244, 242] on input "checkbox" at bounding box center [242, 244] width 6 height 6
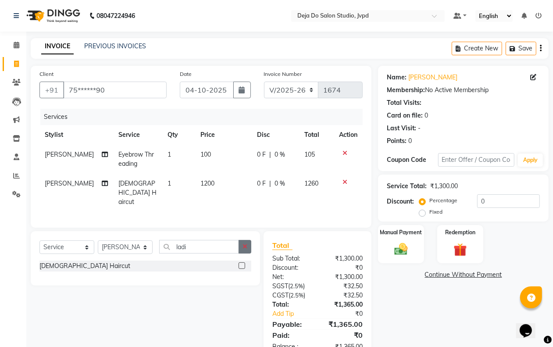
click at [243, 244] on icon "button" at bounding box center [245, 247] width 5 height 6
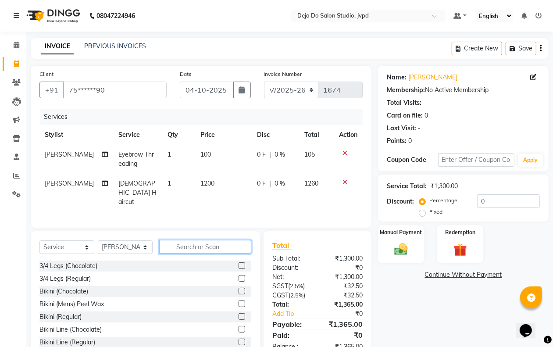
click at [179, 246] on input "text" at bounding box center [205, 247] width 92 height 14
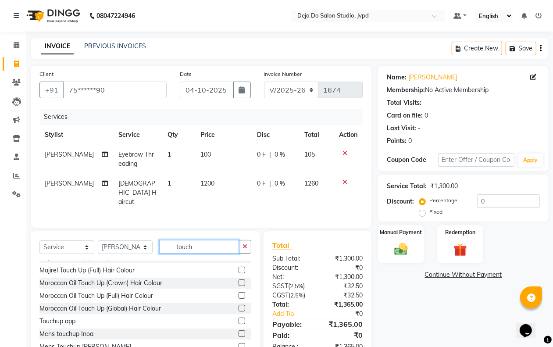
scroll to position [52, 0]
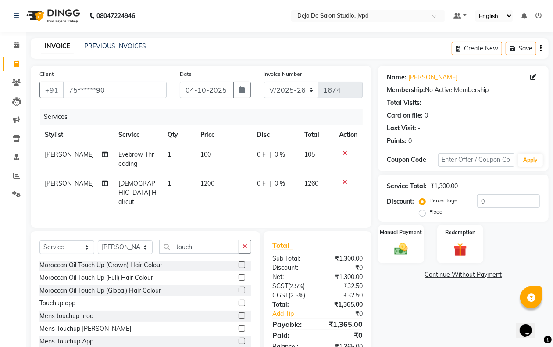
click at [239, 288] on label at bounding box center [242, 290] width 7 height 7
click at [239, 288] on input "checkbox" at bounding box center [242, 291] width 6 height 6
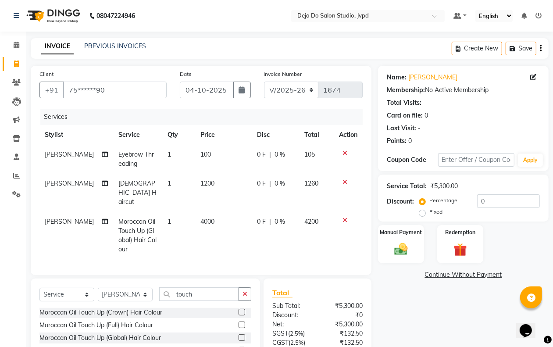
click at [208, 226] on td "4000" at bounding box center [223, 235] width 57 height 47
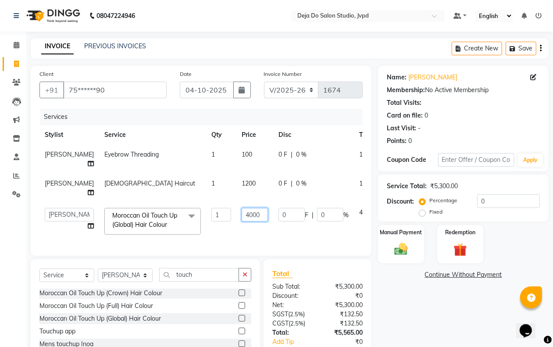
click at [242, 208] on input "4000" at bounding box center [255, 215] width 26 height 14
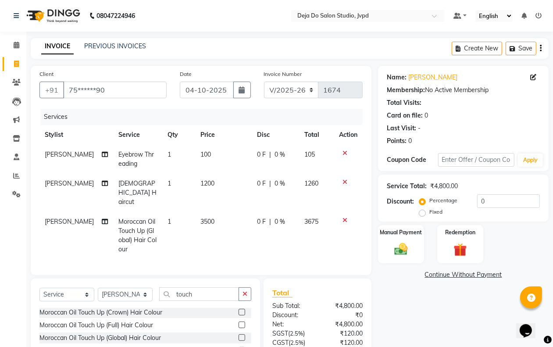
click at [411, 282] on div "Name: [PERSON_NAME] Membership: No Active Membership Total Visits: Card on file…" at bounding box center [466, 237] width 177 height 342
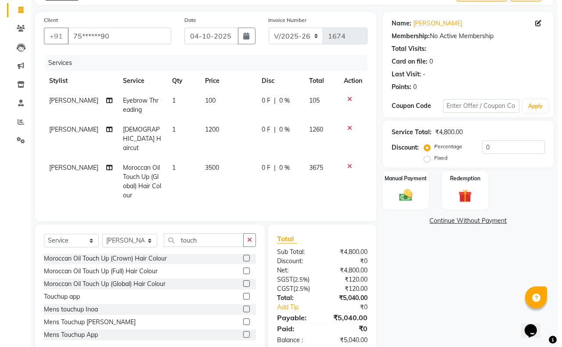
scroll to position [73, 0]
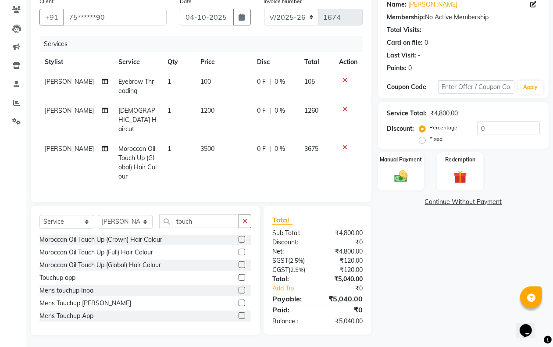
click at [102, 146] on icon at bounding box center [105, 149] width 6 height 6
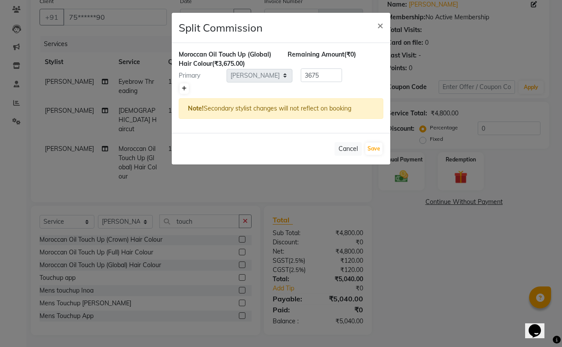
click at [183, 89] on icon at bounding box center [184, 88] width 5 height 5
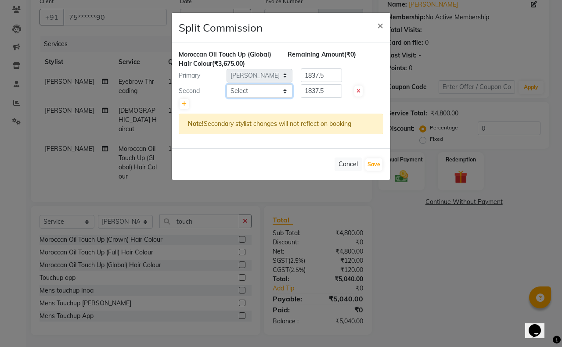
click at [266, 86] on select "Select Aditi Admin [PERSON_NAME] [PERSON_NAME] Danish [PERSON_NAME] [PERSON_NAM…" at bounding box center [259, 91] width 66 height 14
click at [226, 84] on select "Select Aditi Admin [PERSON_NAME] [PERSON_NAME] Danish [PERSON_NAME] [PERSON_NAM…" at bounding box center [259, 91] width 66 height 14
drag, startPoint x: 319, startPoint y: 90, endPoint x: 325, endPoint y: 90, distance: 5.7
click at [319, 90] on input "1837.5" at bounding box center [321, 91] width 41 height 14
click at [325, 90] on input "1837.5" at bounding box center [321, 91] width 41 height 14
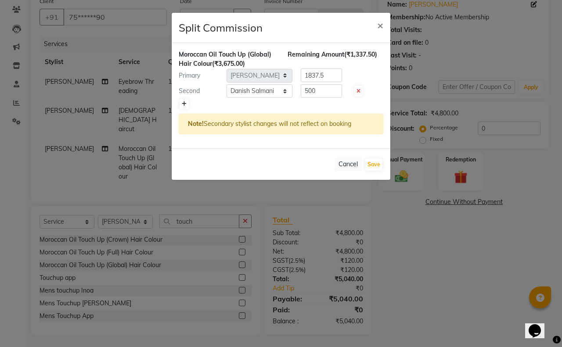
click at [187, 108] on link at bounding box center [183, 104] width 9 height 11
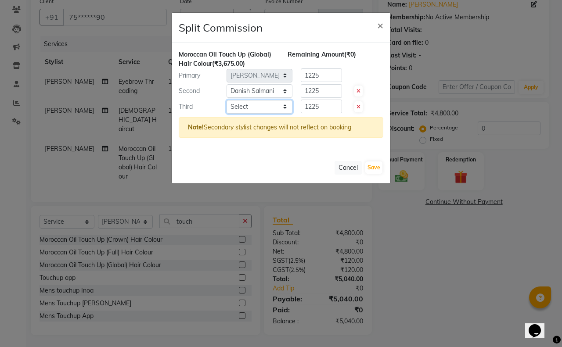
click at [234, 108] on select "Select Aditi Admin [PERSON_NAME] [PERSON_NAME] Danish [PERSON_NAME] [PERSON_NAM…" at bounding box center [259, 107] width 66 height 14
click at [226, 100] on select "Select Aditi Admin [PERSON_NAME] [PERSON_NAME] Danish [PERSON_NAME] [PERSON_NAM…" at bounding box center [259, 107] width 66 height 14
click at [330, 104] on input "1225" at bounding box center [321, 107] width 41 height 14
click at [336, 75] on input "1225" at bounding box center [321, 75] width 41 height 14
click at [373, 162] on button "Save" at bounding box center [373, 167] width 17 height 12
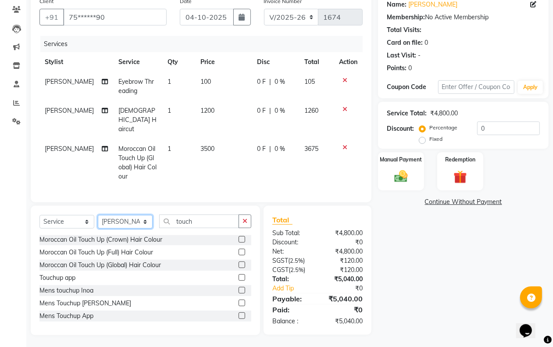
click at [140, 218] on select "Select Stylist Aditi Admin [PERSON_NAME] [PERSON_NAME] Danish [PERSON_NAME] [PE…" at bounding box center [125, 222] width 55 height 14
click at [98, 215] on select "Select Stylist Aditi Admin [PERSON_NAME] [PERSON_NAME] Danish [PERSON_NAME] [PE…" at bounding box center [125, 222] width 55 height 14
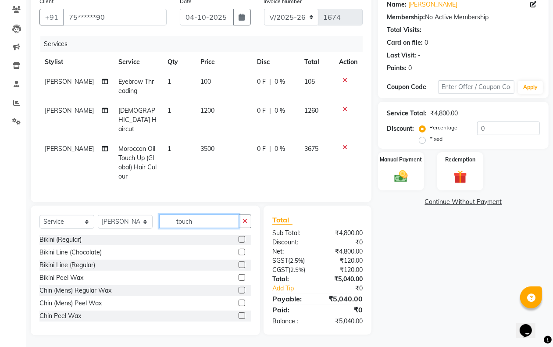
click at [235, 220] on input "touch" at bounding box center [199, 222] width 80 height 14
click at [241, 220] on button "button" at bounding box center [245, 222] width 13 height 14
click at [226, 219] on input "text" at bounding box center [205, 222] width 92 height 14
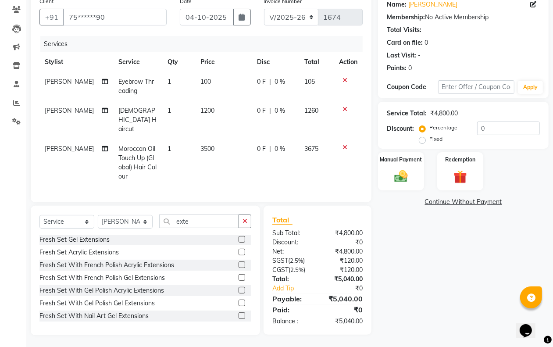
click at [239, 263] on label at bounding box center [242, 265] width 7 height 7
click at [239, 263] on input "checkbox" at bounding box center [242, 265] width 6 height 6
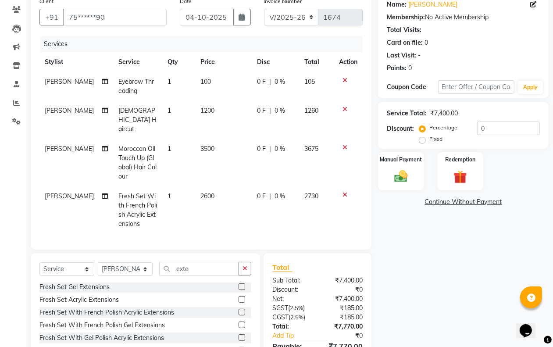
click at [218, 200] on td "2600" at bounding box center [223, 209] width 57 height 47
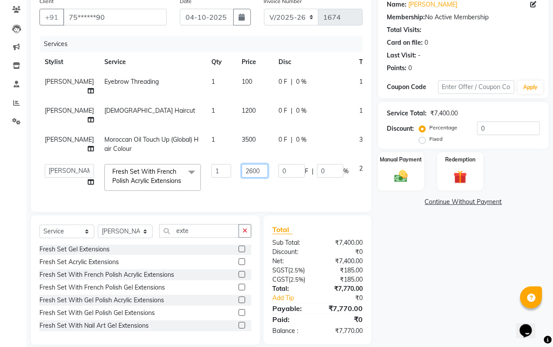
drag, startPoint x: 229, startPoint y: 171, endPoint x: 238, endPoint y: 171, distance: 8.8
click at [242, 171] on input "2600" at bounding box center [255, 171] width 26 height 14
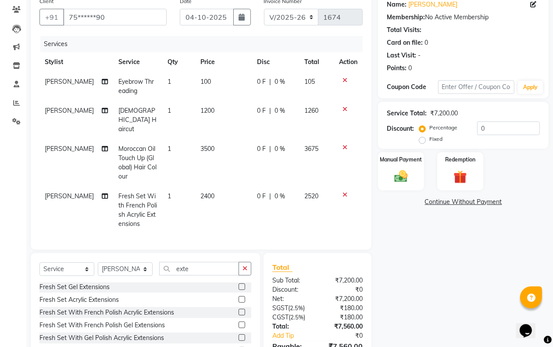
click at [400, 279] on div "Name: [PERSON_NAME] Membership: No Active Membership Total Visits: Card on file…" at bounding box center [466, 188] width 177 height 390
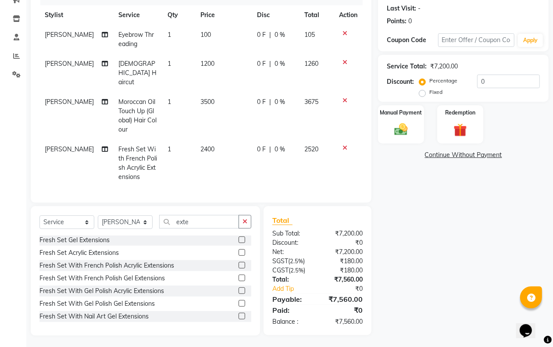
scroll to position [121, 0]
click at [417, 123] on div "Manual Payment" at bounding box center [401, 124] width 48 height 40
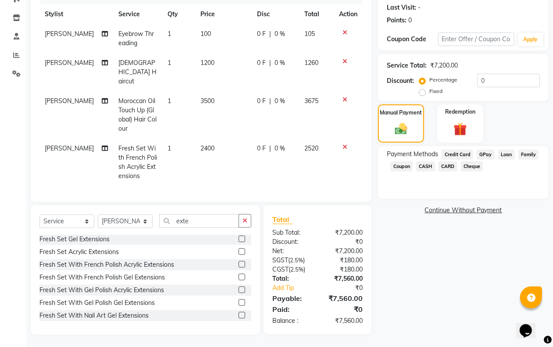
click at [488, 151] on span "GPay" at bounding box center [486, 155] width 18 height 10
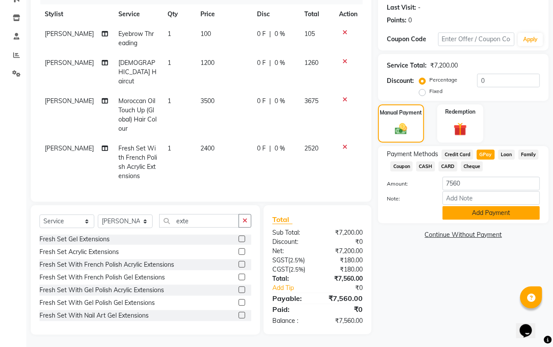
drag, startPoint x: 484, startPoint y: 207, endPoint x: 483, endPoint y: 191, distance: 16.3
click at [484, 206] on button "Add Payment" at bounding box center [491, 213] width 97 height 14
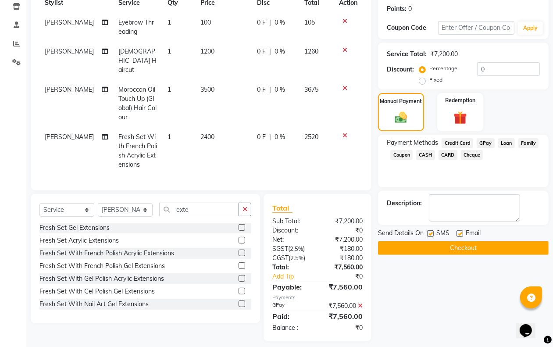
scroll to position [138, 0]
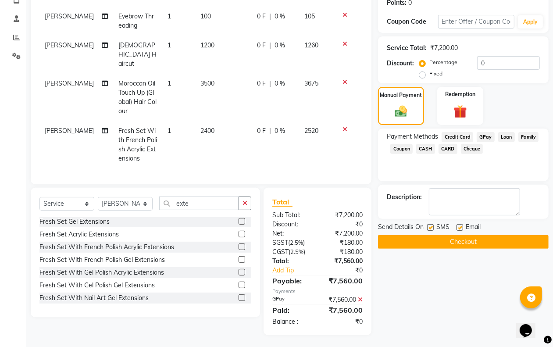
click at [459, 246] on button "Checkout" at bounding box center [463, 242] width 171 height 14
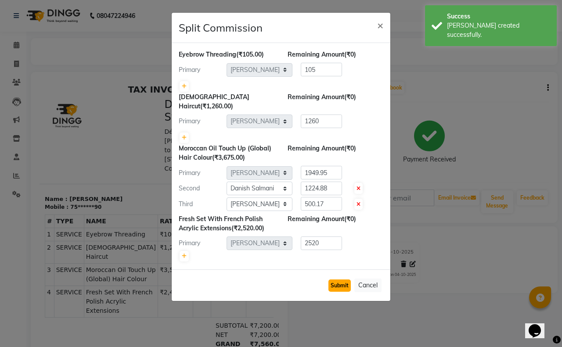
click at [340, 280] on button "Submit" at bounding box center [339, 286] width 22 height 12
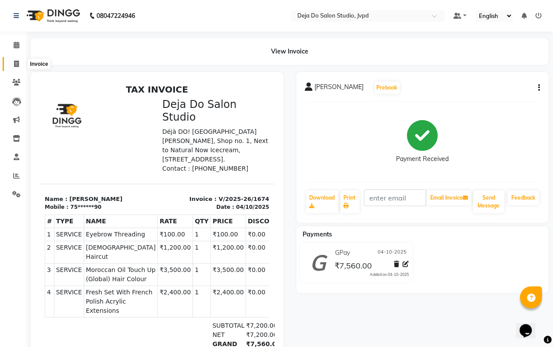
click at [17, 66] on icon at bounding box center [16, 64] width 5 height 7
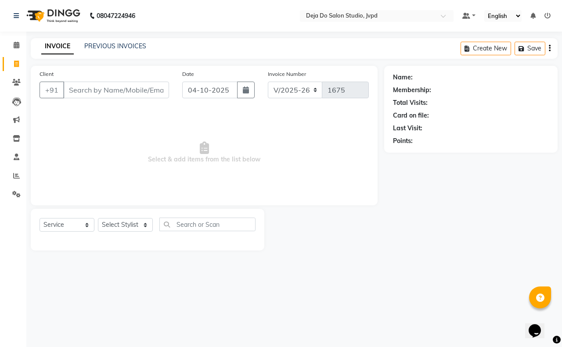
click at [108, 86] on input "Client" at bounding box center [116, 90] width 106 height 17
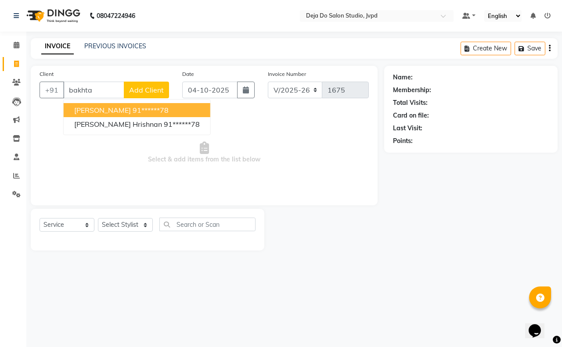
click at [131, 112] on span "[PERSON_NAME]" at bounding box center [102, 110] width 57 height 9
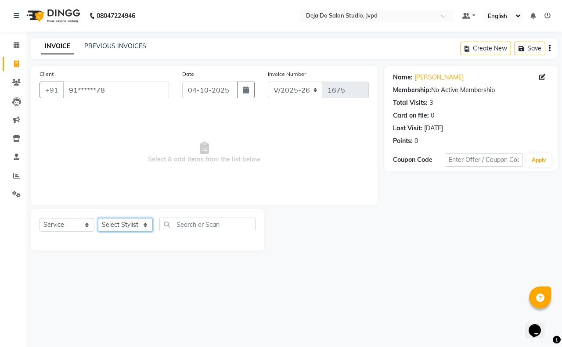
click at [128, 222] on select "Select Stylist Aditi Admin [PERSON_NAME] [PERSON_NAME] Danish [PERSON_NAME] [PE…" at bounding box center [125, 225] width 55 height 14
click at [98, 218] on select "Select Stylist Aditi Admin [PERSON_NAME] [PERSON_NAME] Danish [PERSON_NAME] [PE…" at bounding box center [125, 225] width 55 height 14
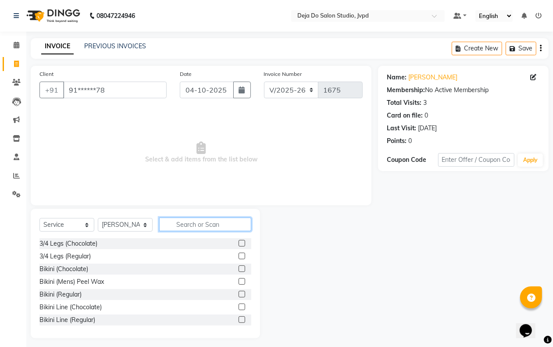
click at [176, 219] on input "text" at bounding box center [205, 225] width 92 height 14
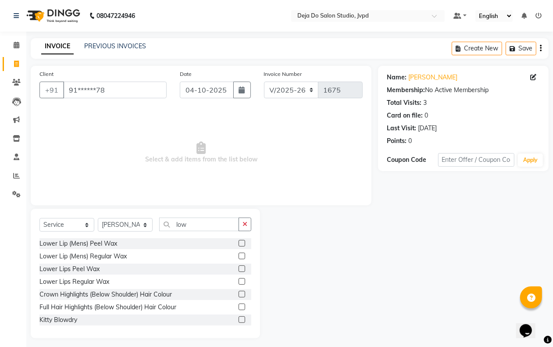
click at [239, 291] on label at bounding box center [242, 294] width 7 height 7
click at [239, 292] on input "checkbox" at bounding box center [242, 295] width 6 height 6
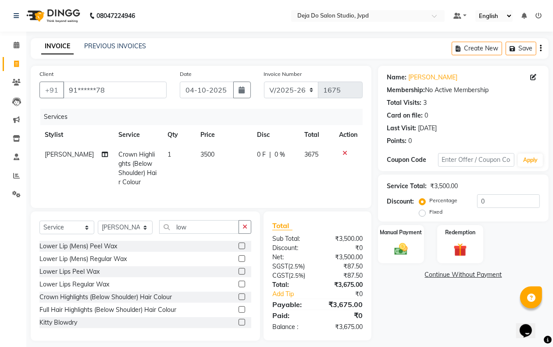
click at [213, 169] on td "3500" at bounding box center [223, 168] width 57 height 47
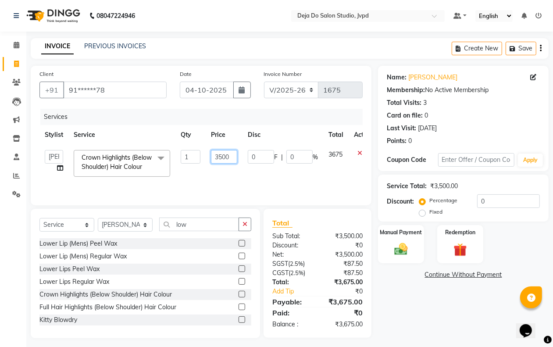
click at [225, 154] on input "3500" at bounding box center [224, 157] width 26 height 14
click at [220, 152] on input "3500" at bounding box center [224, 157] width 26 height 14
click at [224, 171] on td "3000" at bounding box center [224, 163] width 37 height 37
click at [61, 165] on icon at bounding box center [60, 168] width 6 height 6
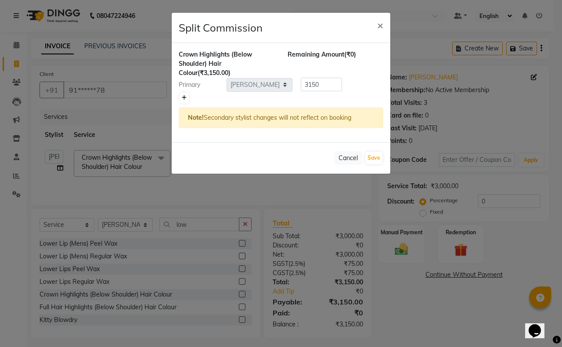
click at [179, 99] on link at bounding box center [183, 98] width 9 height 11
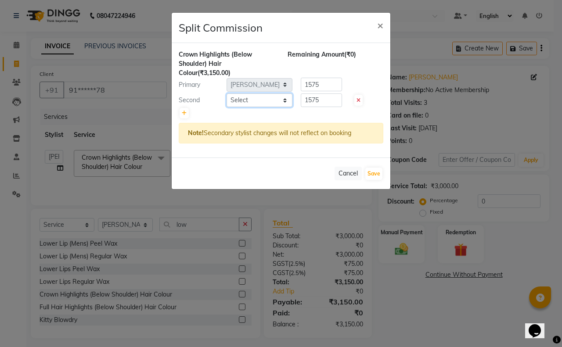
click at [237, 97] on select "Select Aditi Admin [PERSON_NAME] [PERSON_NAME] Danish [PERSON_NAME] [PERSON_NAM…" at bounding box center [259, 100] width 66 height 14
click at [226, 93] on select "Select Aditi Admin [PERSON_NAME] [PERSON_NAME] Danish [PERSON_NAME] [PERSON_NAM…" at bounding box center [259, 100] width 66 height 14
click at [325, 95] on input "1575" at bounding box center [321, 100] width 41 height 14
click at [332, 89] on input "1575" at bounding box center [321, 85] width 41 height 14
click at [372, 174] on button "Save" at bounding box center [373, 174] width 17 height 12
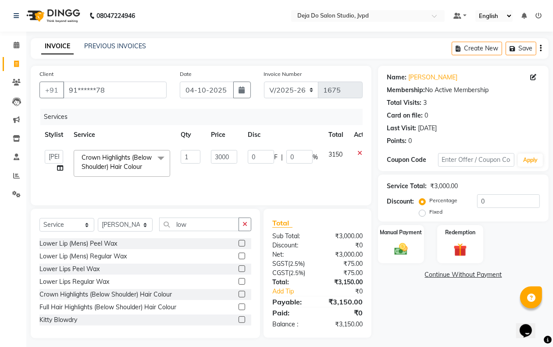
scroll to position [5, 0]
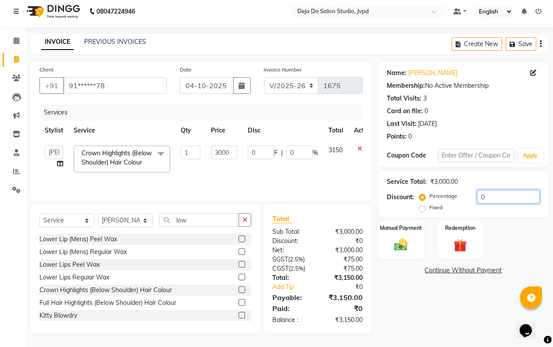
click at [494, 196] on input "0" at bounding box center [508, 197] width 63 height 14
click at [388, 242] on div "Manual Payment" at bounding box center [401, 240] width 48 height 40
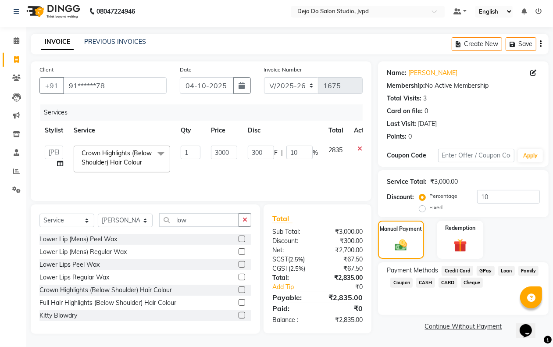
click at [481, 266] on span "GPay" at bounding box center [486, 271] width 18 height 10
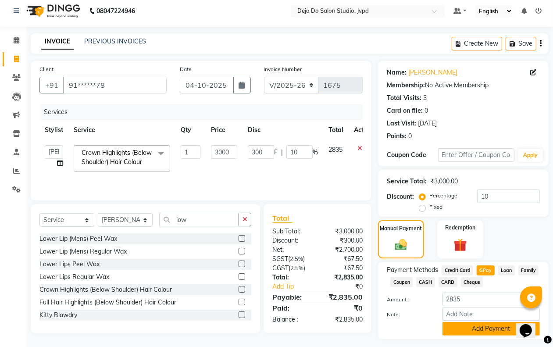
click at [478, 327] on button "Add Payment" at bounding box center [491, 329] width 97 height 14
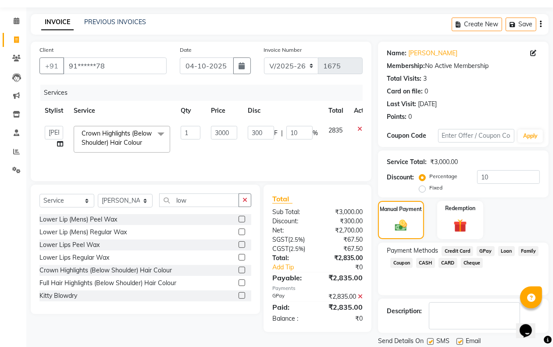
scroll to position [53, 0]
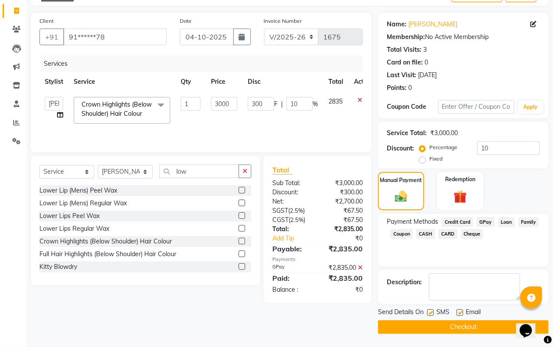
click at [406, 320] on button "Checkout" at bounding box center [463, 327] width 171 height 14
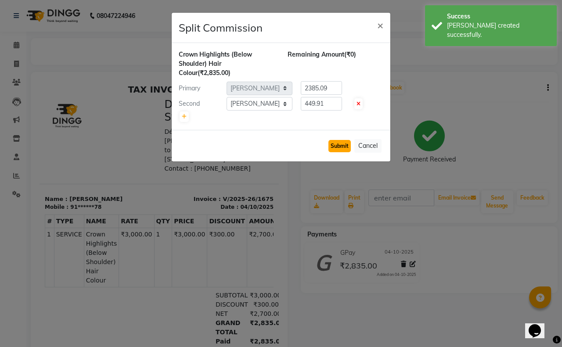
click at [337, 147] on button "Submit" at bounding box center [339, 146] width 22 height 12
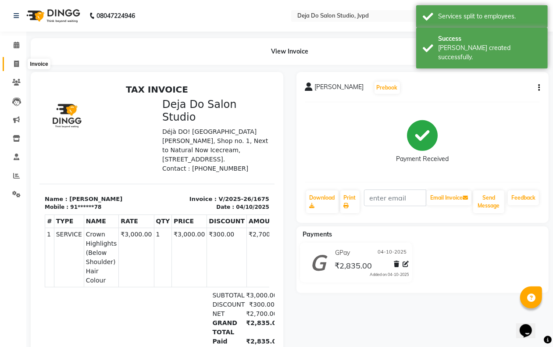
click at [18, 61] on icon at bounding box center [16, 64] width 5 height 7
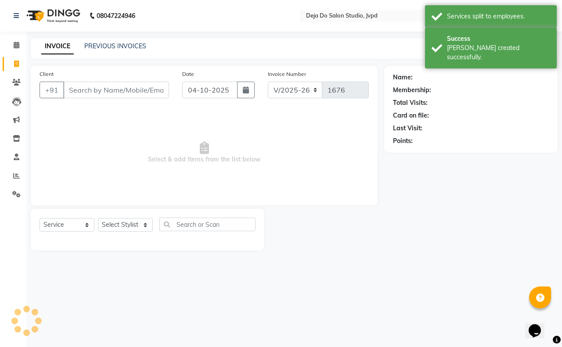
click at [112, 89] on input "Client" at bounding box center [116, 90] width 106 height 17
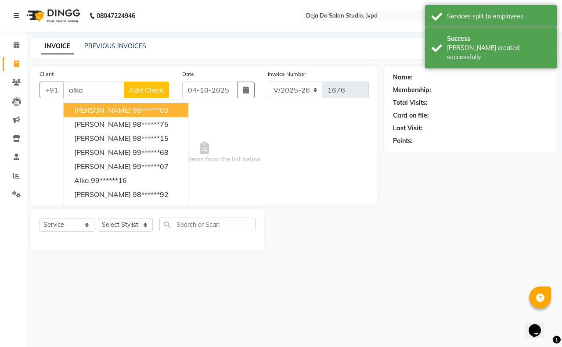
click at [141, 107] on ngb-highlight "98******03" at bounding box center [151, 110] width 36 height 9
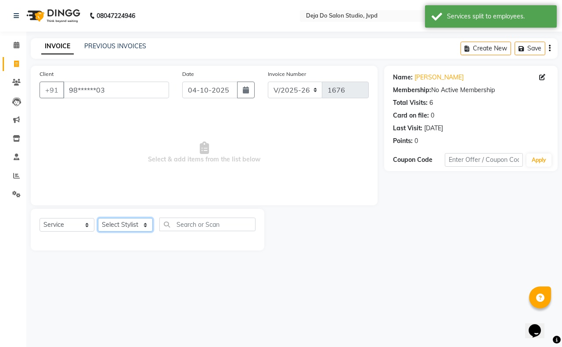
click at [130, 226] on select "Select Stylist Aditi Admin [PERSON_NAME] [PERSON_NAME] Danish [PERSON_NAME] [PE…" at bounding box center [125, 225] width 55 height 14
click at [98, 218] on select "Select Stylist Aditi Admin [PERSON_NAME] [PERSON_NAME] Danish [PERSON_NAME] [PE…" at bounding box center [125, 225] width 55 height 14
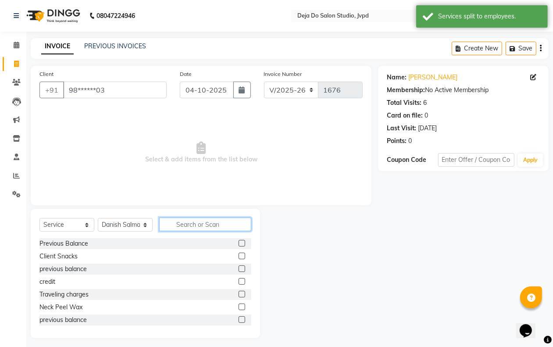
click at [182, 227] on input "text" at bounding box center [205, 225] width 92 height 14
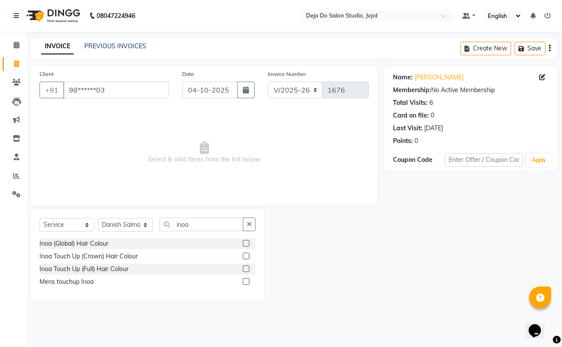
click at [244, 267] on label at bounding box center [246, 268] width 7 height 7
click at [244, 267] on input "checkbox" at bounding box center [246, 269] width 6 height 6
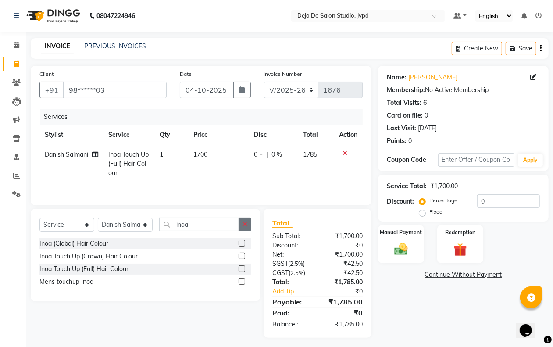
click at [241, 230] on button "button" at bounding box center [245, 225] width 13 height 14
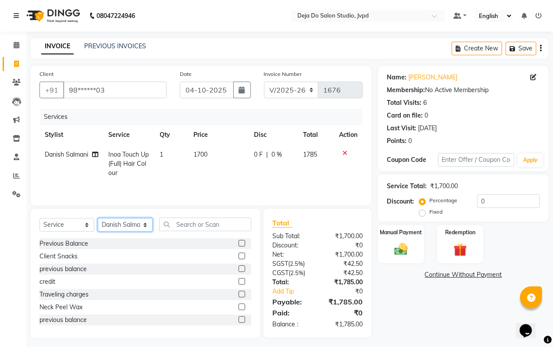
click at [135, 227] on select "Select Stylist Aditi Admin [PERSON_NAME] [PERSON_NAME] Danish [PERSON_NAME] [PE…" at bounding box center [125, 225] width 55 height 14
click at [98, 219] on select "Select Stylist Aditi Admin [PERSON_NAME] [PERSON_NAME] Danish [PERSON_NAME] [PE…" at bounding box center [125, 225] width 55 height 14
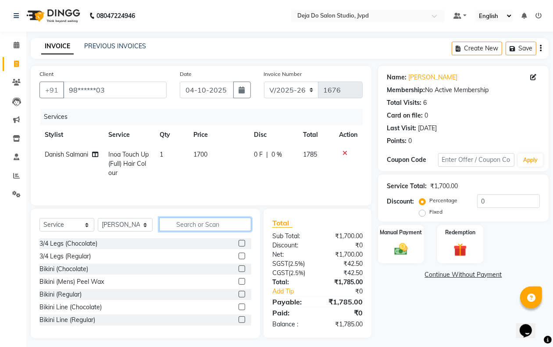
click at [196, 220] on input "text" at bounding box center [205, 225] width 92 height 14
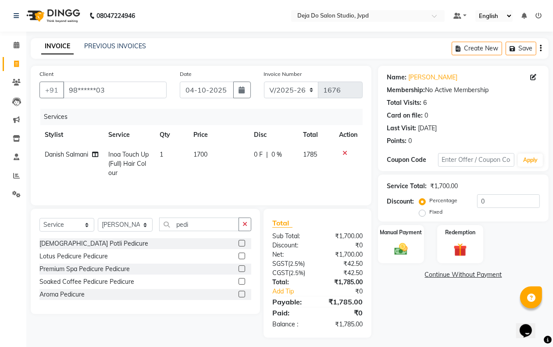
click at [242, 257] on label at bounding box center [242, 256] width 7 height 7
click at [242, 257] on input "checkbox" at bounding box center [242, 257] width 6 height 6
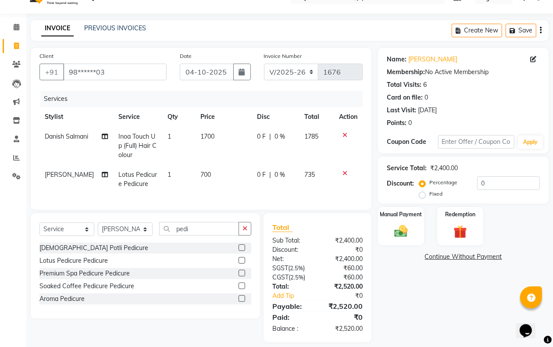
scroll to position [34, 0]
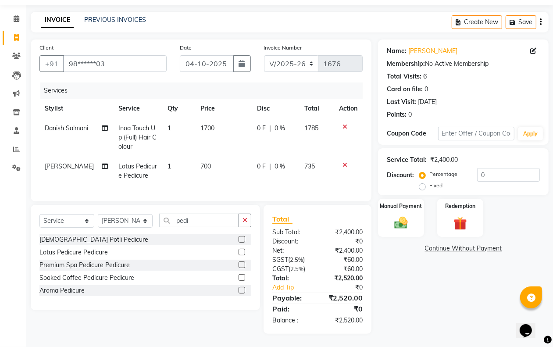
click at [251, 218] on div "Select Service Product Membership Package Voucher Prepaid Gift Card Select Styl…" at bounding box center [145, 257] width 229 height 105
click at [250, 218] on button "button" at bounding box center [245, 221] width 13 height 14
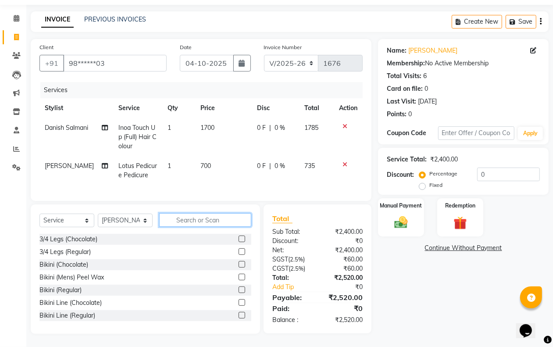
click at [214, 218] on input "text" at bounding box center [205, 220] width 92 height 14
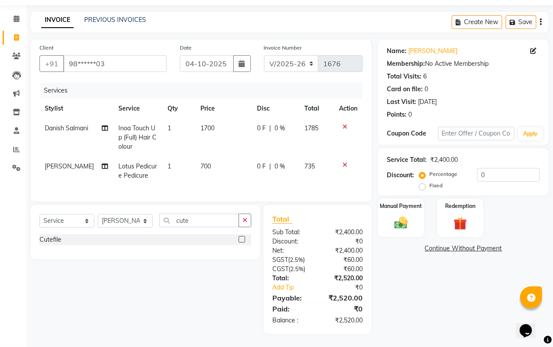
click at [241, 238] on label at bounding box center [242, 239] width 7 height 7
click at [241, 238] on input "checkbox" at bounding box center [242, 240] width 6 height 6
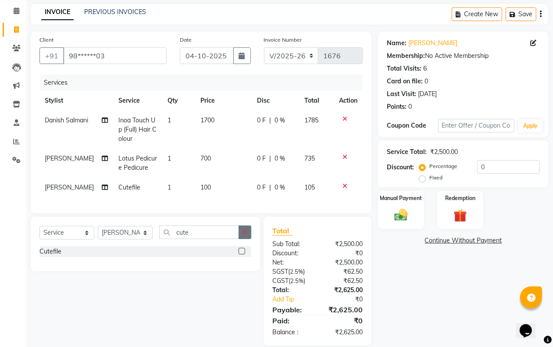
click at [246, 235] on icon "button" at bounding box center [245, 232] width 5 height 6
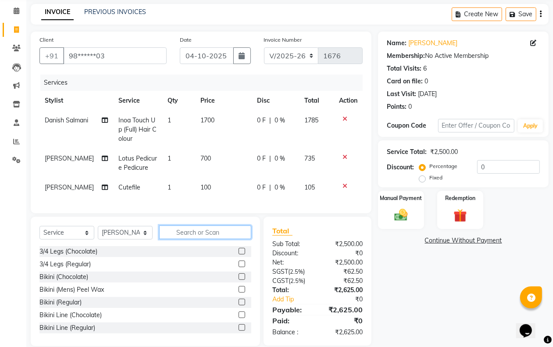
click at [229, 239] on input "text" at bounding box center [205, 233] width 92 height 14
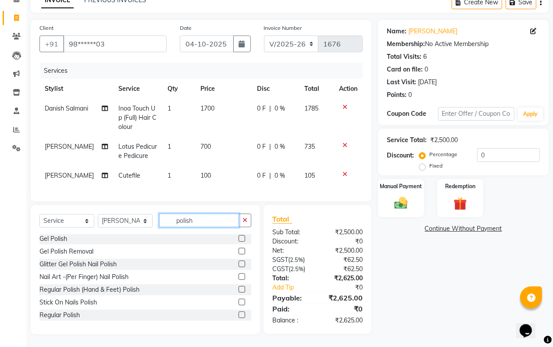
scroll to position [55, 0]
click at [239, 313] on label at bounding box center [242, 314] width 7 height 7
click at [239, 313] on input "checkbox" at bounding box center [242, 315] width 6 height 6
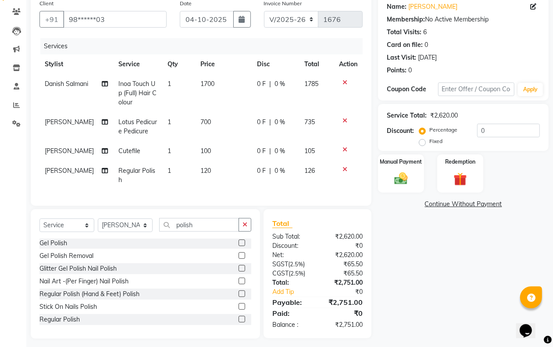
scroll to position [83, 0]
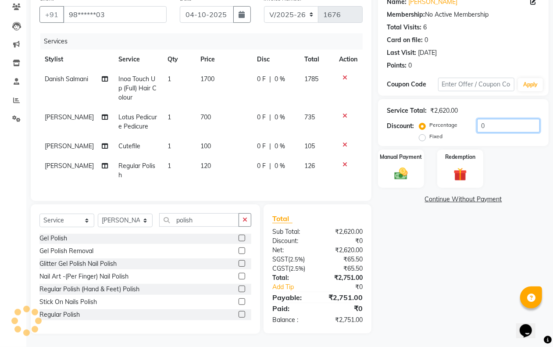
click at [489, 119] on input "0" at bounding box center [508, 126] width 63 height 14
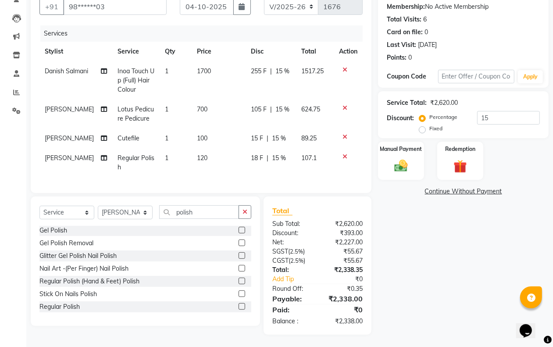
click at [448, 278] on div "Name: [PERSON_NAME] Membership: No Active Membership Total Visits: 6 Card on fi…" at bounding box center [466, 158] width 177 height 352
click at [204, 140] on td "100" at bounding box center [219, 139] width 54 height 20
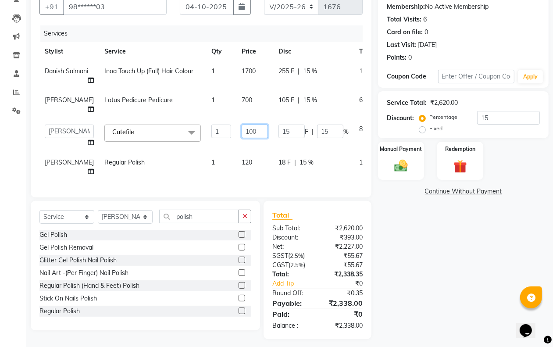
click at [242, 138] on input "100" at bounding box center [255, 132] width 26 height 14
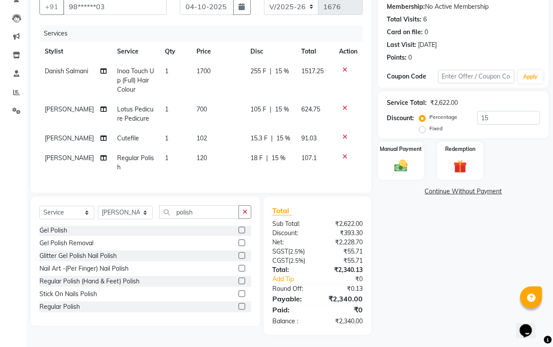
click at [411, 240] on div "Name: [PERSON_NAME] Membership: No Active Membership Total Visits: 6 Card on fi…" at bounding box center [466, 158] width 177 height 352
click at [415, 154] on div "Manual Payment" at bounding box center [401, 161] width 48 height 40
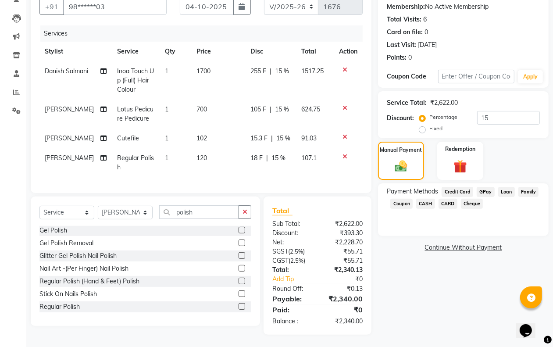
click at [426, 201] on span "CASH" at bounding box center [425, 204] width 19 height 10
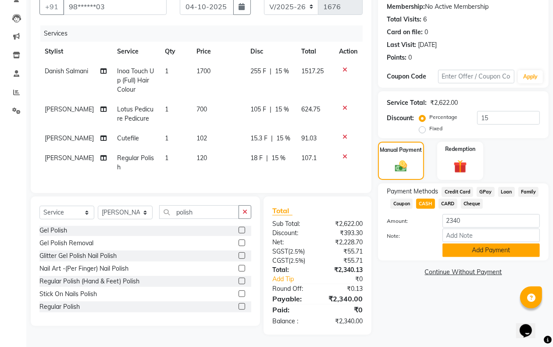
click at [443, 247] on button "Add Payment" at bounding box center [491, 251] width 97 height 14
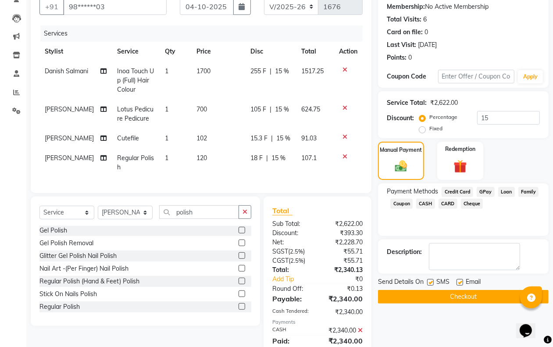
scroll to position [123, 0]
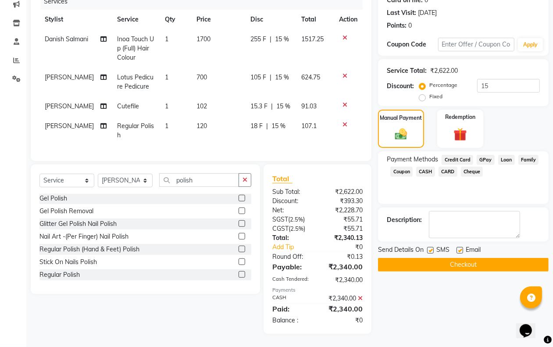
click at [422, 258] on button "Checkout" at bounding box center [463, 265] width 171 height 14
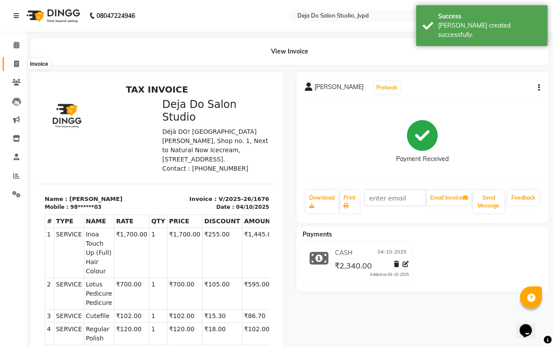
click at [15, 63] on icon at bounding box center [16, 64] width 5 height 7
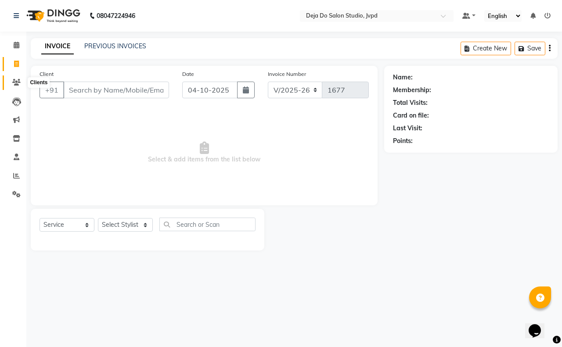
click at [11, 84] on span at bounding box center [16, 83] width 15 height 10
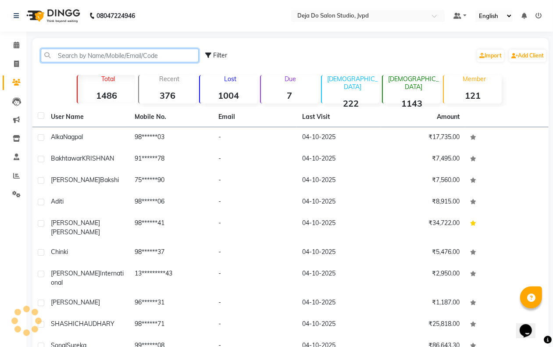
click at [93, 57] on input "text" at bounding box center [120, 56] width 158 height 14
click at [14, 61] on icon at bounding box center [16, 64] width 5 height 7
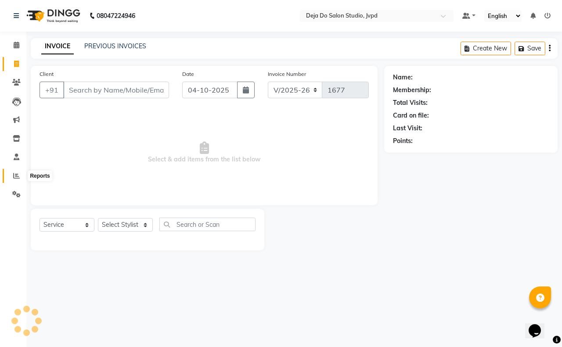
click at [16, 177] on icon at bounding box center [16, 175] width 7 height 7
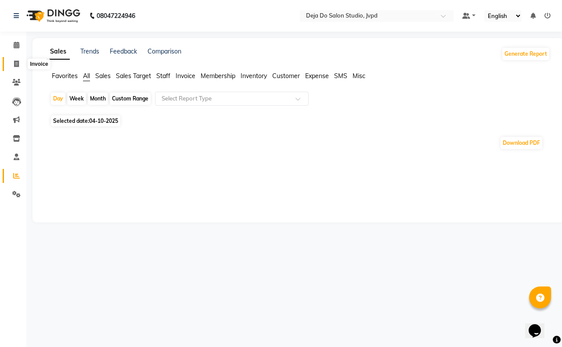
click at [16, 61] on icon at bounding box center [16, 64] width 5 height 7
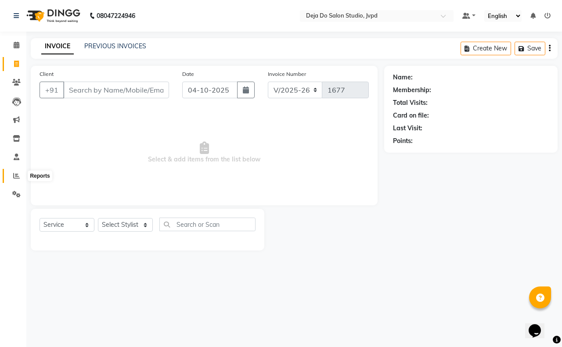
click at [19, 180] on span at bounding box center [16, 176] width 15 height 10
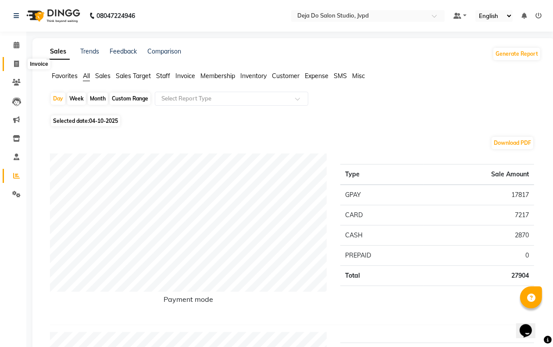
click at [18, 68] on span at bounding box center [16, 64] width 15 height 10
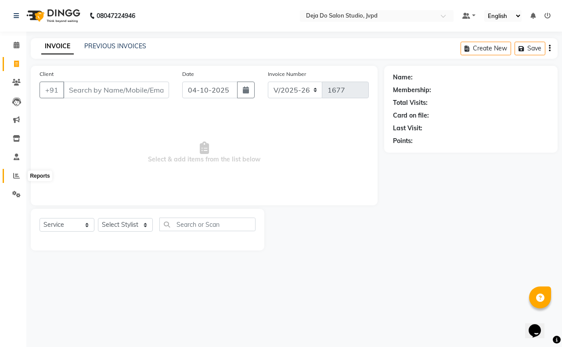
click at [13, 172] on icon at bounding box center [16, 175] width 7 height 7
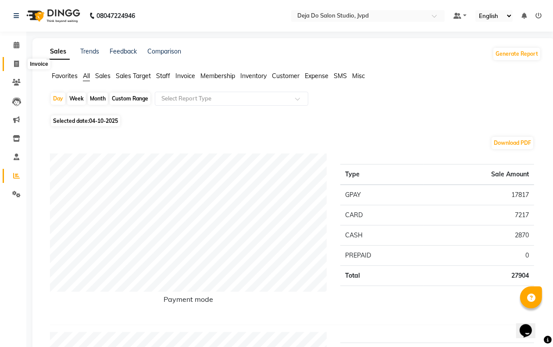
click at [18, 64] on icon at bounding box center [16, 64] width 5 height 7
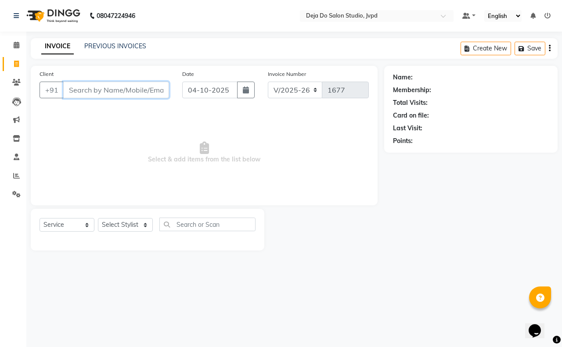
click at [95, 97] on input "Client" at bounding box center [116, 90] width 106 height 17
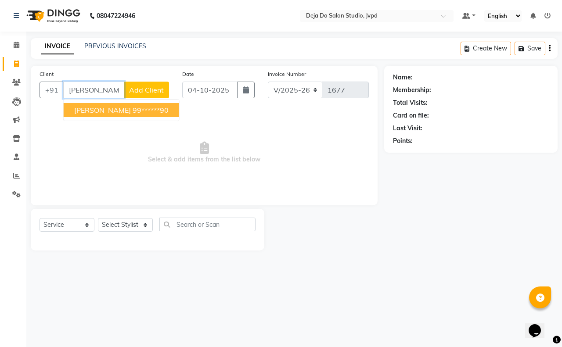
click at [93, 108] on span "[PERSON_NAME]" at bounding box center [102, 110] width 57 height 9
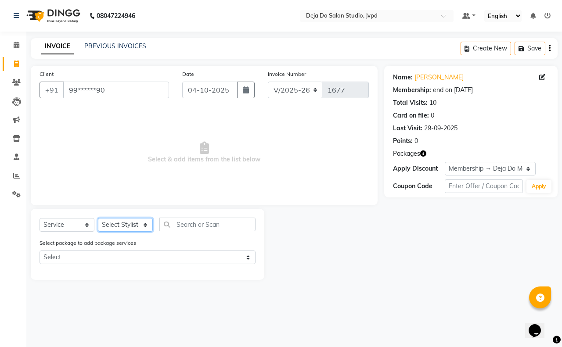
click at [128, 225] on select "Select Stylist Aditi Admin [PERSON_NAME] [PERSON_NAME] Danish [PERSON_NAME] [PE…" at bounding box center [125, 225] width 55 height 14
click at [98, 218] on select "Select Stylist Aditi Admin [PERSON_NAME] [PERSON_NAME] Danish [PERSON_NAME] [PE…" at bounding box center [125, 225] width 55 height 14
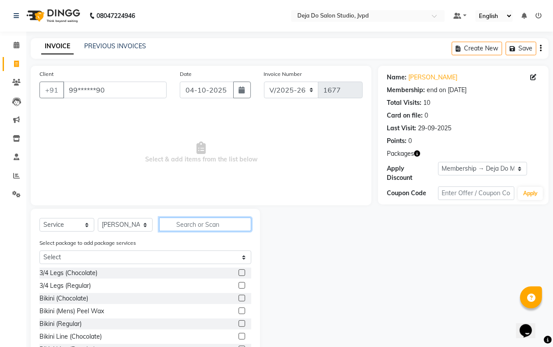
click at [198, 222] on input "text" at bounding box center [205, 225] width 92 height 14
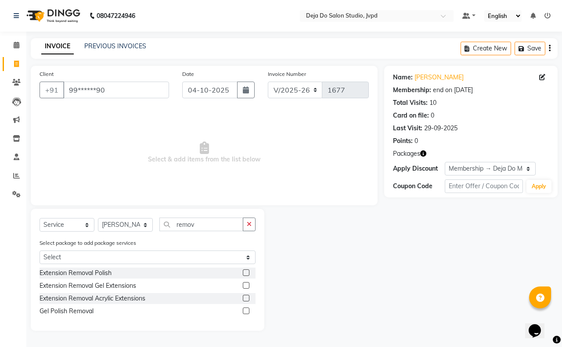
click at [242, 304] on div "Extension Removal Polish Extension Removal Gel Extensions Extension Removal Acr…" at bounding box center [147, 293] width 216 height 51
click at [247, 310] on label at bounding box center [246, 311] width 7 height 7
click at [247, 310] on input "checkbox" at bounding box center [246, 311] width 6 height 6
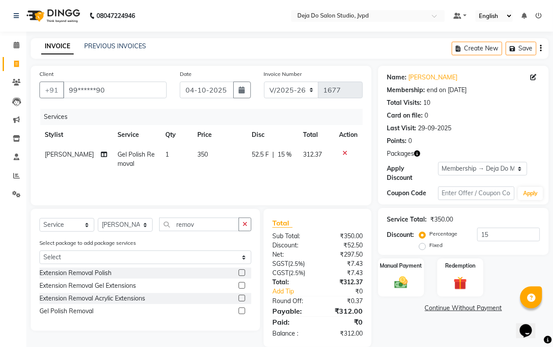
drag, startPoint x: 178, startPoint y: 105, endPoint x: 177, endPoint y: 111, distance: 5.8
click at [177, 105] on div "Client +91 99******90 Date [DATE] Invoice Number V/2025 V/[PHONE_NUMBER] Servic…" at bounding box center [201, 136] width 341 height 140
click at [197, 147] on td "350" at bounding box center [219, 159] width 54 height 29
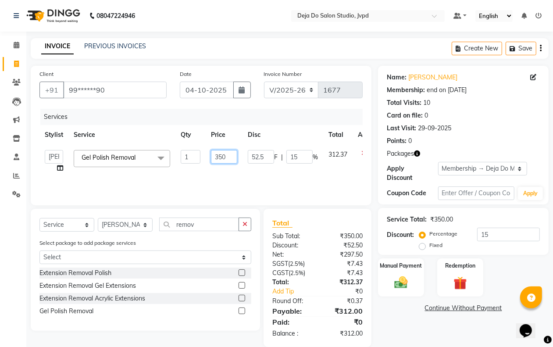
click at [218, 153] on input "350" at bounding box center [224, 157] width 26 height 14
click at [220, 152] on input "350" at bounding box center [224, 157] width 26 height 14
click at [219, 151] on input "350" at bounding box center [224, 157] width 26 height 14
click at [242, 175] on div "Services Stylist Service Qty Price Disc Total Action Aditi Admin [PERSON_NAME] …" at bounding box center [200, 153] width 323 height 88
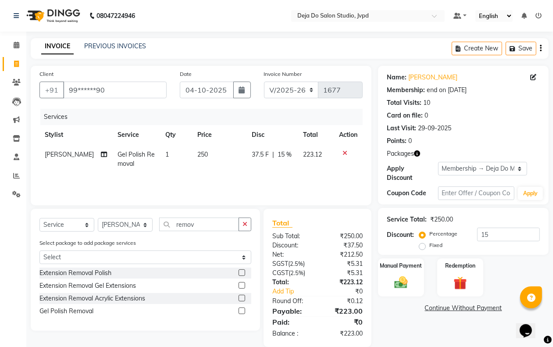
click at [239, 222] on button "button" at bounding box center [245, 225] width 13 height 14
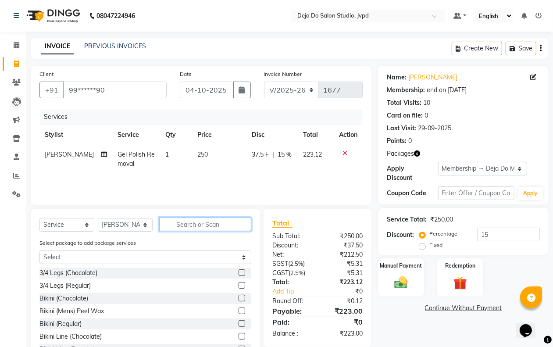
click at [233, 222] on input "text" at bounding box center [205, 225] width 92 height 14
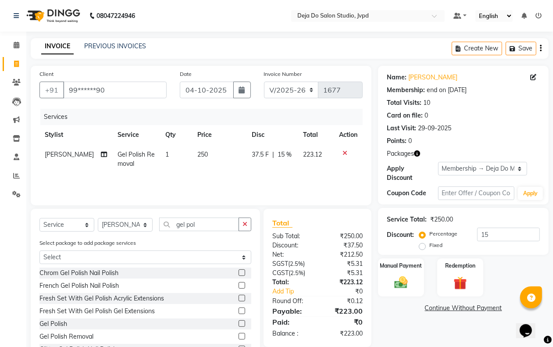
click at [239, 323] on label at bounding box center [242, 323] width 7 height 7
click at [239, 323] on input "checkbox" at bounding box center [242, 324] width 6 height 6
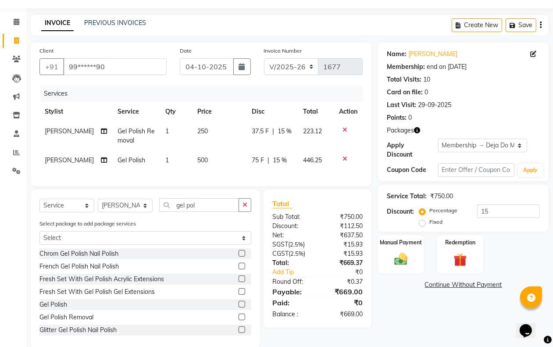
scroll to position [45, 0]
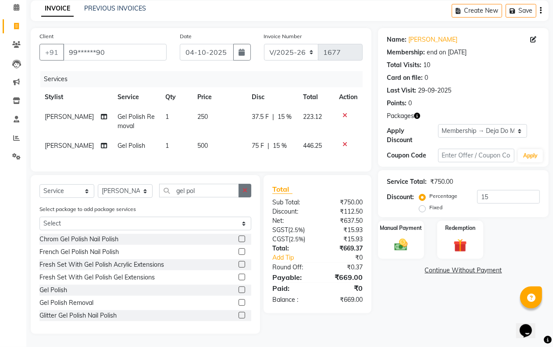
click at [244, 188] on icon "button" at bounding box center [245, 190] width 5 height 6
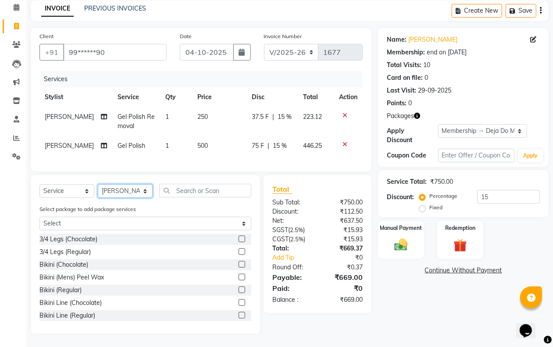
click at [111, 191] on select "Select Stylist Aditi Admin [PERSON_NAME] [PERSON_NAME] Danish [PERSON_NAME] [PE…" at bounding box center [125, 191] width 55 height 14
drag, startPoint x: 111, startPoint y: 182, endPoint x: 113, endPoint y: 176, distance: 6.4
click at [113, 176] on div "Select Service Product Membership Package Voucher Prepaid Gift Card Select Styl…" at bounding box center [145, 254] width 229 height 159
click at [121, 192] on select "Select Stylist Aditi Admin [PERSON_NAME] [PERSON_NAME] Danish [PERSON_NAME] [PE…" at bounding box center [125, 191] width 55 height 14
click at [98, 184] on select "Select Stylist Aditi Admin [PERSON_NAME] [PERSON_NAME] Danish [PERSON_NAME] [PE…" at bounding box center [125, 191] width 55 height 14
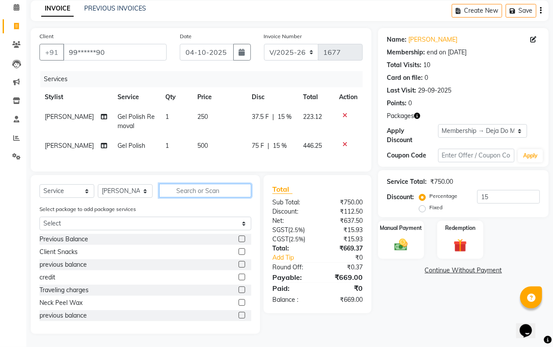
click at [208, 191] on input "text" at bounding box center [205, 191] width 92 height 14
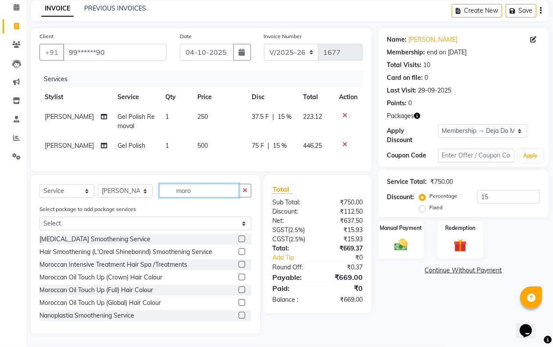
scroll to position [25, 0]
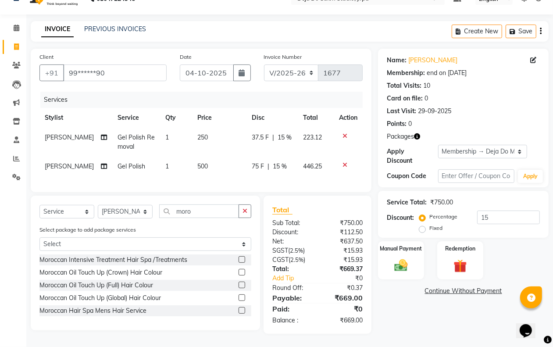
click at [241, 283] on label at bounding box center [242, 285] width 7 height 7
click at [241, 283] on input "checkbox" at bounding box center [242, 286] width 6 height 6
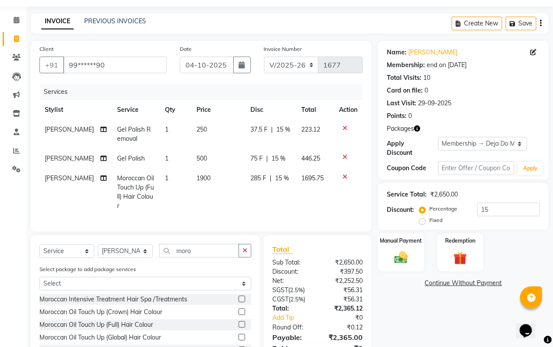
click at [209, 197] on td "1900" at bounding box center [218, 191] width 54 height 47
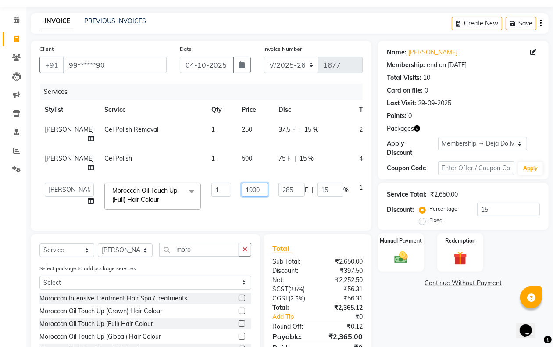
click at [242, 197] on input "1900" at bounding box center [255, 190] width 26 height 14
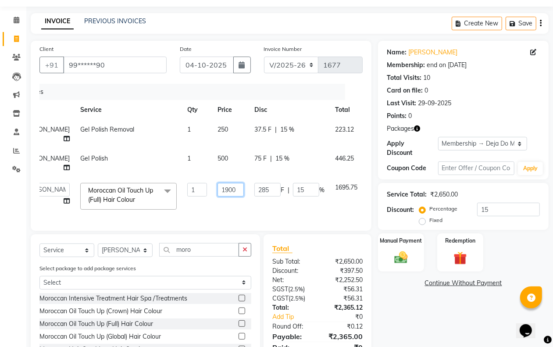
scroll to position [0, 25]
click at [362, 202] on td at bounding box center [376, 196] width 29 height 37
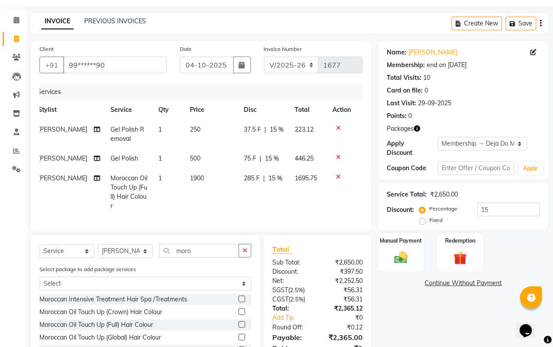
scroll to position [0, 7]
click at [244, 244] on button "button" at bounding box center [245, 251] width 13 height 14
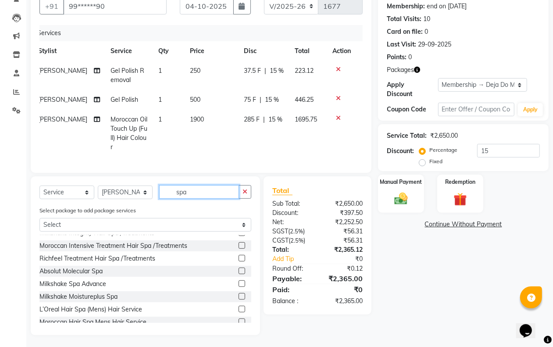
scroll to position [110, 0]
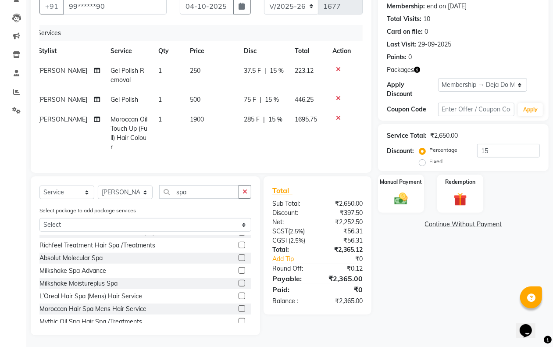
click at [239, 308] on label at bounding box center [242, 308] width 7 height 7
click at [239, 308] on input "checkbox" at bounding box center [242, 309] width 6 height 6
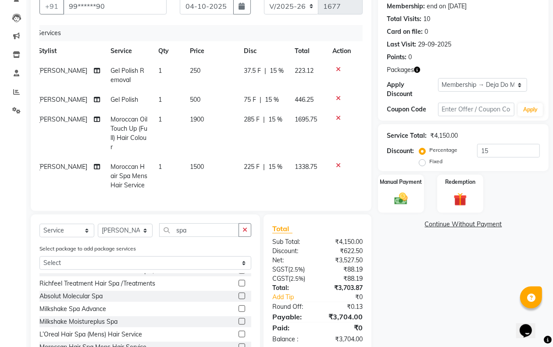
click at [202, 172] on td "1500" at bounding box center [212, 176] width 54 height 38
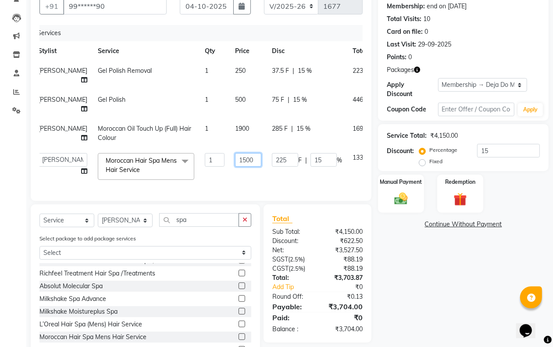
click at [235, 167] on input "1500" at bounding box center [248, 160] width 26 height 14
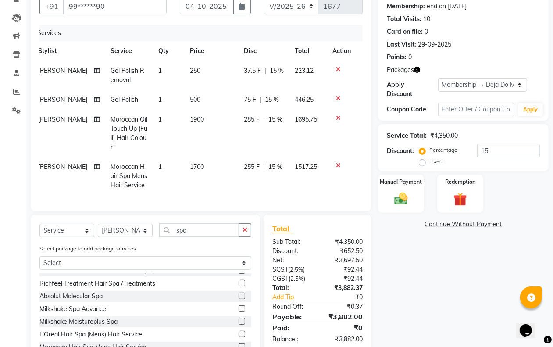
click at [398, 266] on div "Name: [PERSON_NAME] Membership: end on [DATE] Total Visits: 10 Card on file: 0 …" at bounding box center [466, 177] width 177 height 391
click at [387, 253] on div "Name: [PERSON_NAME] Membership: end on [DATE] Total Visits: 10 Card on file: 0 …" at bounding box center [466, 177] width 177 height 391
click at [137, 228] on select "Select Stylist Aditi Admin [PERSON_NAME] [PERSON_NAME] Danish [PERSON_NAME] [PE…" at bounding box center [125, 231] width 55 height 14
click at [98, 224] on select "Select Stylist Aditi Admin [PERSON_NAME] [PERSON_NAME] Danish [PERSON_NAME] [PE…" at bounding box center [125, 231] width 55 height 14
click at [240, 223] on button "button" at bounding box center [245, 230] width 13 height 14
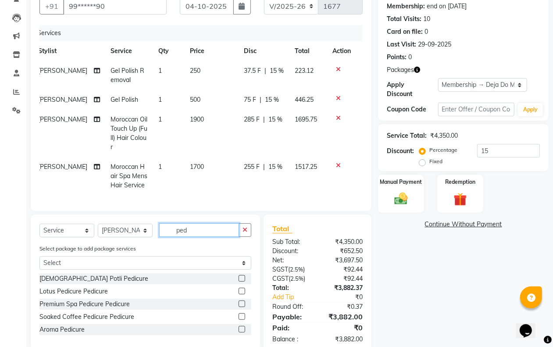
scroll to position [0, 0]
click at [242, 288] on label at bounding box center [242, 291] width 7 height 7
click at [242, 289] on input "checkbox" at bounding box center [242, 292] width 6 height 6
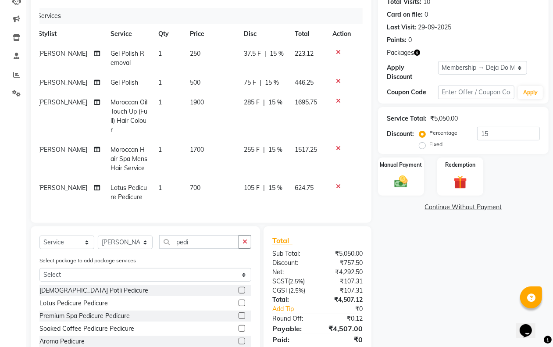
scroll to position [130, 0]
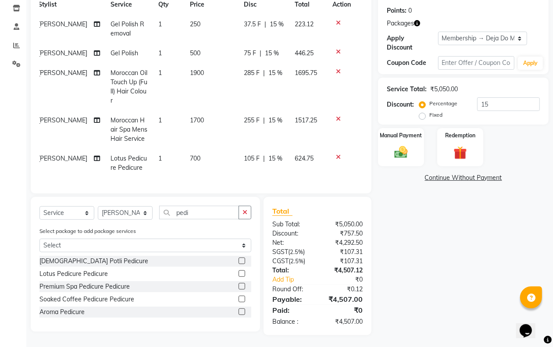
click at [404, 257] on div "Name: [PERSON_NAME] Membership: end on [DATE] Total Visits: 10 Card on file: 0 …" at bounding box center [466, 135] width 177 height 400
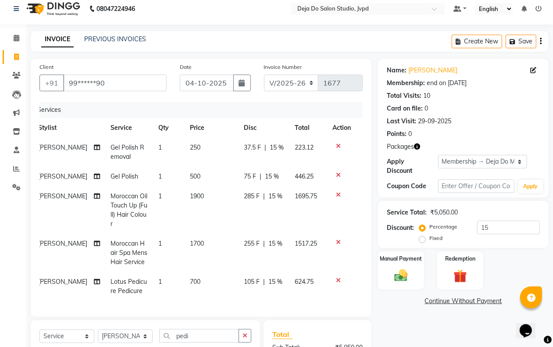
scroll to position [0, 0]
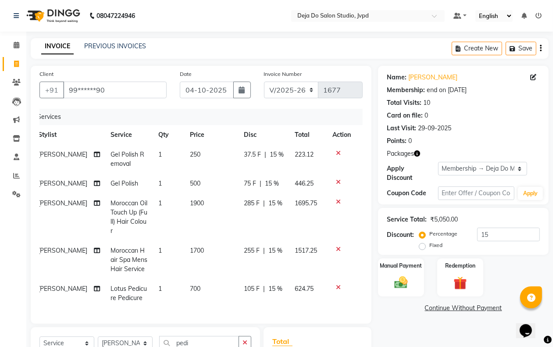
click at [337, 202] on icon at bounding box center [338, 202] width 5 height 6
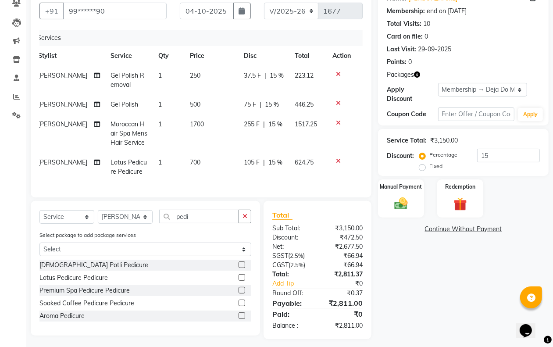
scroll to position [92, 0]
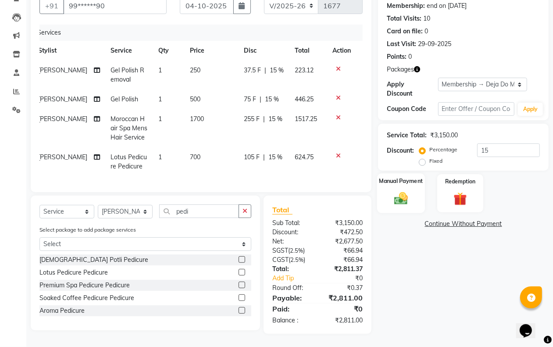
click at [391, 177] on label "Manual Payment" at bounding box center [402, 181] width 44 height 8
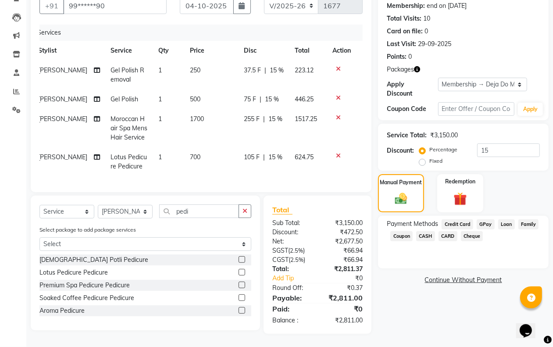
click at [482, 219] on span "GPay" at bounding box center [486, 224] width 18 height 10
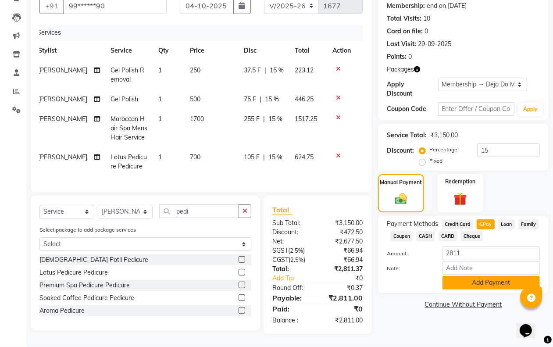
click at [475, 276] on button "Add Payment" at bounding box center [491, 283] width 97 height 14
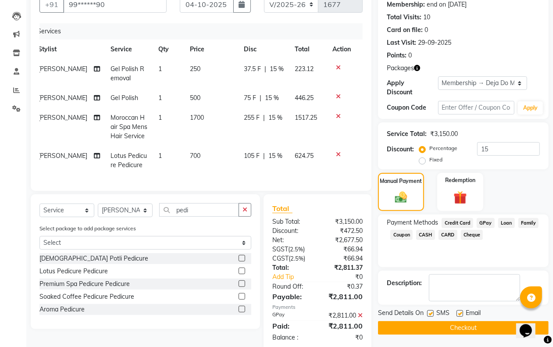
scroll to position [111, 0]
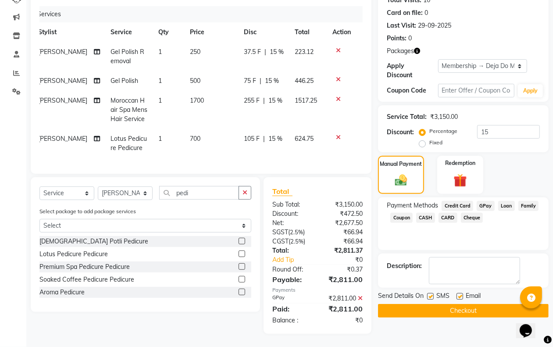
drag, startPoint x: 443, startPoint y: 301, endPoint x: 432, endPoint y: 300, distance: 11.0
click at [442, 304] on button "Checkout" at bounding box center [463, 311] width 171 height 14
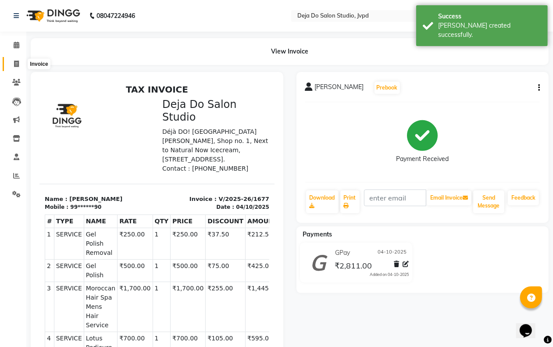
click at [18, 65] on icon at bounding box center [16, 64] width 5 height 7
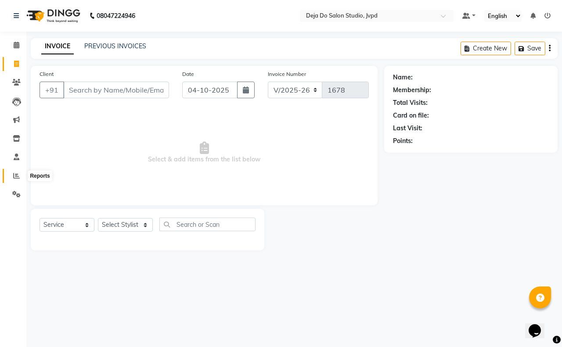
click at [14, 173] on icon at bounding box center [16, 175] width 7 height 7
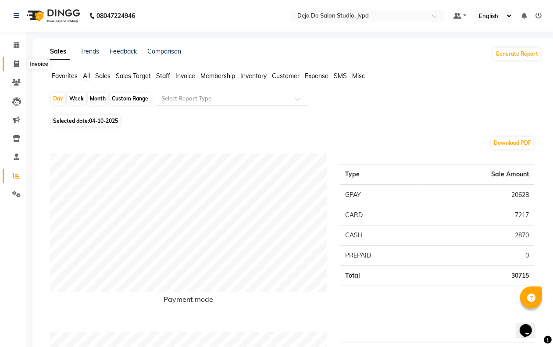
click at [14, 65] on icon at bounding box center [16, 64] width 5 height 7
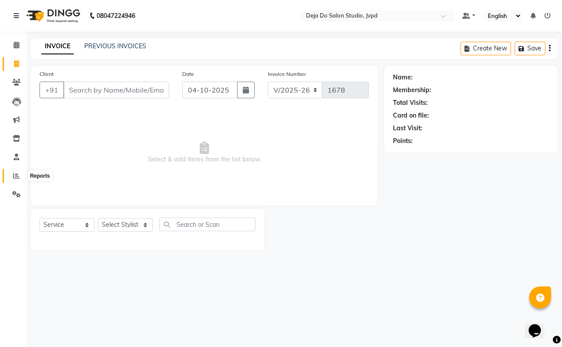
click at [15, 173] on icon at bounding box center [16, 175] width 7 height 7
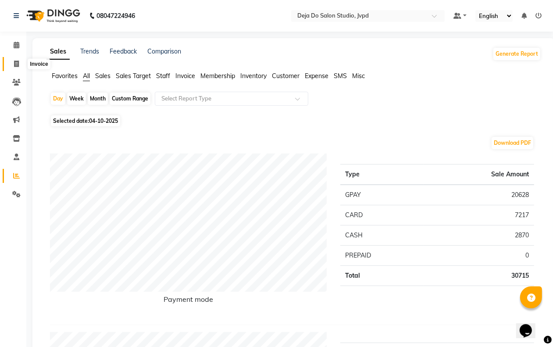
click at [16, 67] on icon at bounding box center [16, 64] width 5 height 7
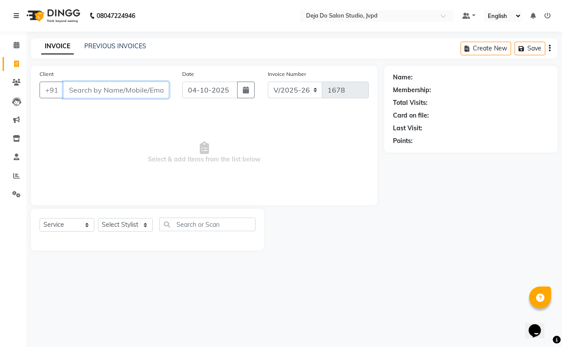
click at [85, 97] on input "Client" at bounding box center [116, 90] width 106 height 17
click at [125, 47] on link "PREVIOUS INVOICES" at bounding box center [115, 46] width 62 height 8
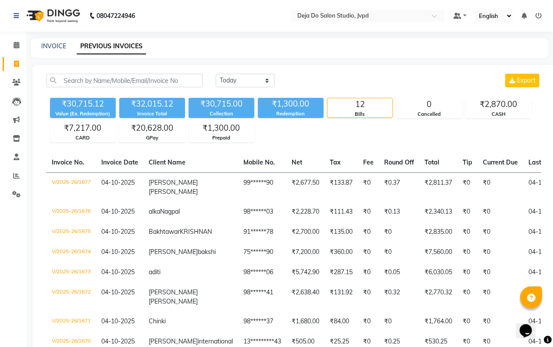
click at [40, 44] on div "INVOICE PREVIOUS INVOICES" at bounding box center [285, 46] width 508 height 9
click at [59, 45] on link "INVOICE" at bounding box center [53, 46] width 25 height 8
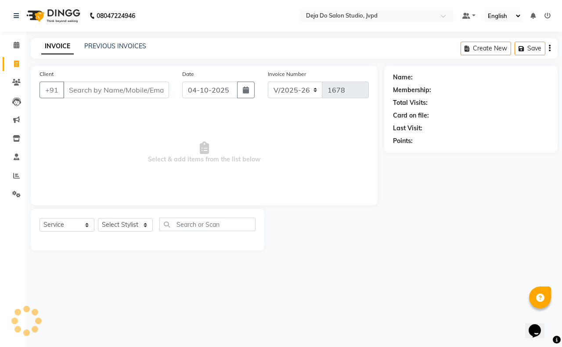
click at [87, 84] on input "Client" at bounding box center [116, 90] width 106 height 17
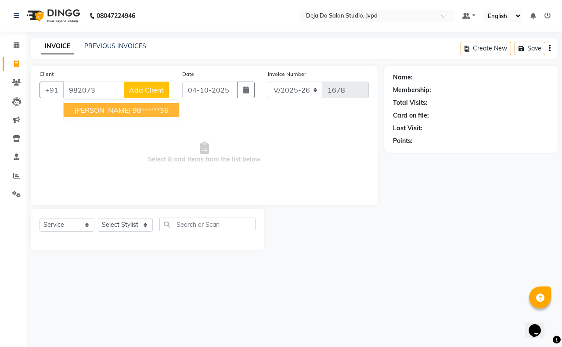
click at [96, 111] on span "[PERSON_NAME]" at bounding box center [102, 110] width 57 height 9
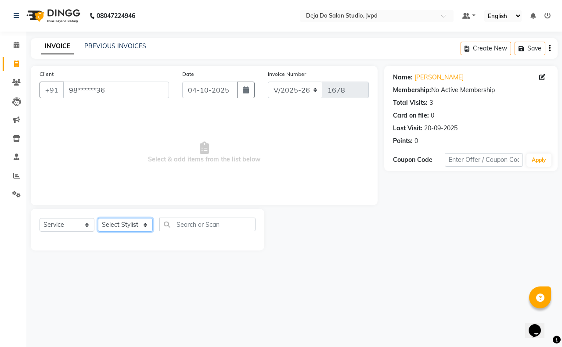
click at [135, 219] on select "Select Stylist Aditi Admin [PERSON_NAME] [PERSON_NAME] Danish [PERSON_NAME] [PE…" at bounding box center [125, 225] width 55 height 14
click at [98, 218] on select "Select Stylist Aditi Admin [PERSON_NAME] [PERSON_NAME] Danish [PERSON_NAME] [PE…" at bounding box center [125, 225] width 55 height 14
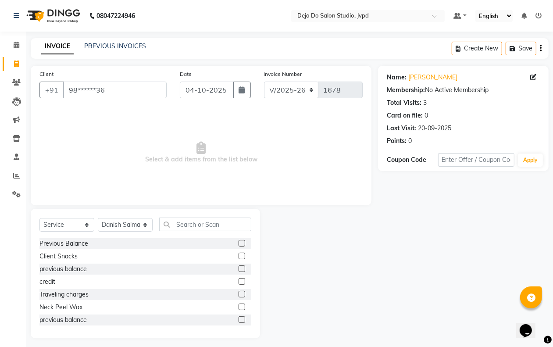
click at [185, 216] on div "Select Service Product Membership Package Voucher Prepaid Gift Card Select Styl…" at bounding box center [145, 273] width 229 height 129
click at [195, 225] on input "text" at bounding box center [205, 225] width 92 height 14
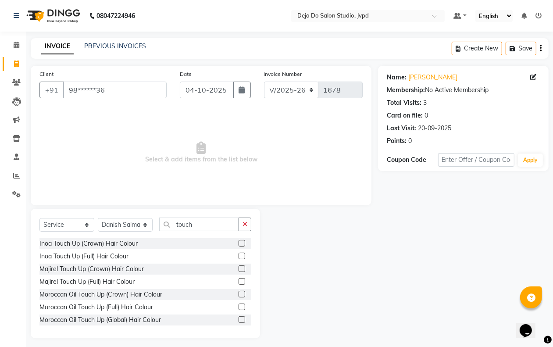
click at [239, 308] on label at bounding box center [242, 307] width 7 height 7
click at [239, 308] on input "checkbox" at bounding box center [242, 308] width 6 height 6
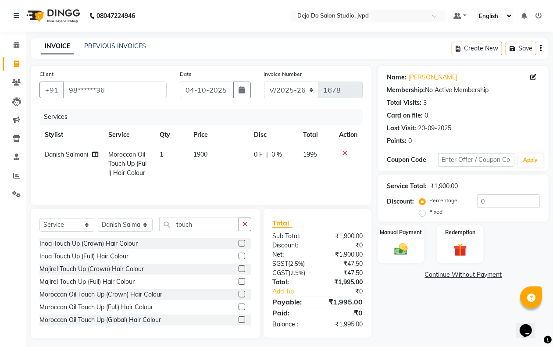
click at [211, 163] on td "1900" at bounding box center [218, 164] width 61 height 38
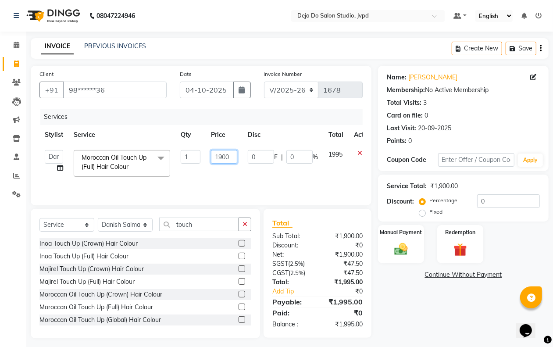
click at [223, 155] on input "1900" at bounding box center [224, 157] width 26 height 14
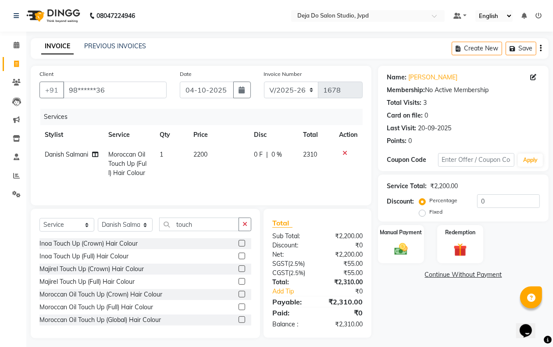
click at [301, 176] on tr "Danish Salmani Moroccan Oil Touch Up (Full) Hair Colour 1 2200 0 F | 0 % 2310" at bounding box center [200, 164] width 323 height 38
click at [249, 221] on button "button" at bounding box center [245, 225] width 13 height 14
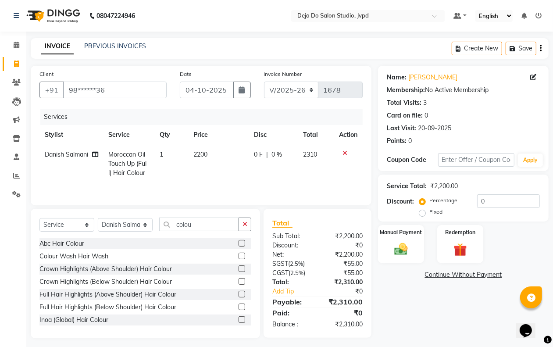
click at [239, 255] on label at bounding box center [242, 256] width 7 height 7
click at [239, 255] on input "checkbox" at bounding box center [242, 257] width 6 height 6
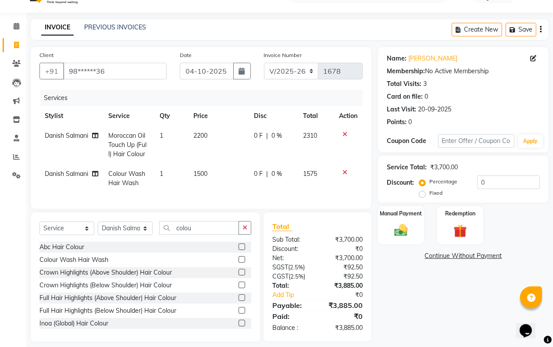
scroll to position [35, 0]
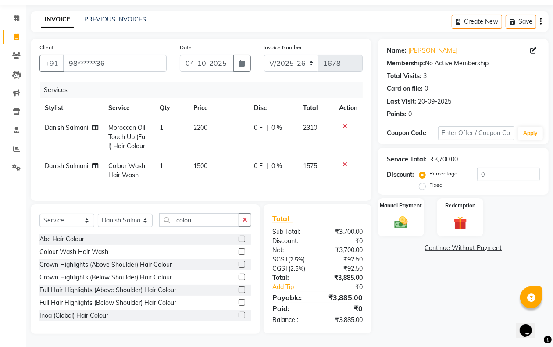
click at [214, 158] on td "1500" at bounding box center [218, 170] width 61 height 29
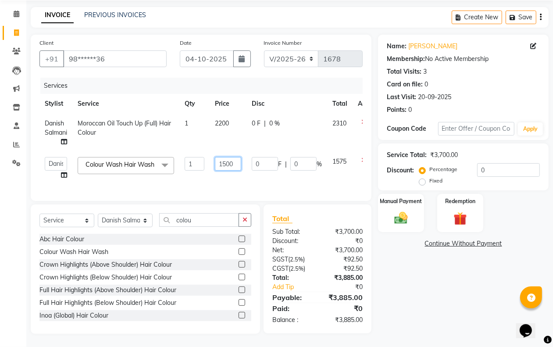
click at [238, 157] on input "1500" at bounding box center [228, 164] width 26 height 14
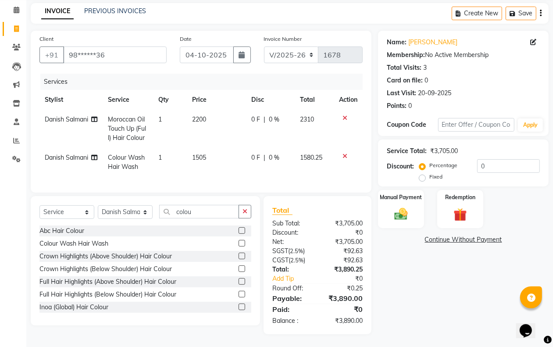
click at [446, 306] on div "Name: [PERSON_NAME] Membership: No Active Membership Total Visits: 3 Card on fi…" at bounding box center [466, 183] width 177 height 304
click at [393, 211] on img at bounding box center [401, 214] width 22 height 16
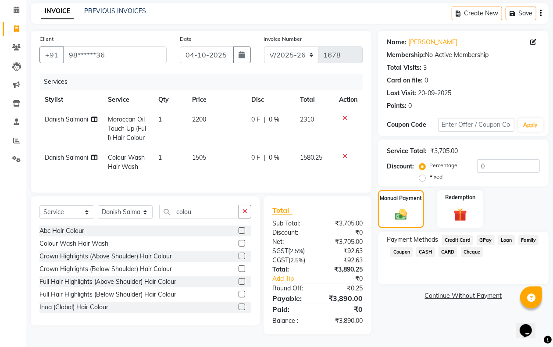
click at [430, 251] on span "CASH" at bounding box center [425, 252] width 19 height 10
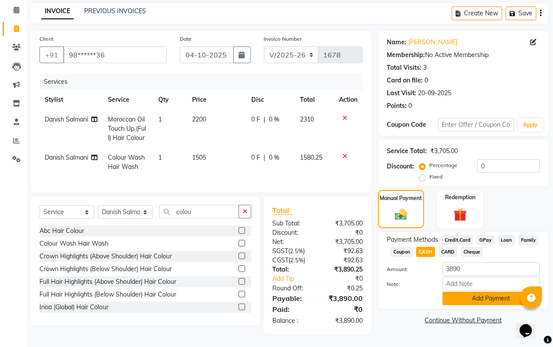
click at [446, 302] on button "Add Payment" at bounding box center [491, 299] width 97 height 14
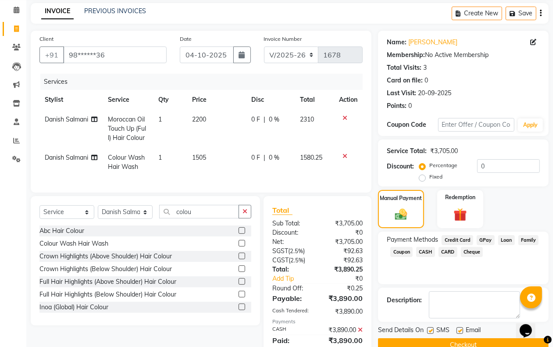
scroll to position [75, 0]
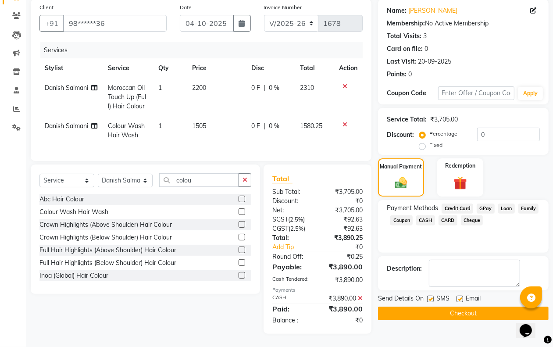
click at [428, 307] on button "Checkout" at bounding box center [463, 314] width 171 height 14
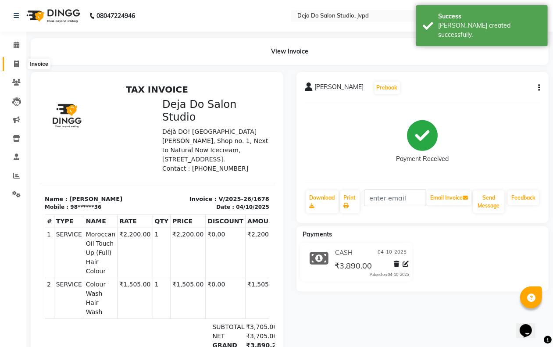
click at [16, 62] on icon at bounding box center [16, 64] width 5 height 7
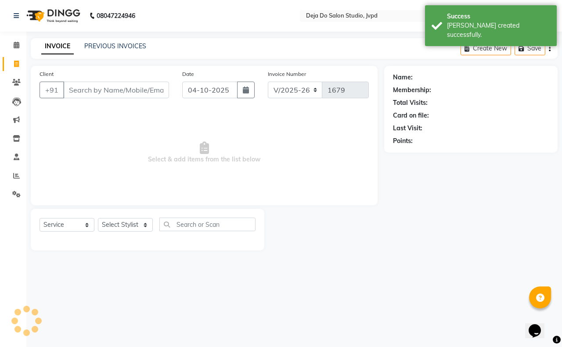
click at [73, 86] on input "Client" at bounding box center [116, 90] width 106 height 17
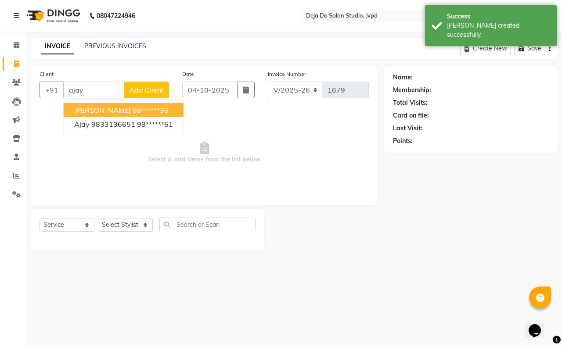
click at [133, 113] on ngb-highlight "98******36" at bounding box center [151, 110] width 36 height 9
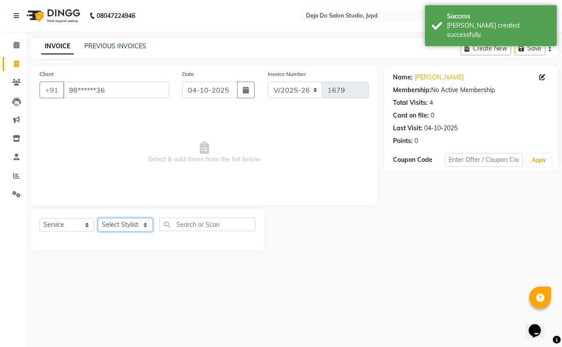
click at [119, 222] on select "Select Stylist Aditi Admin [PERSON_NAME] [PERSON_NAME] Danish [PERSON_NAME] [PE…" at bounding box center [125, 225] width 55 height 14
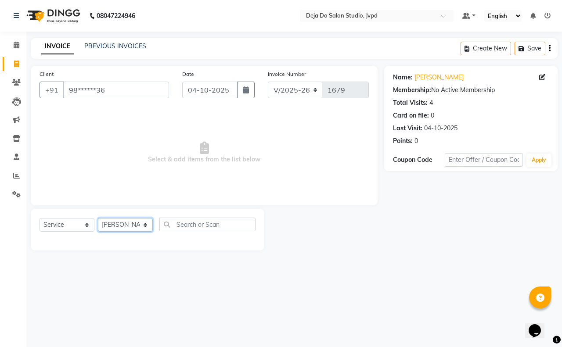
click at [98, 218] on select "Select Stylist Aditi Admin [PERSON_NAME] [PERSON_NAME] Danish [PERSON_NAME] [PE…" at bounding box center [125, 225] width 55 height 14
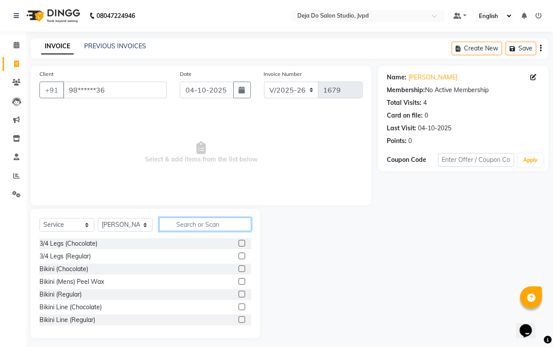
click at [190, 226] on input "text" at bounding box center [205, 225] width 92 height 14
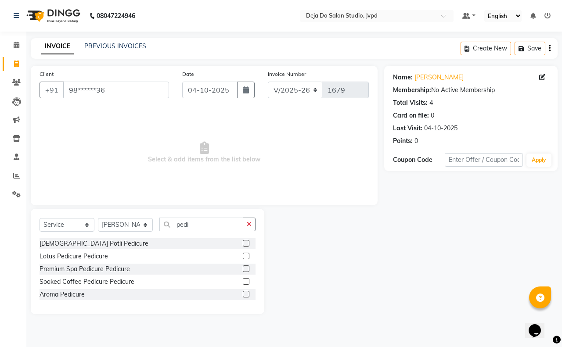
click at [246, 254] on label at bounding box center [246, 256] width 7 height 7
click at [246, 254] on input "checkbox" at bounding box center [246, 257] width 6 height 6
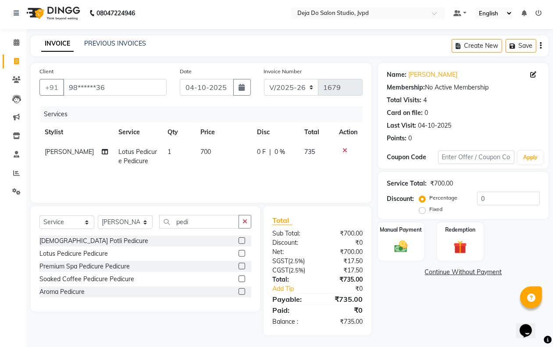
scroll to position [4, 0]
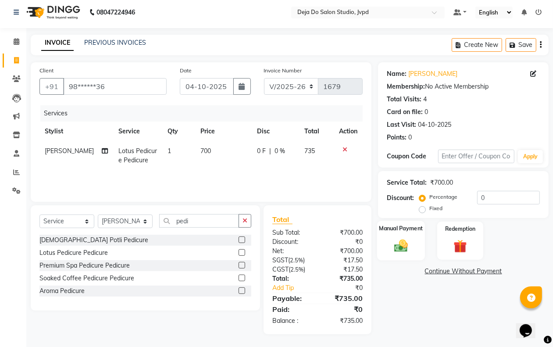
click at [387, 231] on label "Manual Payment" at bounding box center [402, 228] width 44 height 8
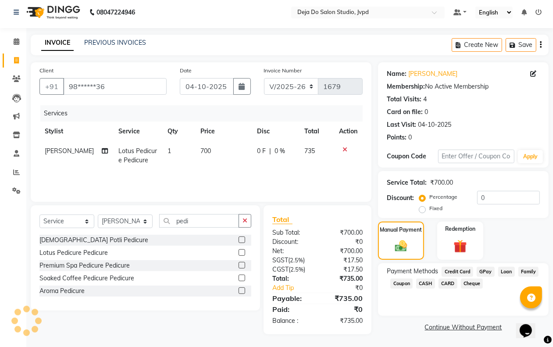
click at [484, 269] on span "GPay" at bounding box center [486, 272] width 18 height 10
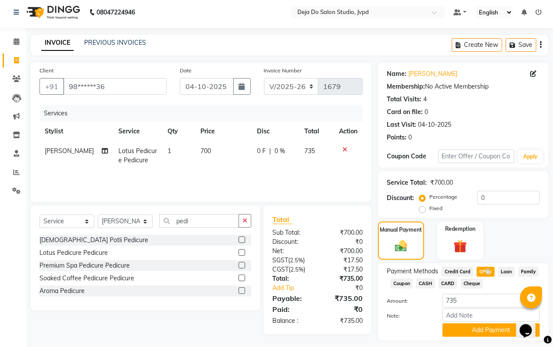
drag, startPoint x: 478, startPoint y: 327, endPoint x: 466, endPoint y: 296, distance: 33.2
click at [477, 325] on button "Add Payment" at bounding box center [491, 330] width 97 height 14
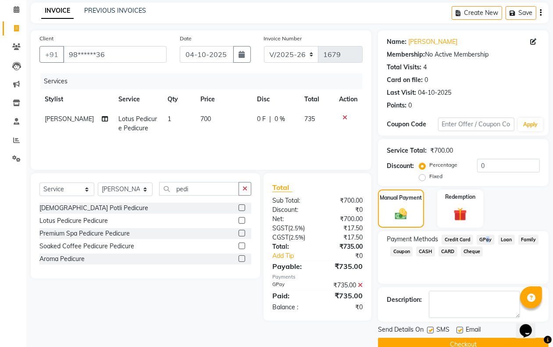
scroll to position [53, 0]
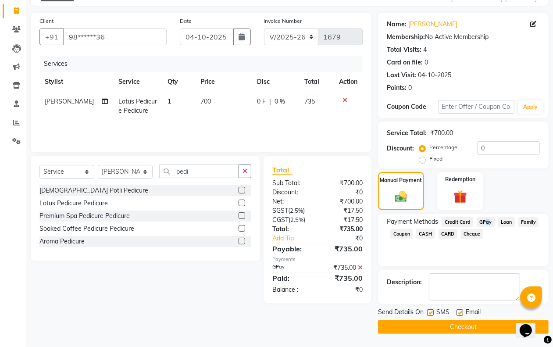
click at [446, 331] on button "Checkout" at bounding box center [463, 327] width 171 height 14
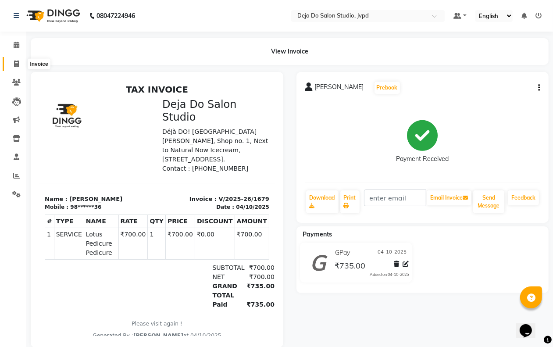
click at [14, 62] on icon at bounding box center [16, 64] width 5 height 7
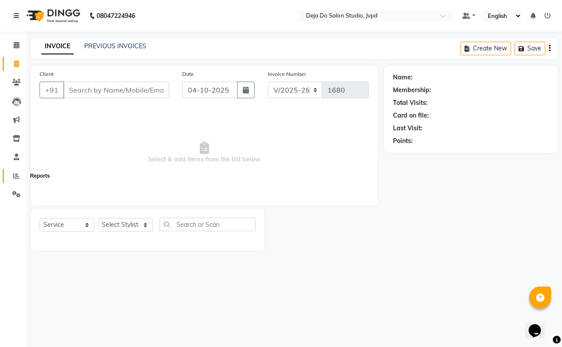
click at [14, 176] on icon at bounding box center [16, 175] width 7 height 7
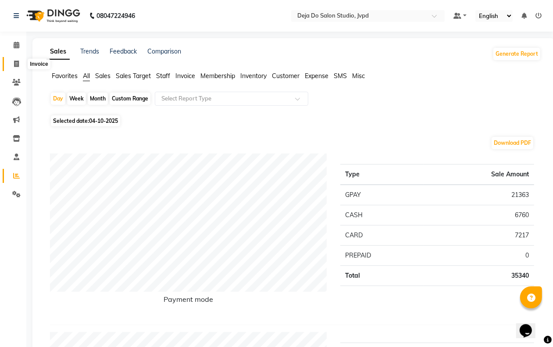
click at [12, 65] on span at bounding box center [16, 64] width 15 height 10
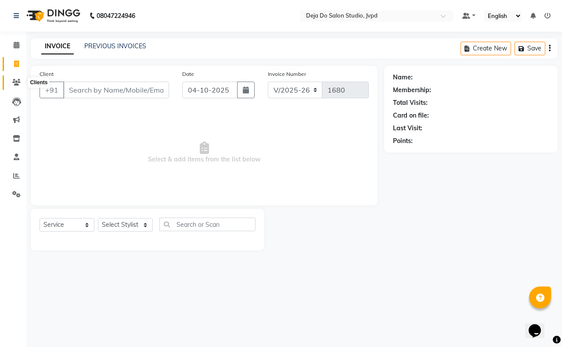
click at [16, 79] on icon at bounding box center [16, 82] width 8 height 7
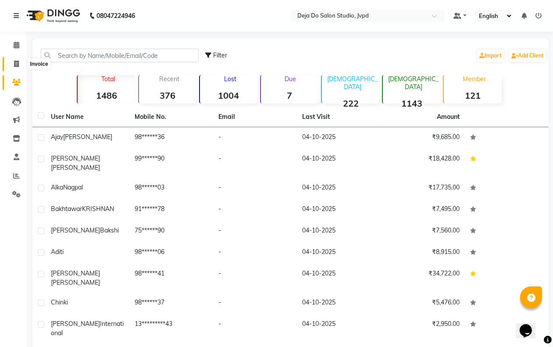
click at [14, 62] on icon at bounding box center [16, 64] width 5 height 7
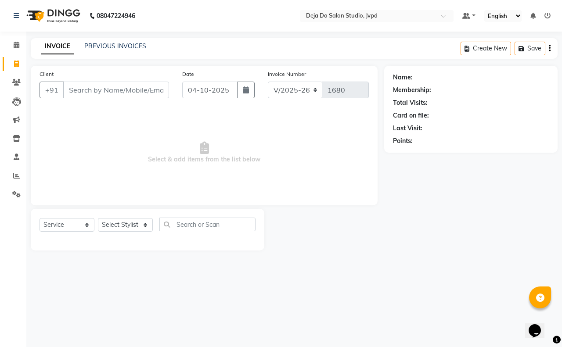
click at [98, 86] on input "Client" at bounding box center [116, 90] width 106 height 17
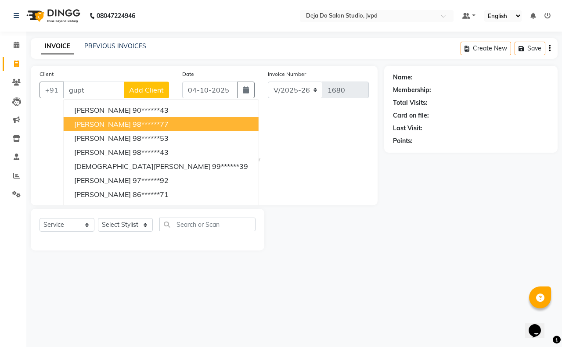
click at [88, 121] on span "[PERSON_NAME]" at bounding box center [102, 124] width 57 height 9
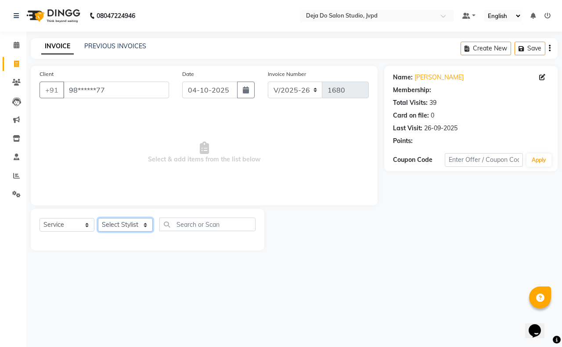
drag, startPoint x: 115, startPoint y: 226, endPoint x: 110, endPoint y: 223, distance: 6.0
click at [115, 226] on select "Select Stylist Aditi Admin [PERSON_NAME] [PERSON_NAME] Danish [PERSON_NAME] [PE…" at bounding box center [125, 225] width 55 height 14
click at [98, 218] on select "Select Stylist Aditi Admin [PERSON_NAME] [PERSON_NAME] Danish [PERSON_NAME] [PE…" at bounding box center [125, 225] width 55 height 14
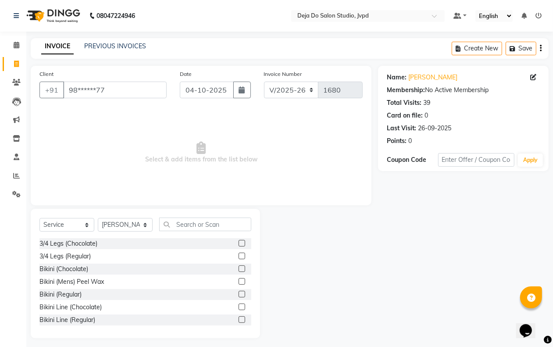
click at [186, 216] on div "Select Service Product Membership Package Voucher Prepaid Gift Card Select Styl…" at bounding box center [145, 273] width 229 height 129
click at [185, 218] on input "text" at bounding box center [205, 225] width 92 height 14
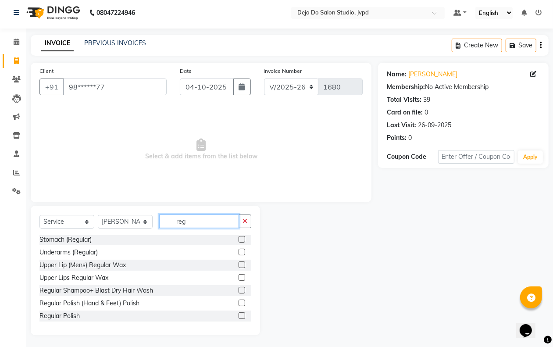
scroll to position [4, 0]
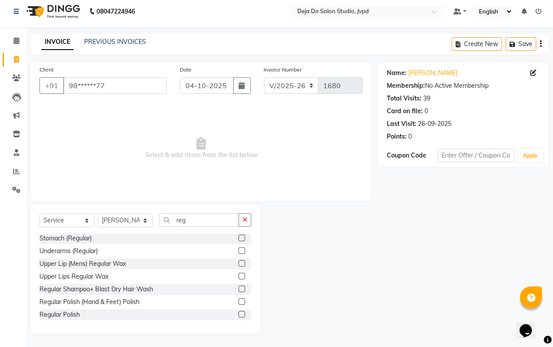
click at [239, 288] on label at bounding box center [242, 289] width 7 height 7
click at [239, 288] on input "checkbox" at bounding box center [242, 290] width 6 height 6
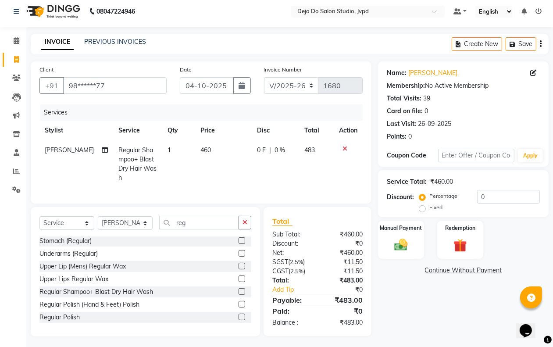
click at [210, 171] on td "460" at bounding box center [223, 163] width 57 height 47
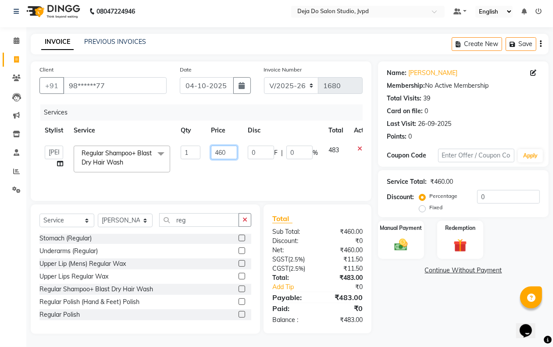
click at [222, 150] on input "460" at bounding box center [224, 153] width 26 height 14
click at [479, 315] on div "Name: [PERSON_NAME] Membership: No Active Membership Total Visits: 39 Card on f…" at bounding box center [466, 197] width 177 height 272
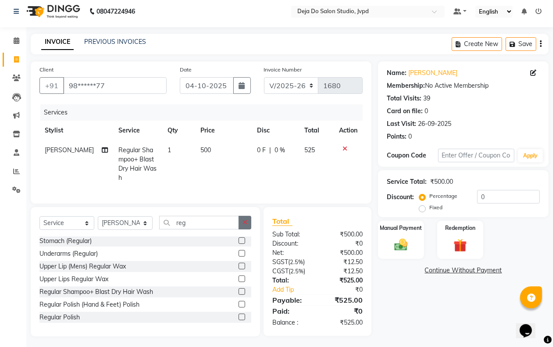
click at [243, 222] on icon "button" at bounding box center [245, 222] width 5 height 6
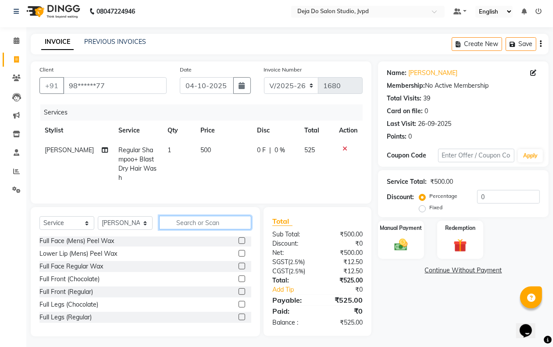
scroll to position [548, 0]
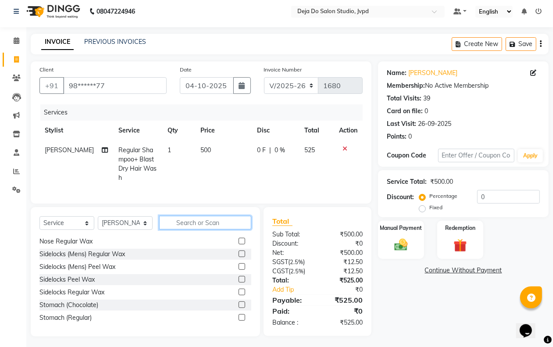
click at [236, 222] on input "text" at bounding box center [205, 223] width 92 height 14
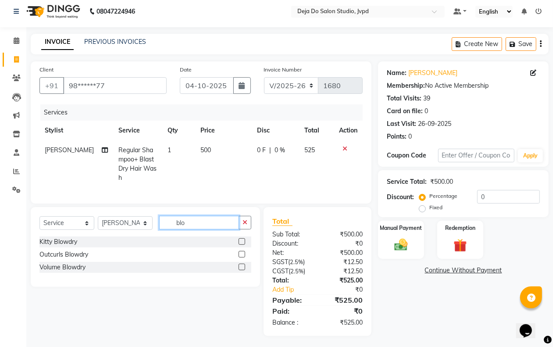
scroll to position [0, 0]
drag, startPoint x: 244, startPoint y: 264, endPoint x: 237, endPoint y: 262, distance: 7.1
click at [240, 264] on label at bounding box center [242, 267] width 7 height 7
click at [240, 265] on input "checkbox" at bounding box center [242, 268] width 6 height 6
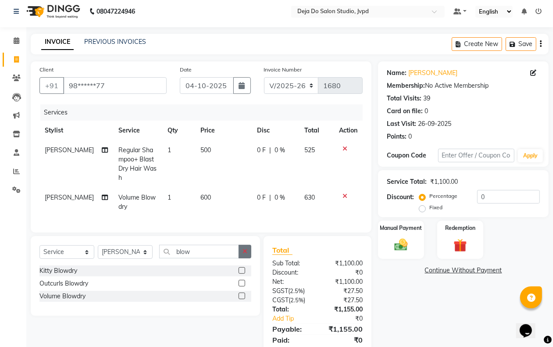
click at [244, 254] on button "button" at bounding box center [245, 252] width 13 height 14
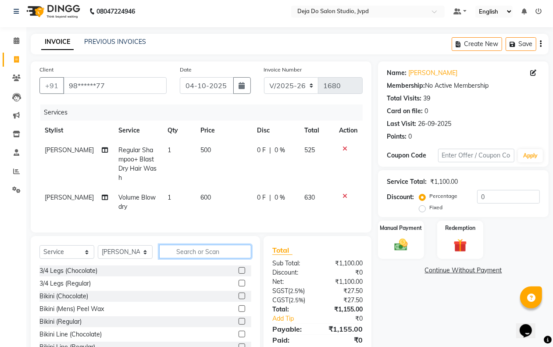
click at [228, 251] on input "text" at bounding box center [205, 252] width 92 height 14
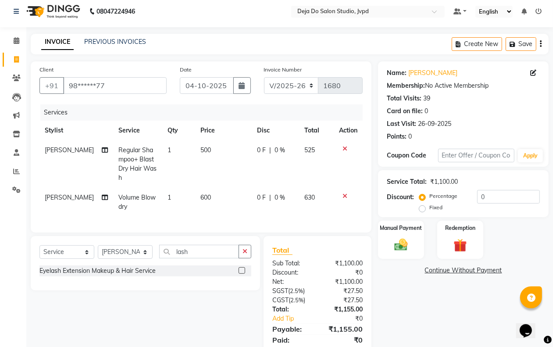
click at [243, 267] on label at bounding box center [242, 270] width 7 height 7
click at [243, 268] on input "checkbox" at bounding box center [242, 271] width 6 height 6
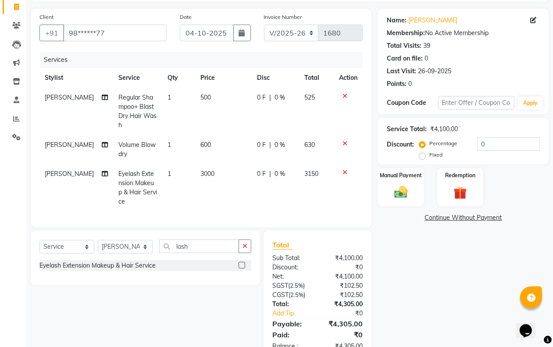
scroll to position [59, 0]
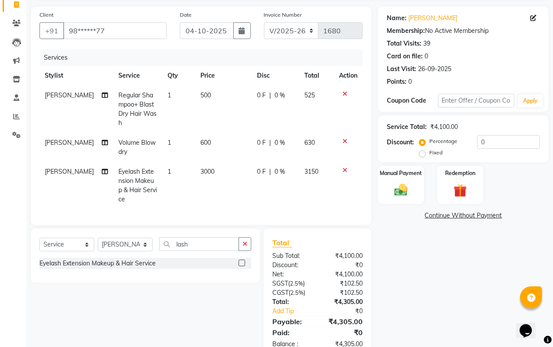
click at [206, 185] on td "3000" at bounding box center [223, 185] width 57 height 47
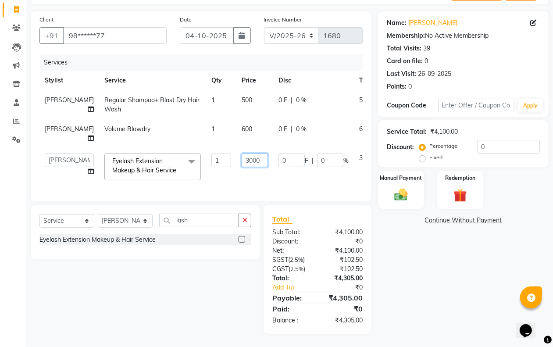
click at [242, 167] on input "3000" at bounding box center [255, 161] width 26 height 14
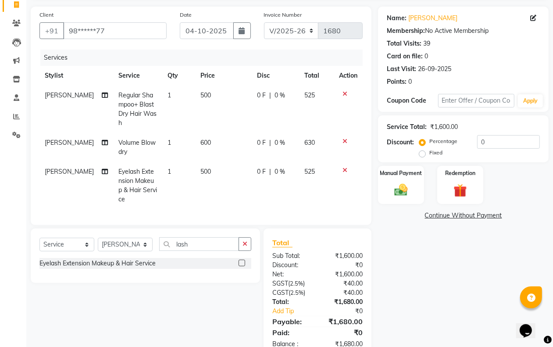
click at [398, 308] on div "Name: [PERSON_NAME] Membership: No Active Membership Total Visits: 39 Card on f…" at bounding box center [466, 182] width 177 height 351
click at [398, 305] on div "Name: [PERSON_NAME] Membership: No Active Membership Total Visits: 39 Card on f…" at bounding box center [466, 182] width 177 height 351
click at [498, 136] on input "0" at bounding box center [508, 142] width 63 height 14
click at [468, 292] on div "Name: [PERSON_NAME] Membership: No Active Membership Total Visits: 39 Card on f…" at bounding box center [466, 182] width 177 height 351
click at [214, 169] on td "500" at bounding box center [220, 185] width 55 height 47
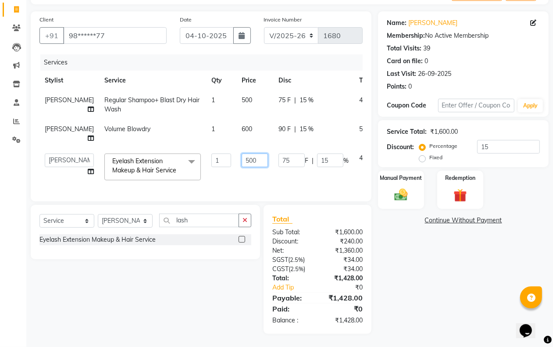
click at [242, 167] on input "500" at bounding box center [255, 161] width 26 height 14
click at [393, 274] on div "Name: [PERSON_NAME] Membership: No Active Membership Total Visits: 39 Card on f…" at bounding box center [466, 172] width 177 height 323
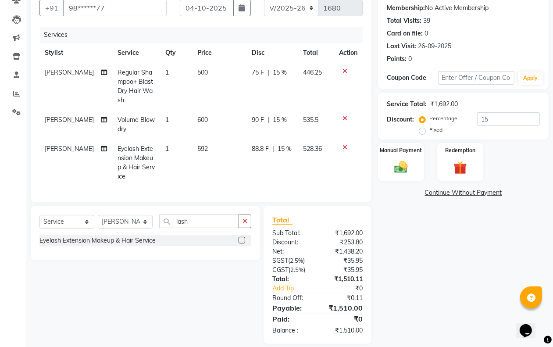
scroll to position [100, 0]
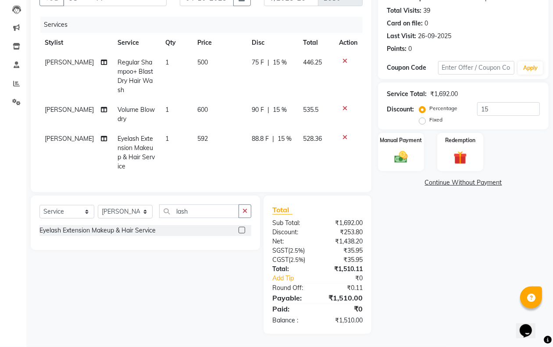
click at [192, 146] on td "592" at bounding box center [219, 152] width 54 height 47
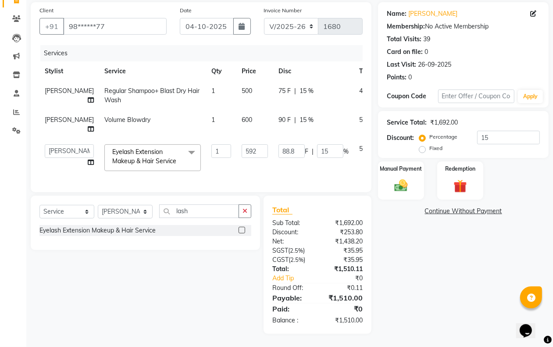
scroll to position [90, 0]
click at [242, 144] on input "592" at bounding box center [255, 151] width 26 height 14
click at [405, 244] on div "Name: [PERSON_NAME] Membership: No Active Membership Total Visits: 39 Card on f…" at bounding box center [466, 168] width 177 height 332
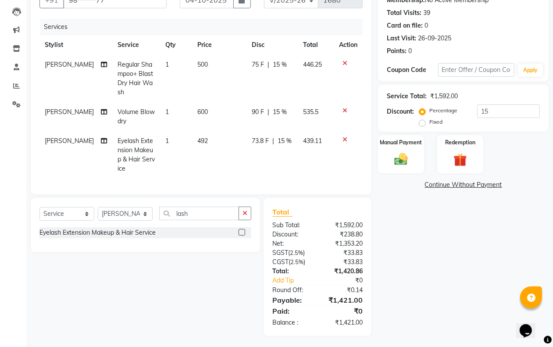
click at [225, 140] on td "492" at bounding box center [219, 154] width 54 height 47
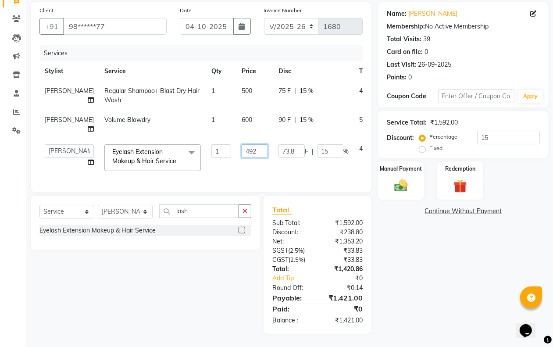
click at [242, 144] on input "492" at bounding box center [255, 151] width 26 height 14
click at [393, 234] on div "Name: [PERSON_NAME] Membership: No Active Membership Total Visits: 39 Card on f…" at bounding box center [466, 168] width 177 height 332
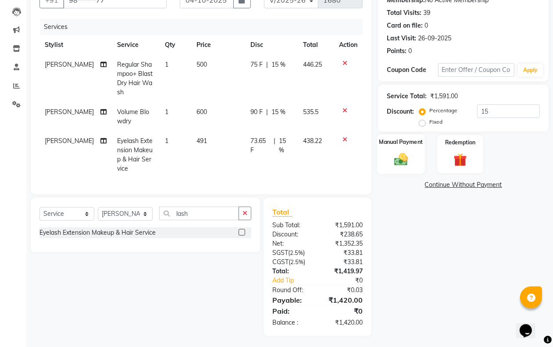
click at [391, 154] on img at bounding box center [401, 159] width 22 height 16
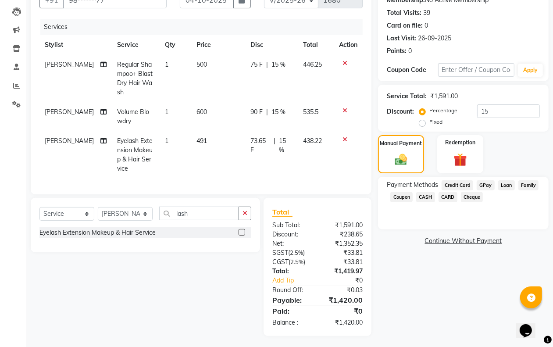
click at [426, 198] on span "CASH" at bounding box center [425, 197] width 19 height 10
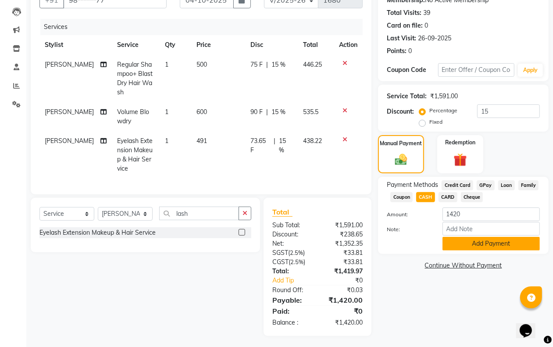
drag, startPoint x: 456, startPoint y: 242, endPoint x: 444, endPoint y: 217, distance: 27.5
click at [456, 241] on button "Add Payment" at bounding box center [491, 244] width 97 height 14
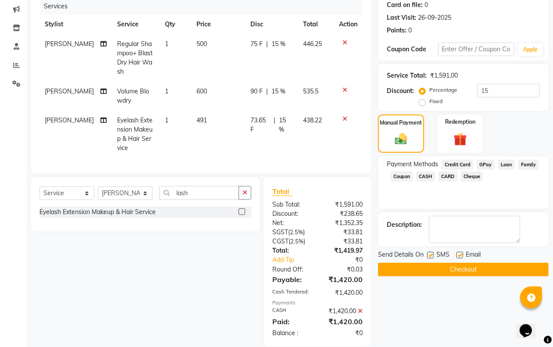
scroll to position [131, 0]
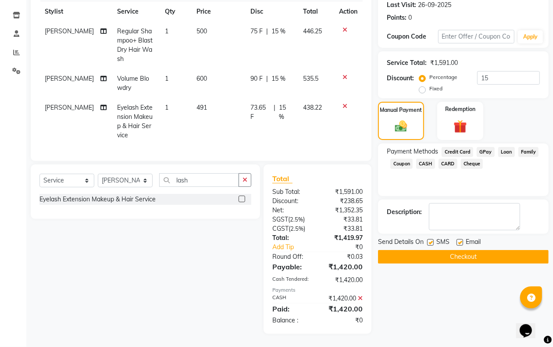
click at [445, 250] on button "Checkout" at bounding box center [463, 257] width 171 height 14
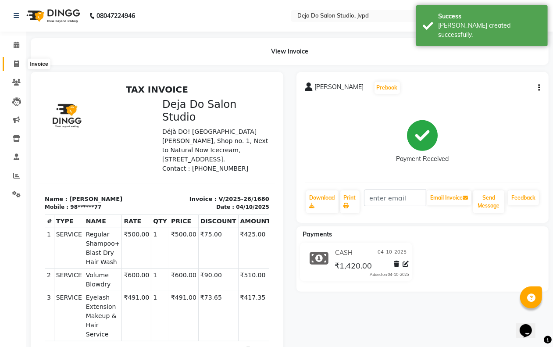
click at [11, 66] on span at bounding box center [16, 64] width 15 height 10
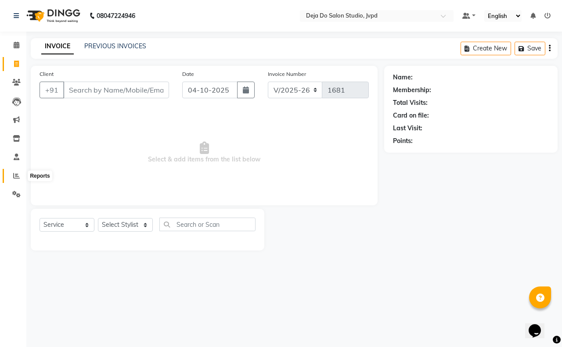
click at [15, 179] on span at bounding box center [16, 176] width 15 height 10
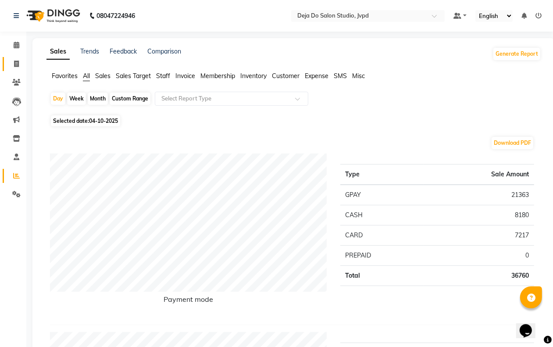
click at [17, 69] on link "Invoice" at bounding box center [13, 64] width 21 height 14
